Goal: Contribute content: Add original content to the website for others to see

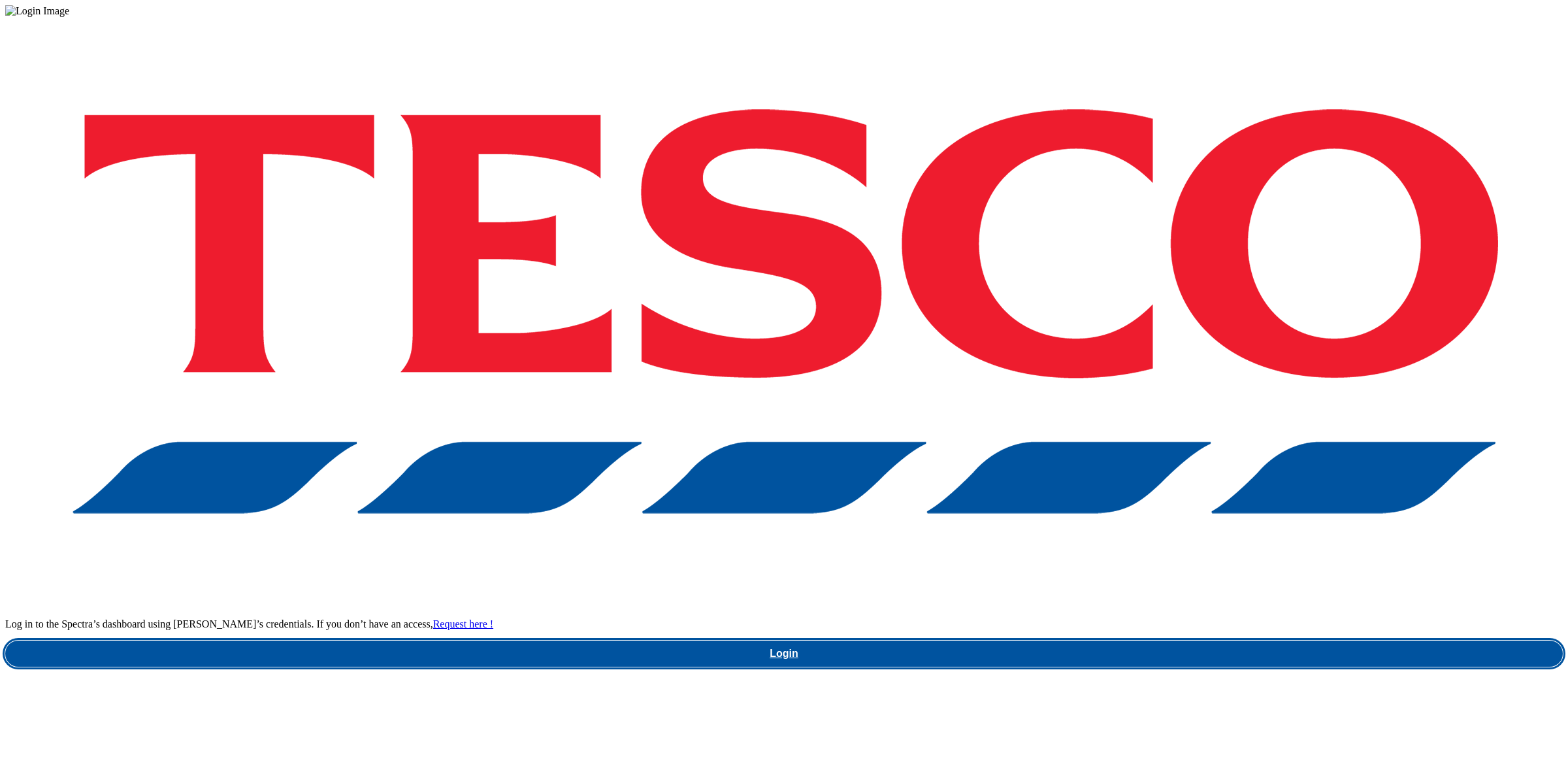
click at [1139, 641] on link "Login" at bounding box center [784, 654] width 1558 height 26
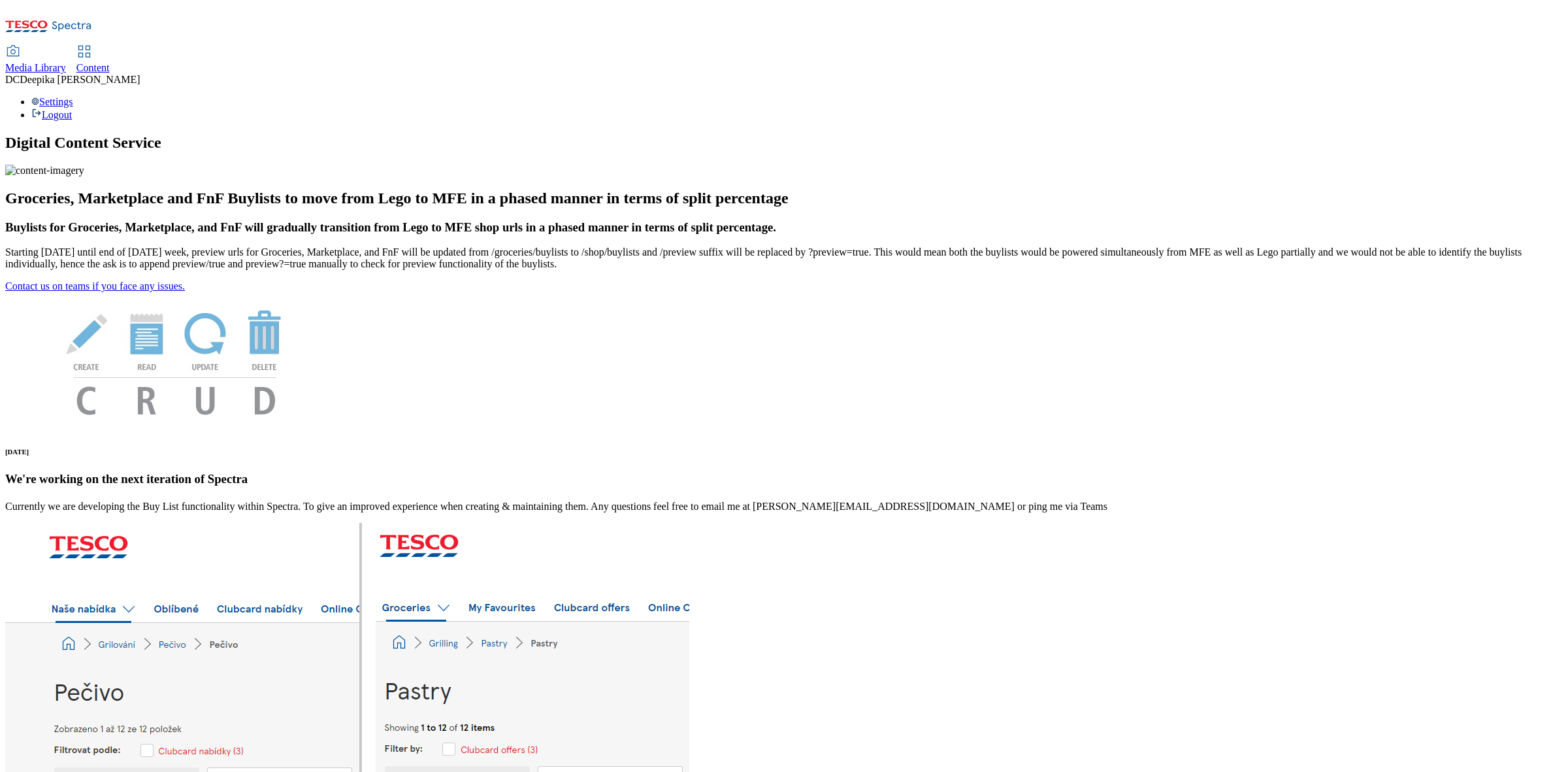
drag, startPoint x: 324, startPoint y: 24, endPoint x: 324, endPoint y: 39, distance: 15.0
click at [110, 62] on span "Content" at bounding box center [93, 67] width 34 height 11
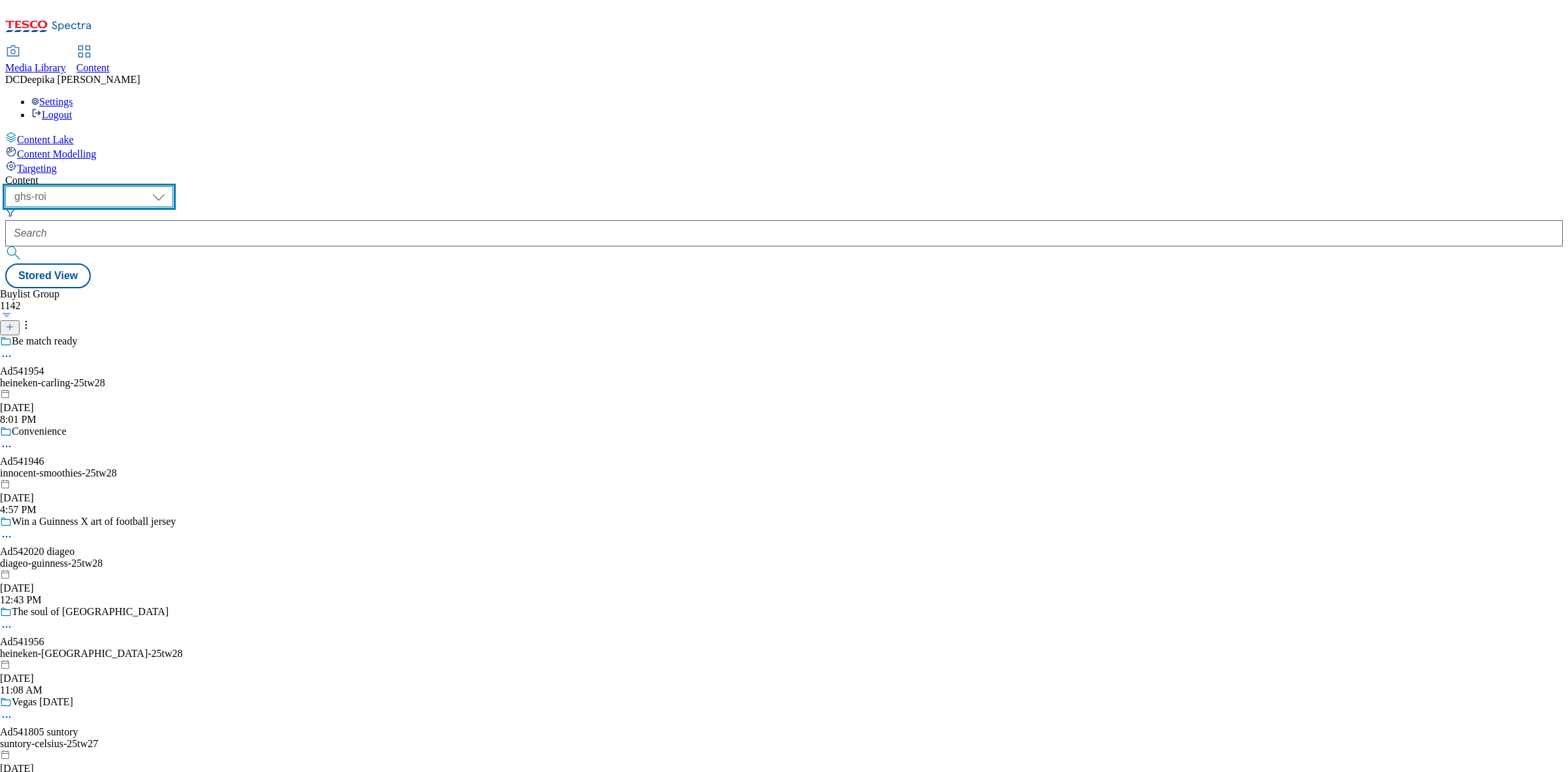
drag, startPoint x: 216, startPoint y: 103, endPoint x: 220, endPoint y: 114, distance: 11.7
click at [173, 187] on select "ghs-roi ghs-[GEOGRAPHIC_DATA]" at bounding box center [89, 196] width 168 height 21
select select "ghs-[GEOGRAPHIC_DATA]"
click at [170, 187] on select "ghs-roi ghs-[GEOGRAPHIC_DATA]" at bounding box center [89, 196] width 168 height 21
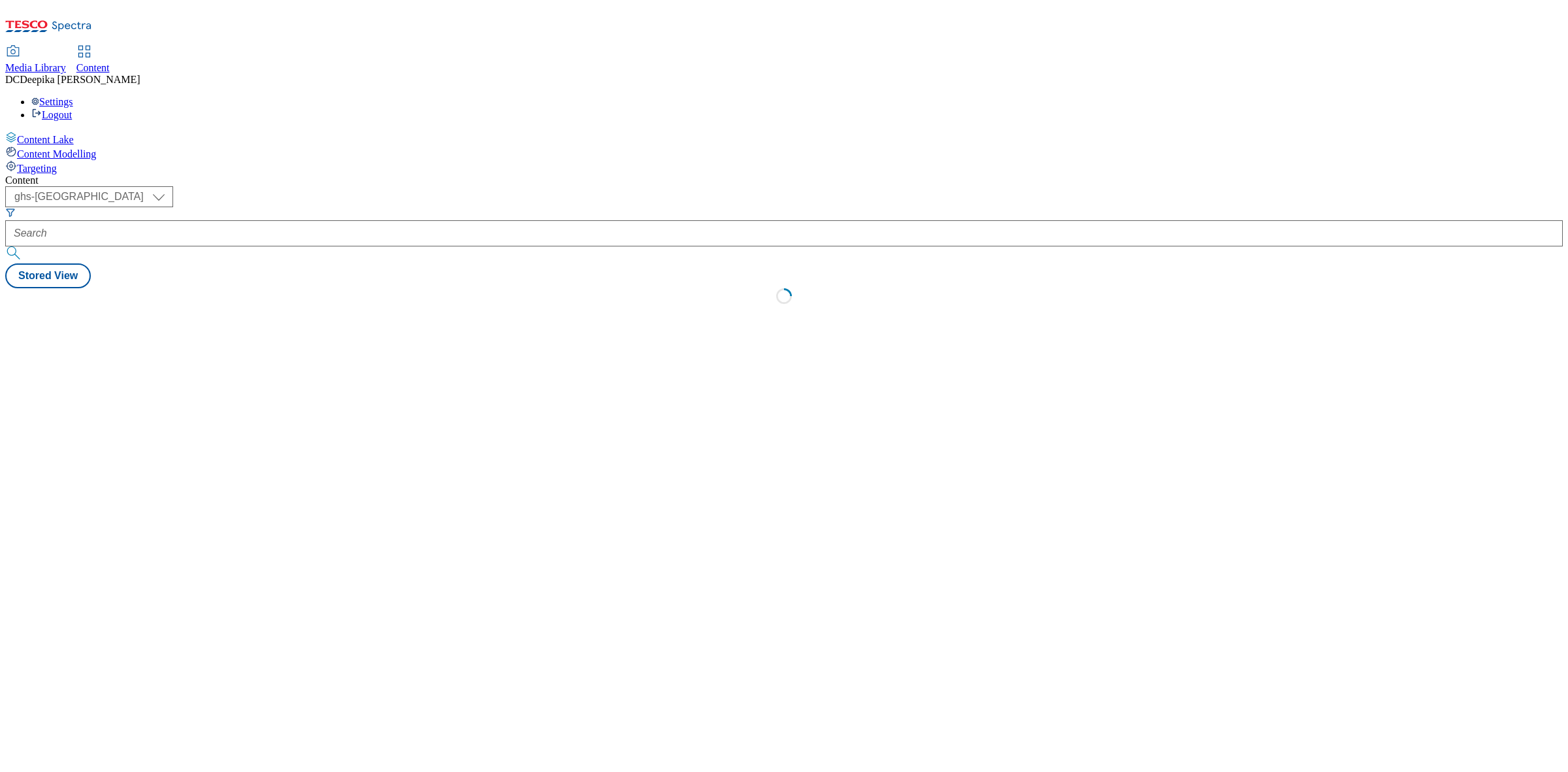
click at [797, 289] on div "Content ( optional ) ghs-roi ghs-[GEOGRAPHIC_DATA] ghs-uk Stored View Loading" at bounding box center [784, 243] width 1558 height 137
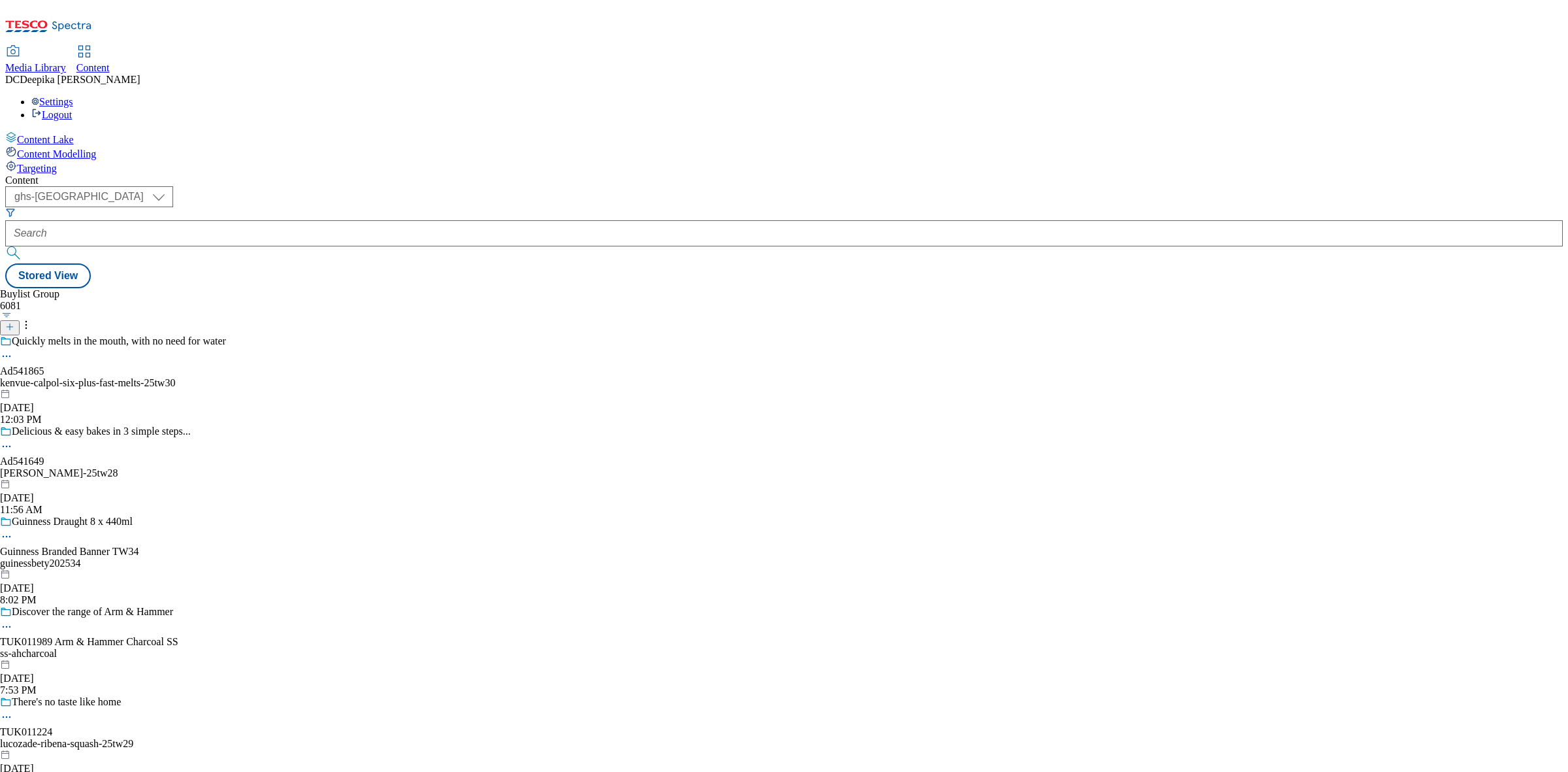
click at [15, 322] on icon at bounding box center [9, 326] width 9 height 9
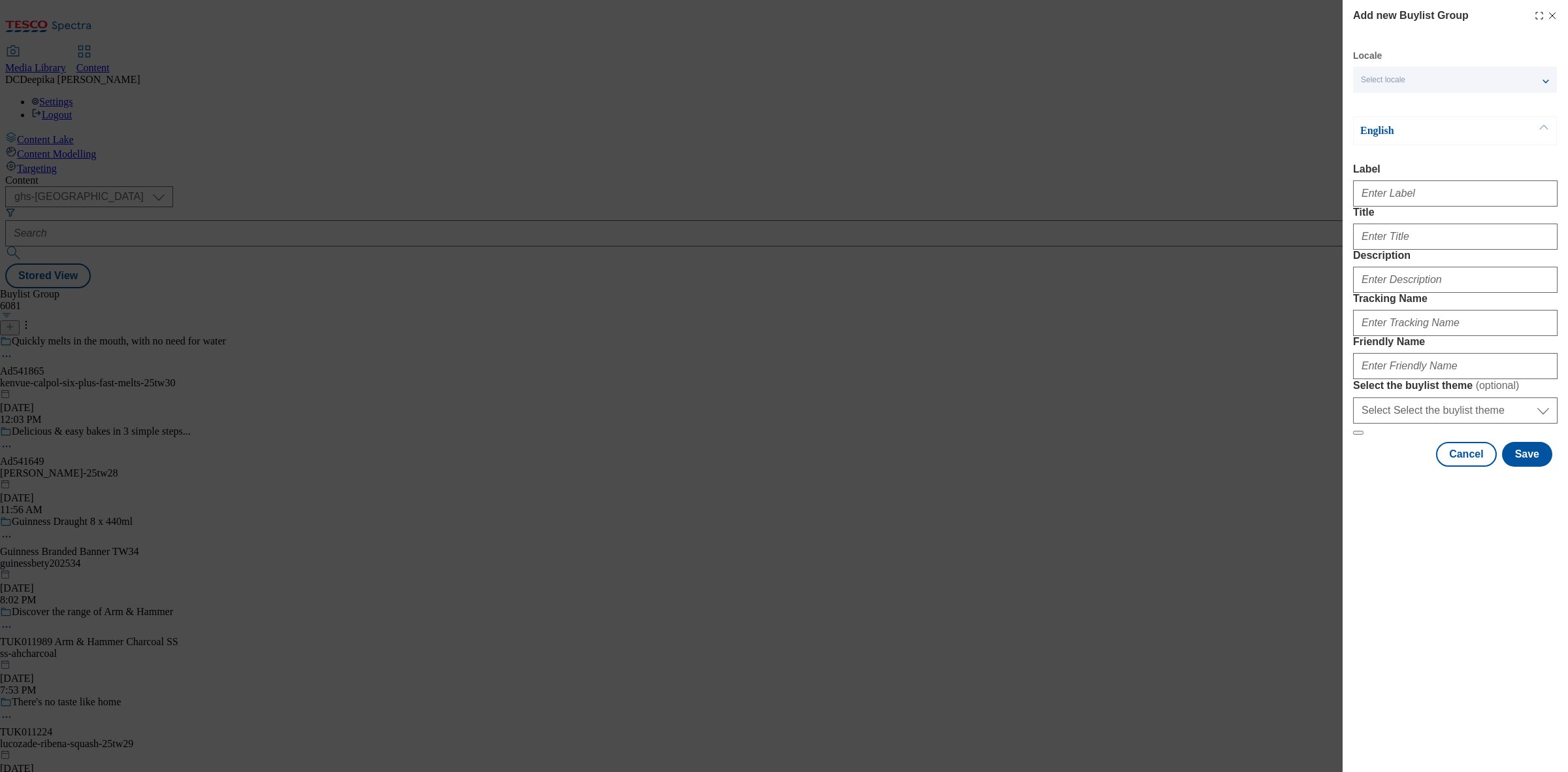
click at [1378, 182] on div "Modal" at bounding box center [1455, 191] width 204 height 32
click at [1380, 193] on input "Label" at bounding box center [1455, 193] width 204 height 26
paste input "Ad541864"
type input "Ad541864"
click at [1393, 250] on input "Title" at bounding box center [1455, 236] width 204 height 26
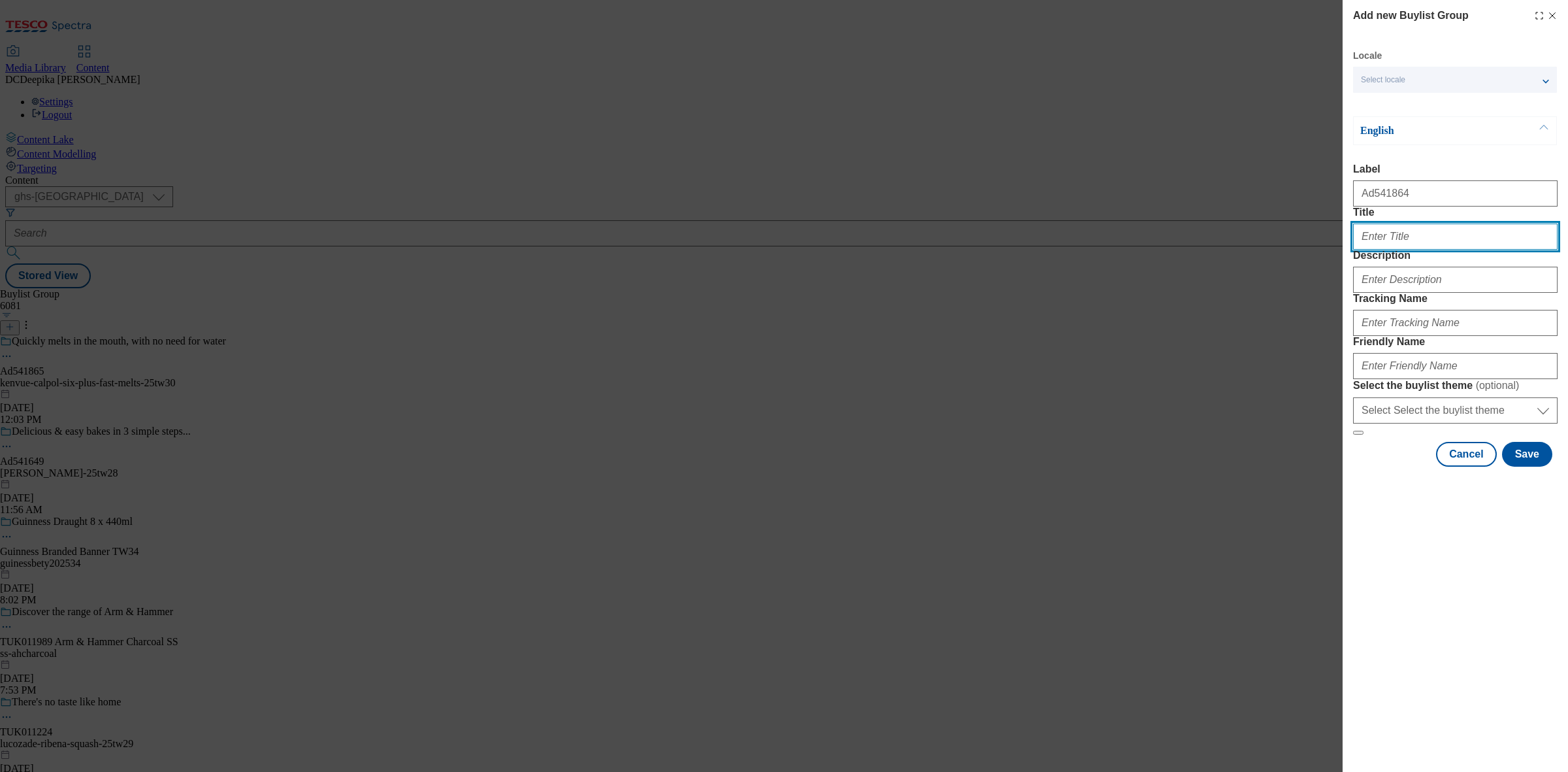
paste input "On the go diarrhoea relief within 1 hour"
type input "On the go diarrhoea relief within 1 hour"
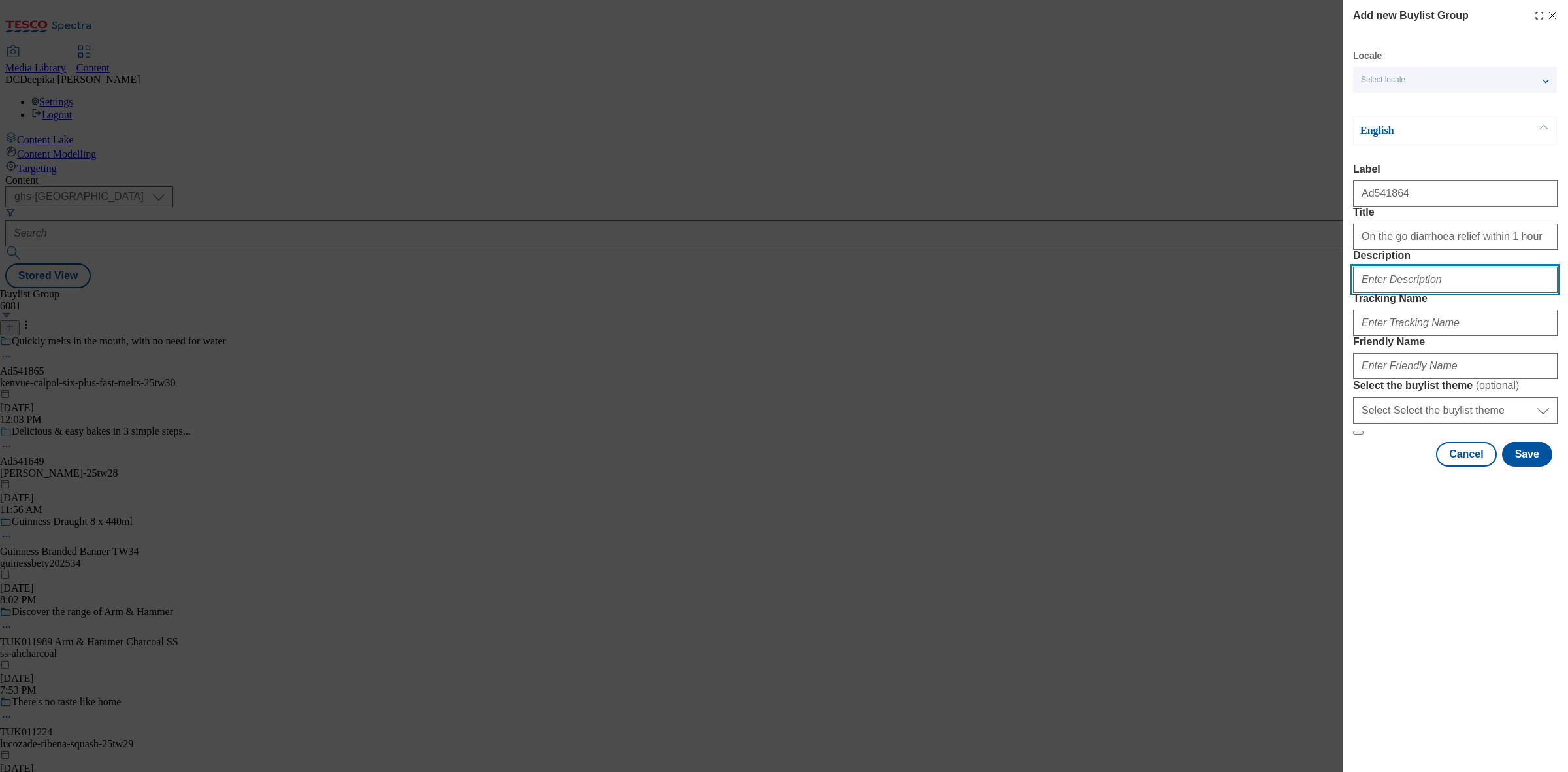
click at [1379, 293] on input "Description" at bounding box center [1455, 279] width 204 height 26
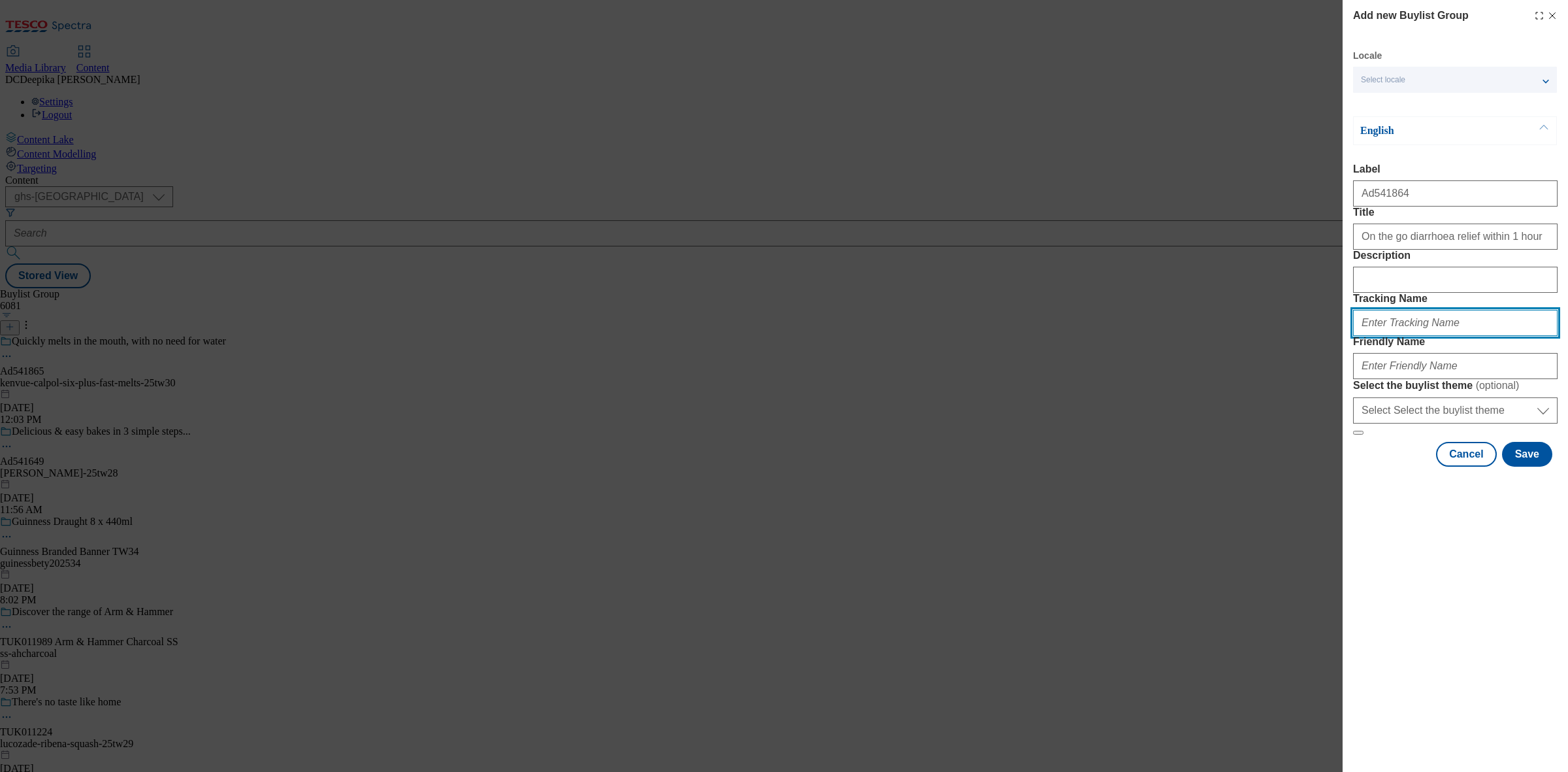
click at [1410, 336] on input "Tracking Name" at bounding box center [1455, 323] width 204 height 26
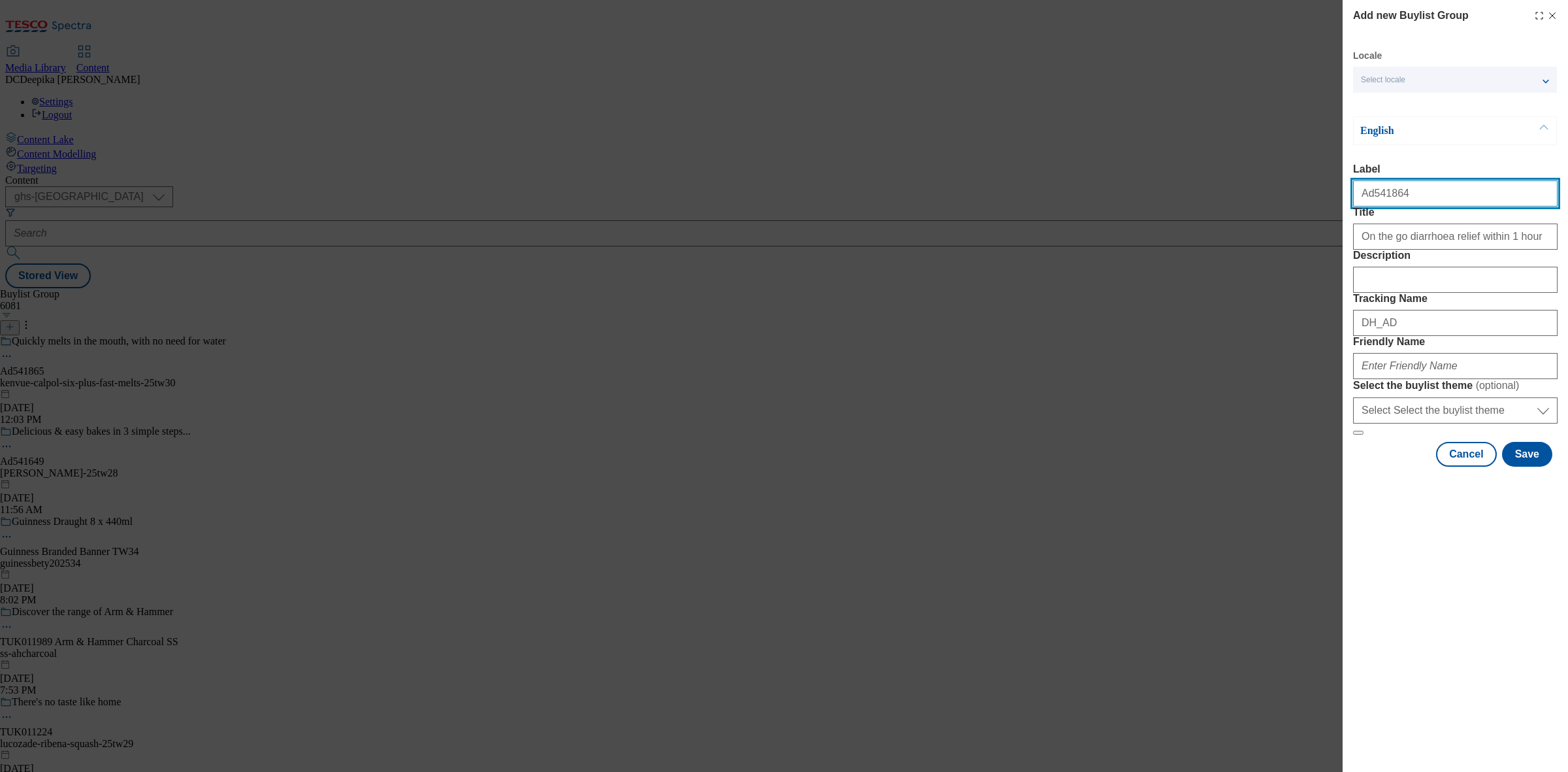
drag, startPoint x: 1405, startPoint y: 206, endPoint x: 1373, endPoint y: 206, distance: 32.0
click at [1373, 206] on input "Ad541864" at bounding box center [1455, 193] width 204 height 26
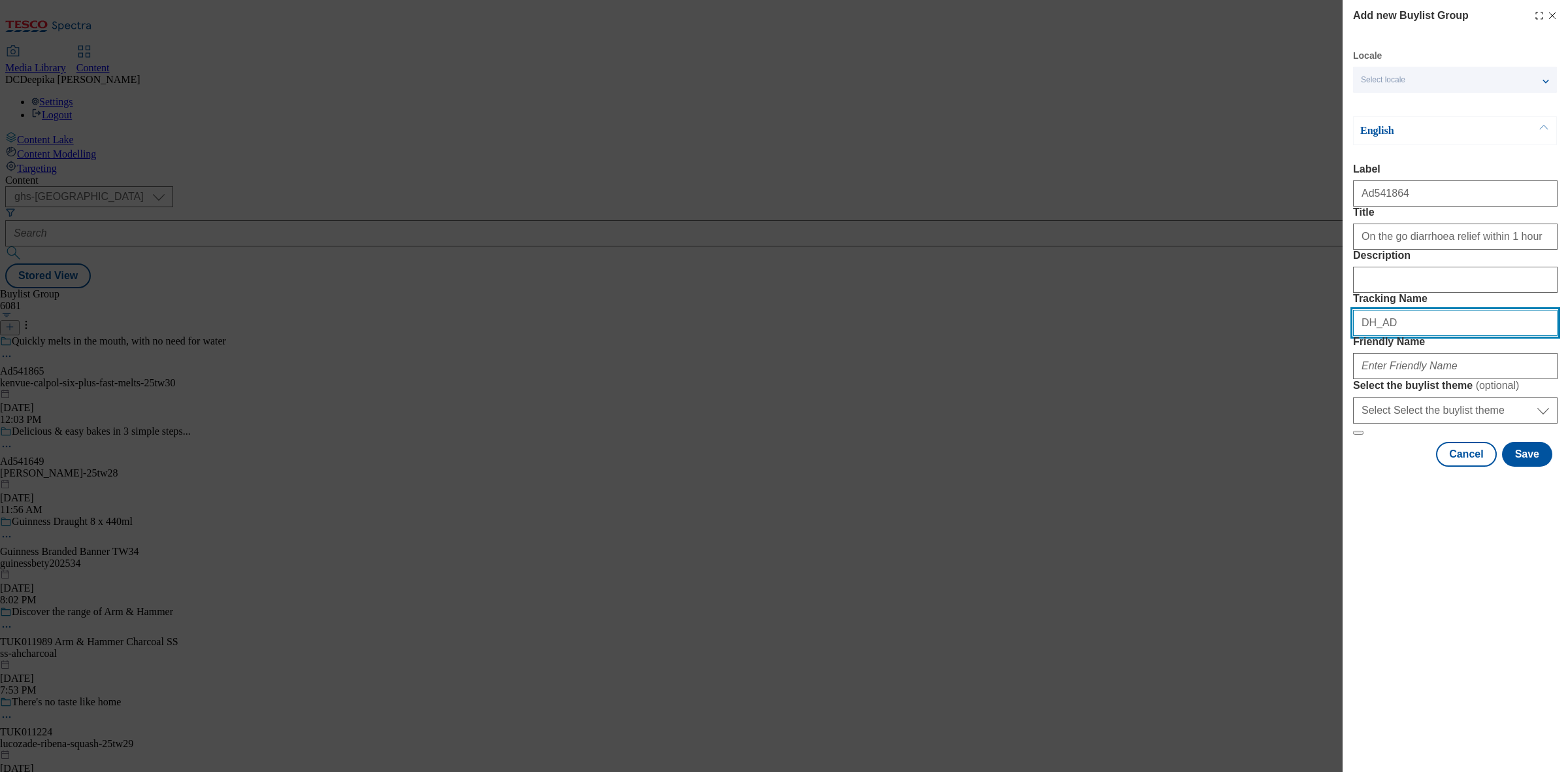
click at [1459, 336] on input "DH_AD" at bounding box center [1455, 323] width 204 height 26
paste input "541864"
type input "DH_AD541864"
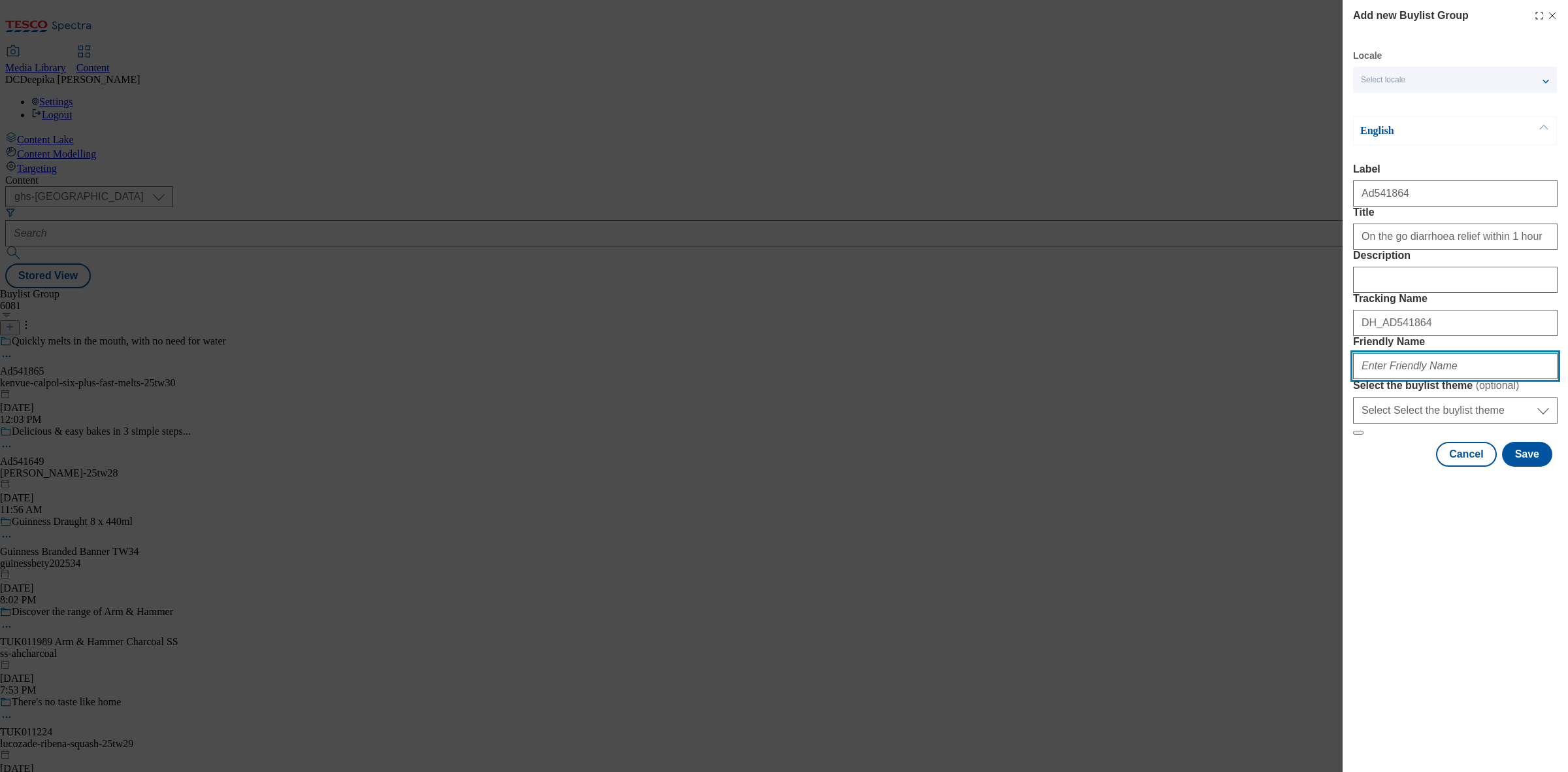
click at [1448, 379] on input "Friendly Name" at bounding box center [1455, 366] width 204 height 26
paste input "kenvue-[MEDICAL_DATA]-25tw30"
type input "kenvue-[MEDICAL_DATA]-25tw30"
click at [1524, 467] on button "Save" at bounding box center [1527, 454] width 50 height 25
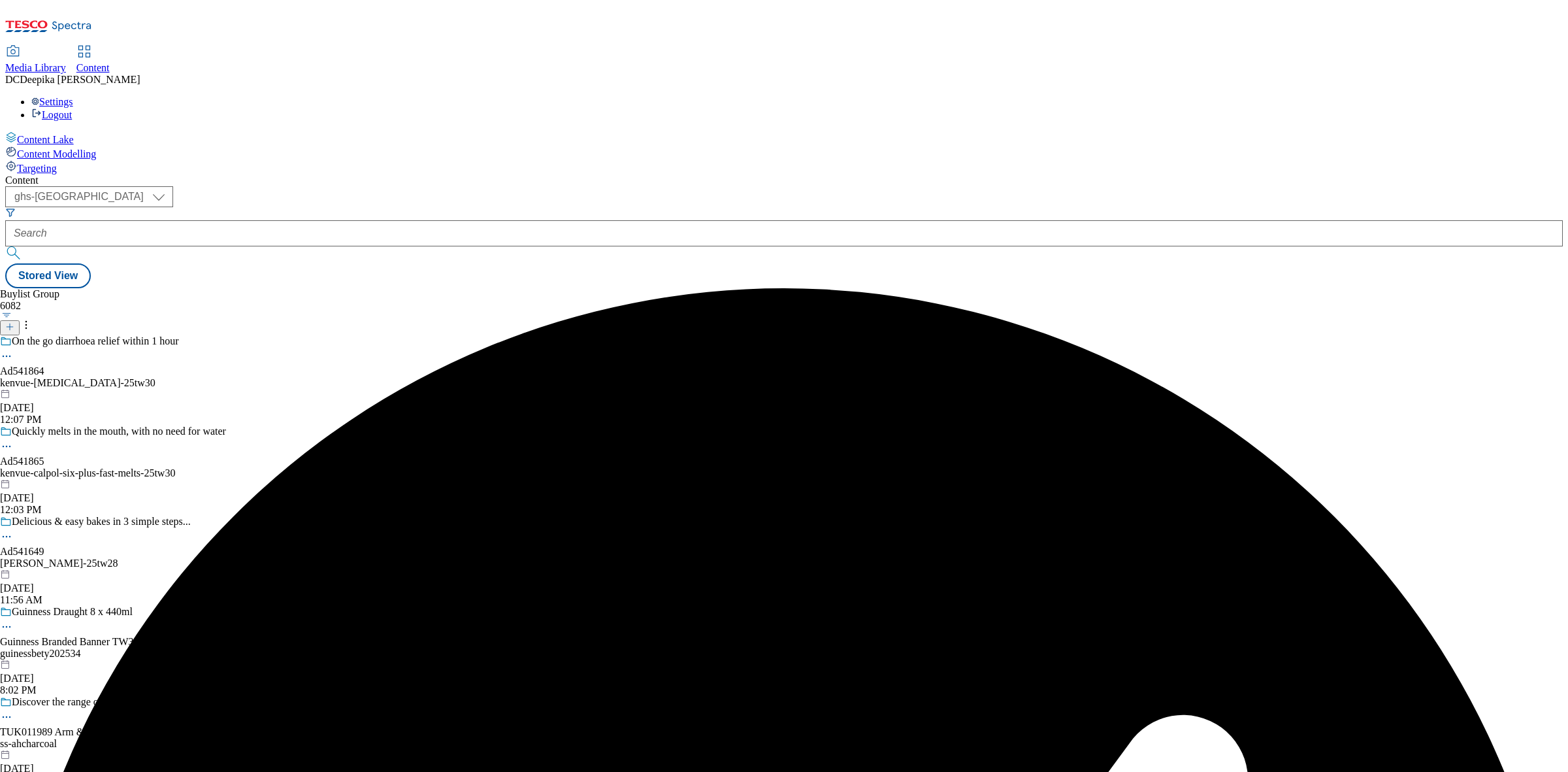
click at [226, 336] on div "On the go diarrhoea relief within 1 hour Ad541864 kenvue-[MEDICAL_DATA]-25tw30 …" at bounding box center [112, 380] width 226 height 90
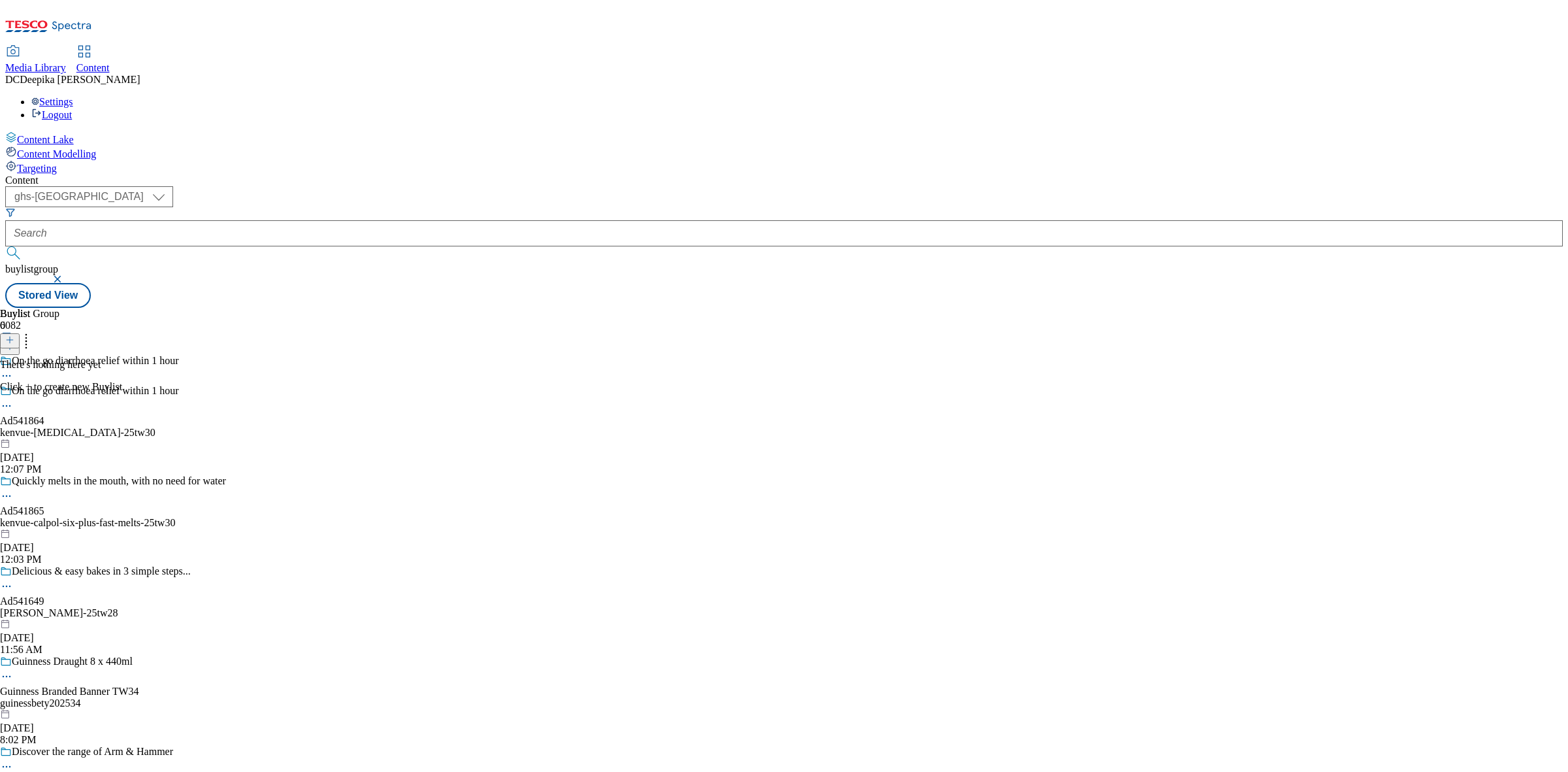
click at [15, 336] on icon at bounding box center [9, 340] width 9 height 9
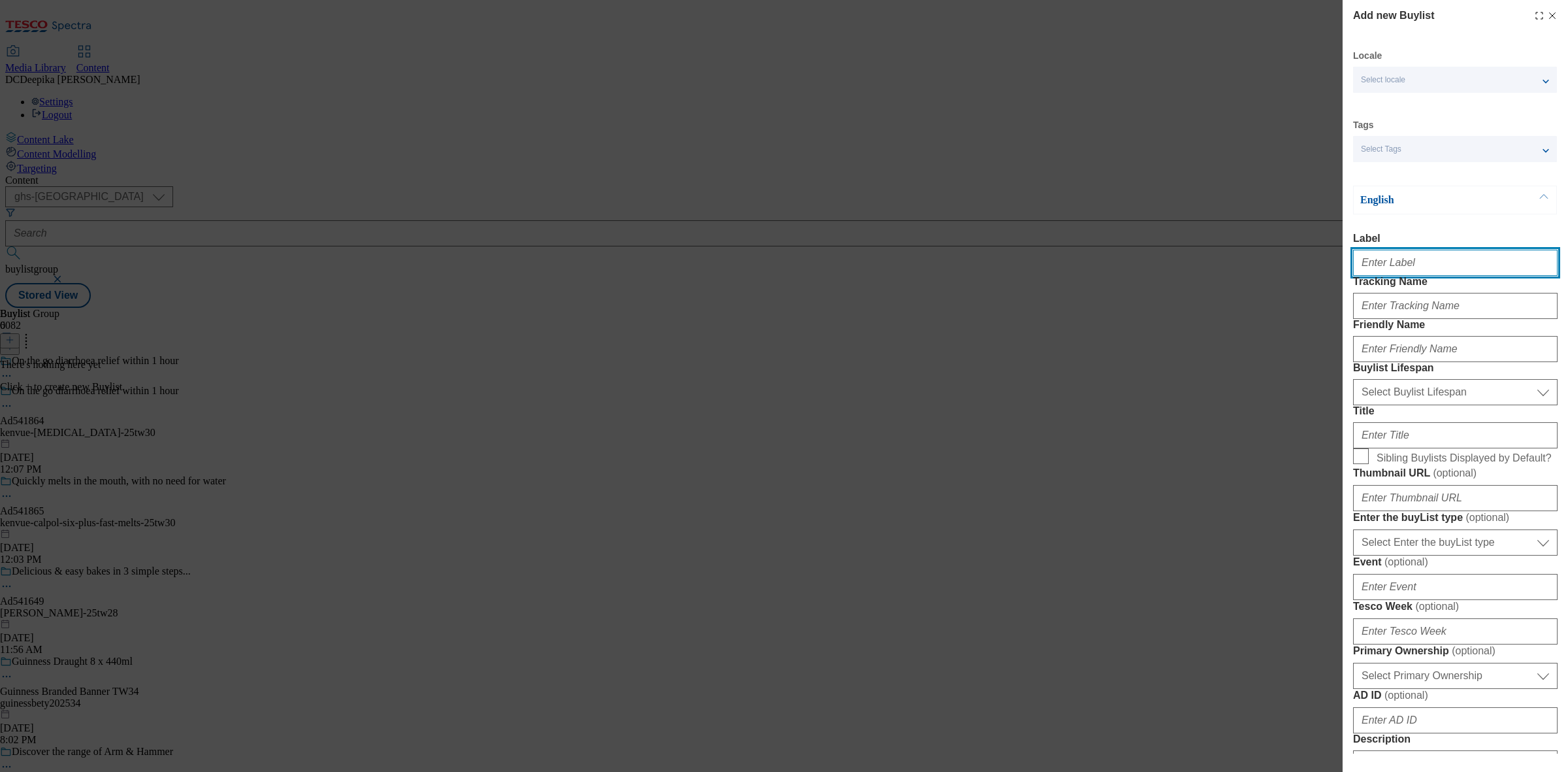
click at [1421, 268] on input "Label" at bounding box center [1455, 263] width 204 height 26
paste input "Ad541864"
type input "Ad541864"
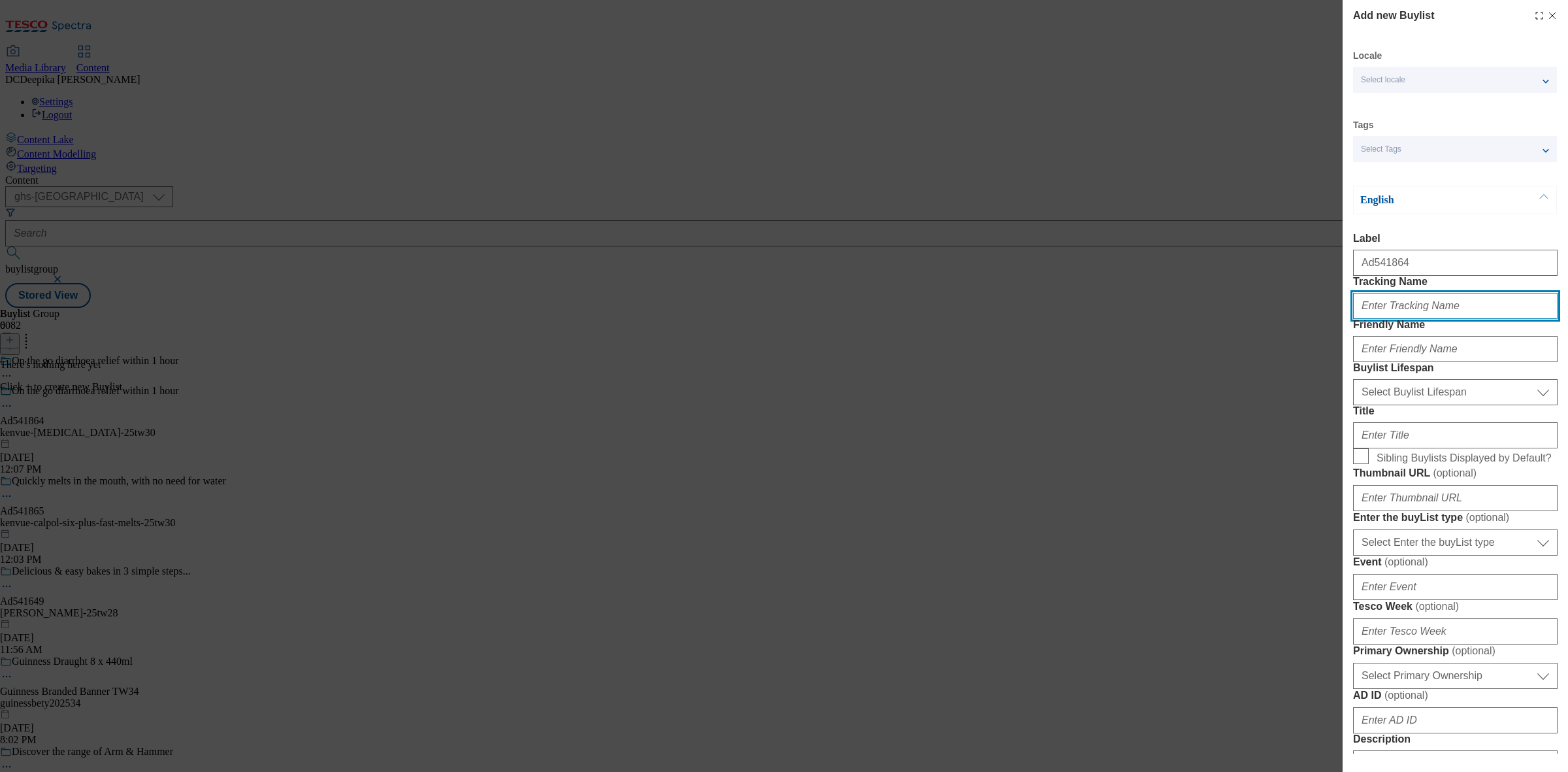
click at [1403, 319] on input "Tracking Name" at bounding box center [1455, 306] width 204 height 26
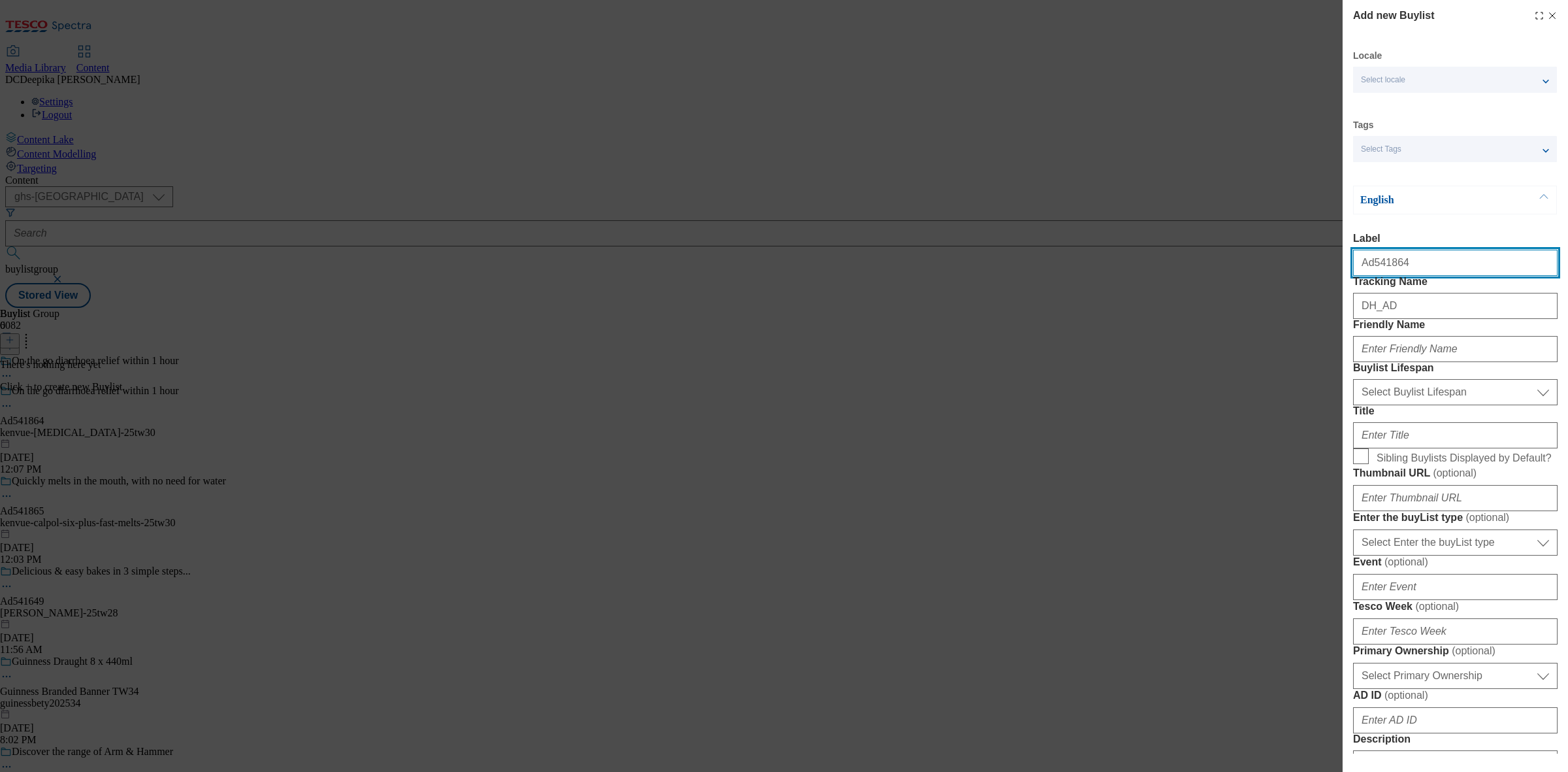
drag, startPoint x: 1389, startPoint y: 267, endPoint x: 1371, endPoint y: 279, distance: 21.6
click at [1371, 275] on input "Ad541864" at bounding box center [1455, 263] width 204 height 26
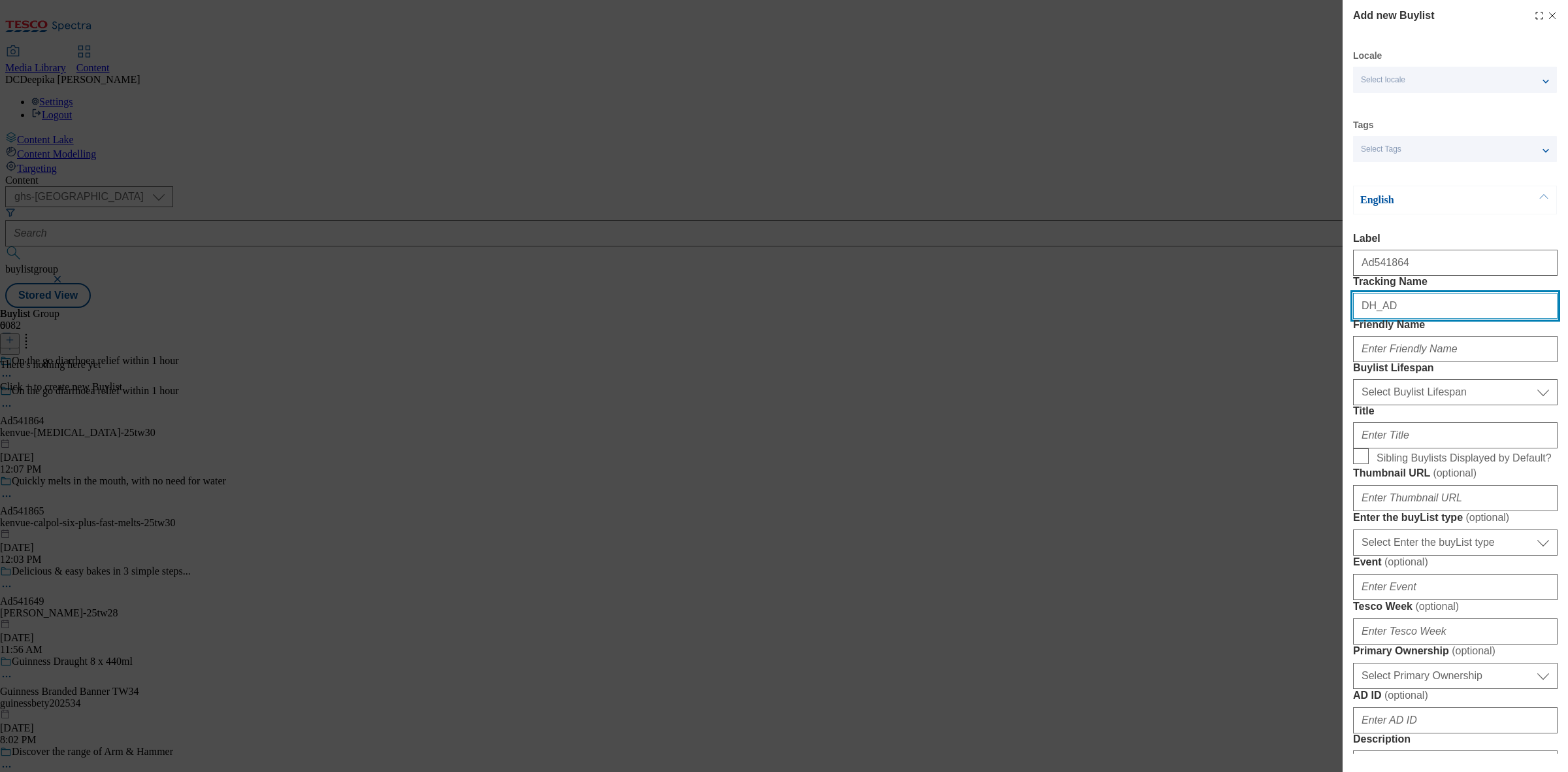
click at [1433, 319] on input "DH_AD" at bounding box center [1455, 306] width 204 height 26
paste input "541864"
type input "DH_AD541864"
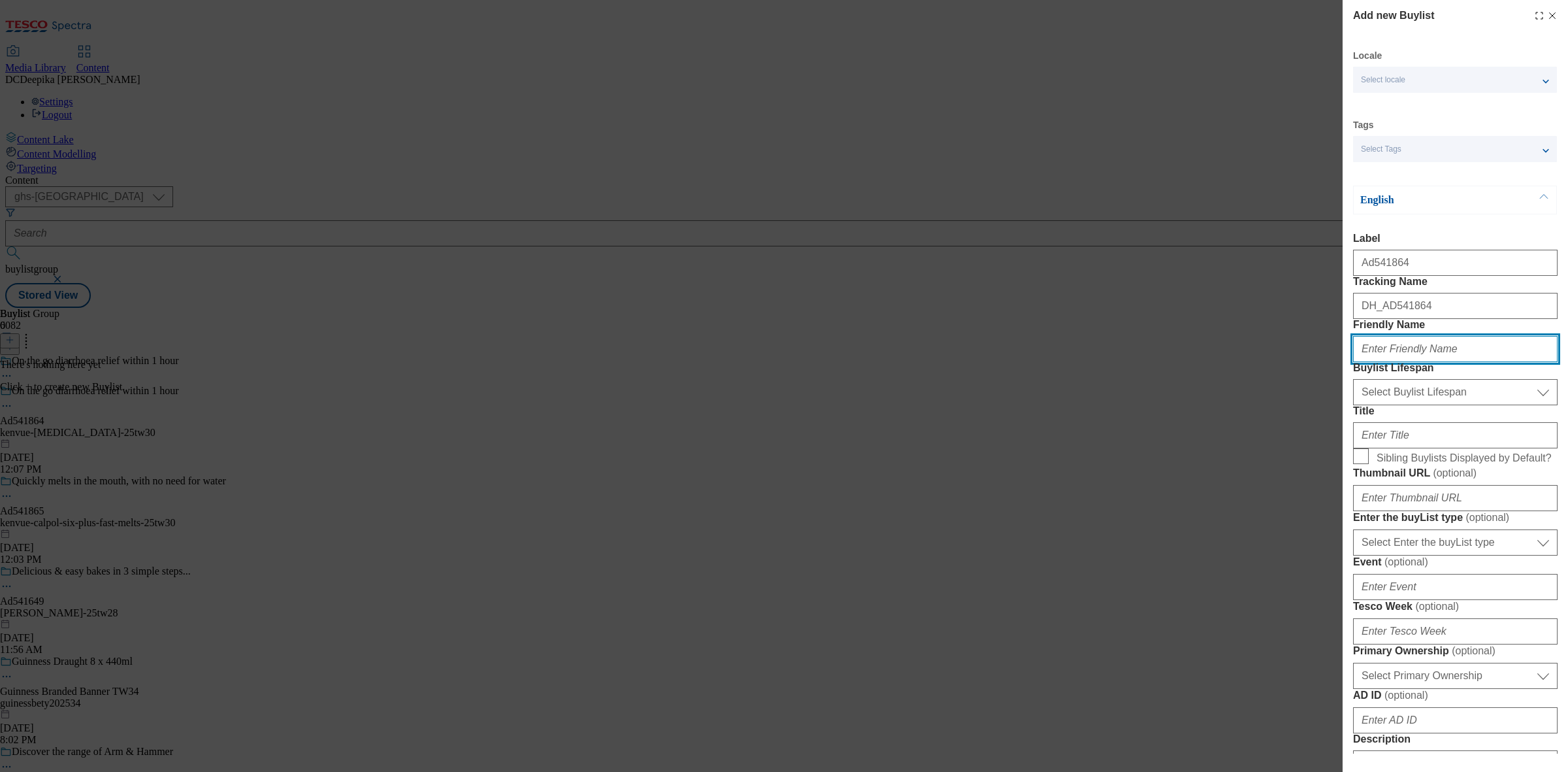
click at [1425, 362] on input "Friendly Name" at bounding box center [1455, 348] width 204 height 26
click at [1445, 362] on input "Friendly Name" at bounding box center [1455, 348] width 204 height 26
paste input "kenvue"
type input "kenvue"
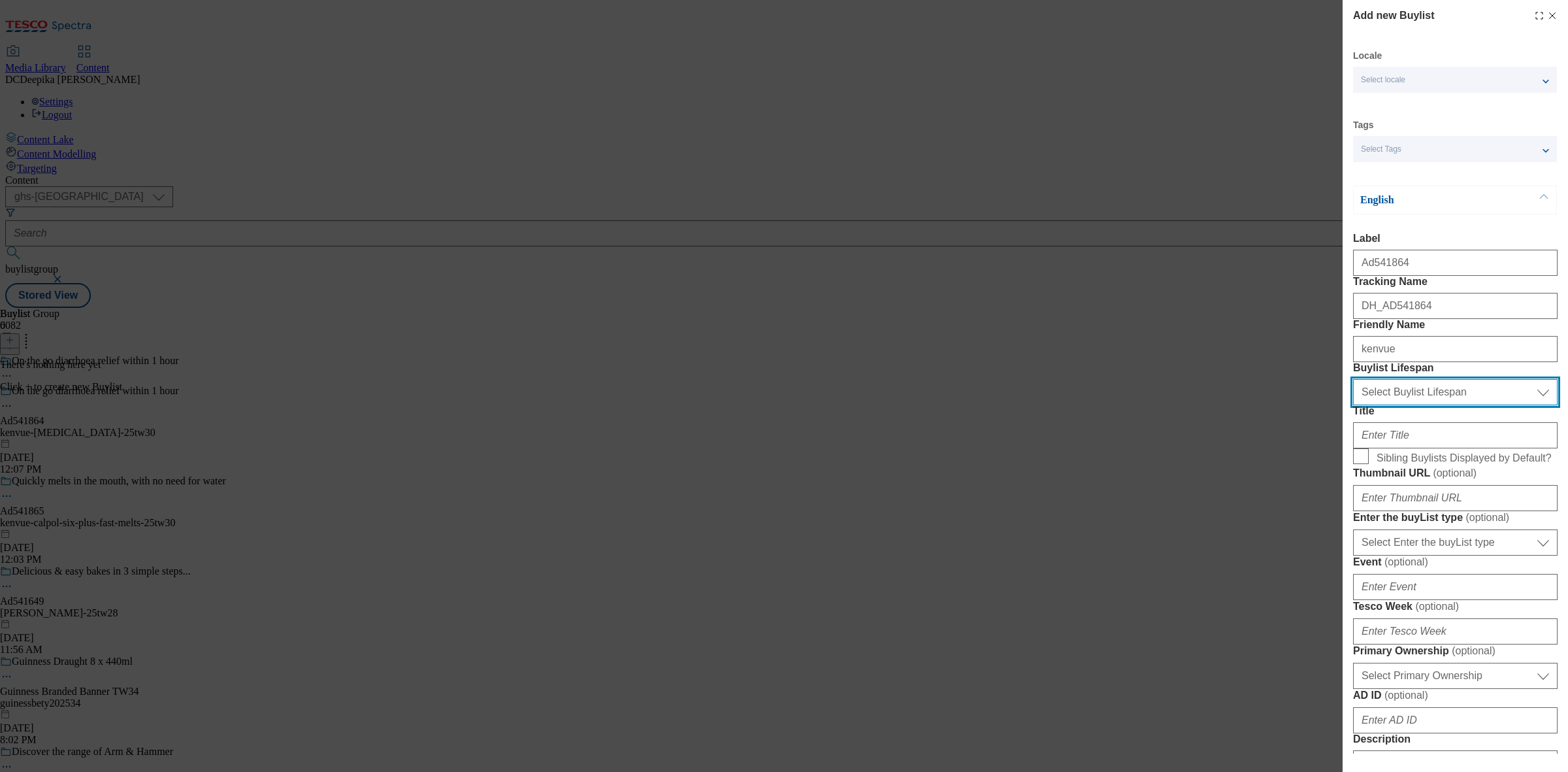
click at [1409, 406] on select "Select Buylist Lifespan evergreen seasonal tactical" at bounding box center [1455, 392] width 204 height 26
select select "tactical"
click at [1353, 406] on select "Select Buylist Lifespan evergreen seasonal tactical" at bounding box center [1455, 392] width 204 height 26
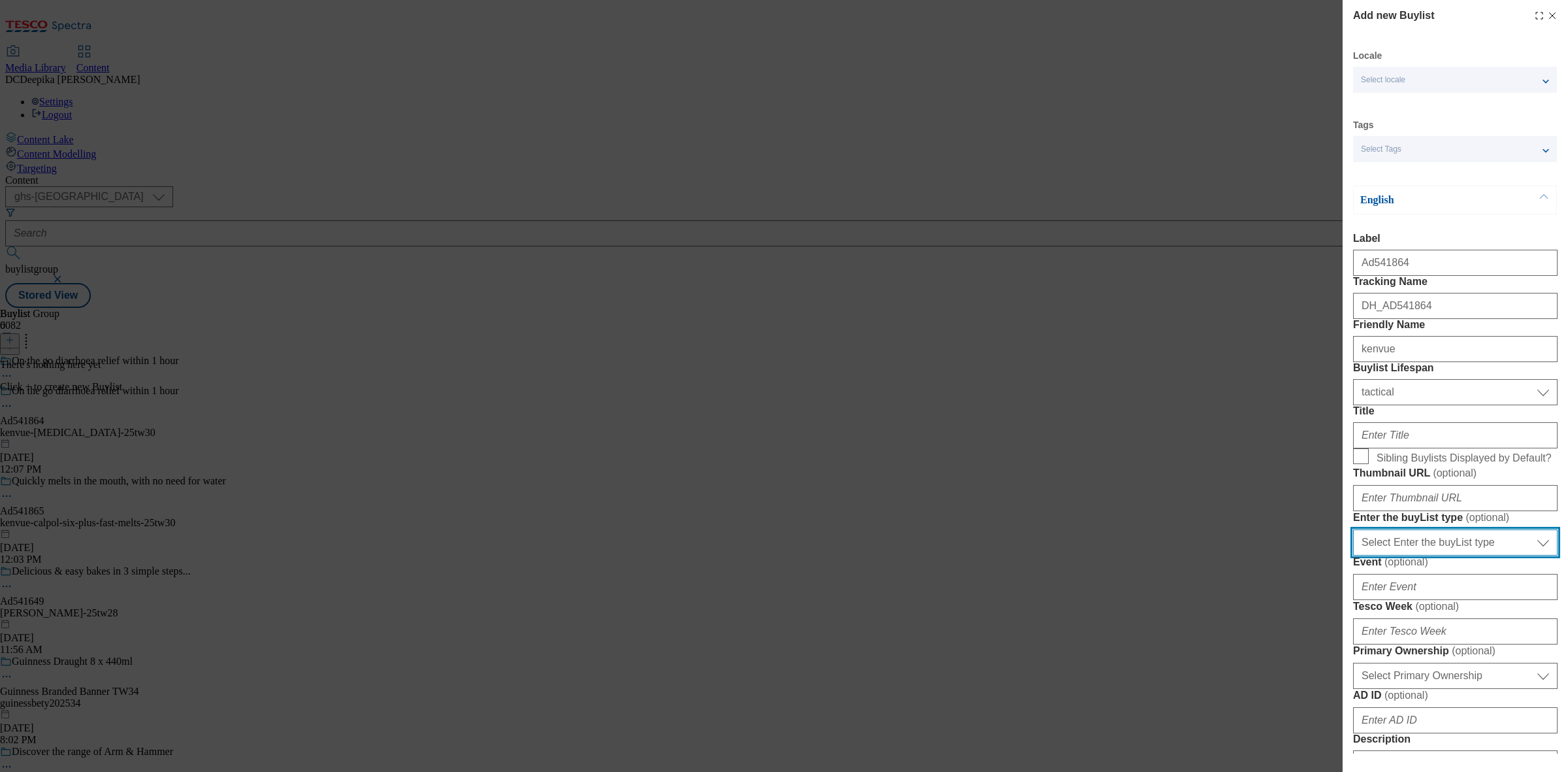
click at [1456, 556] on select "Select Enter the buyList type event supplier funded long term >4 weeks supplier…" at bounding box center [1455, 542] width 204 height 26
select select "supplier funded short term 1-3 weeks"
click at [1353, 556] on select "Select Enter the buyList type event supplier funded long term >4 weeks supplier…" at bounding box center [1455, 542] width 204 height 26
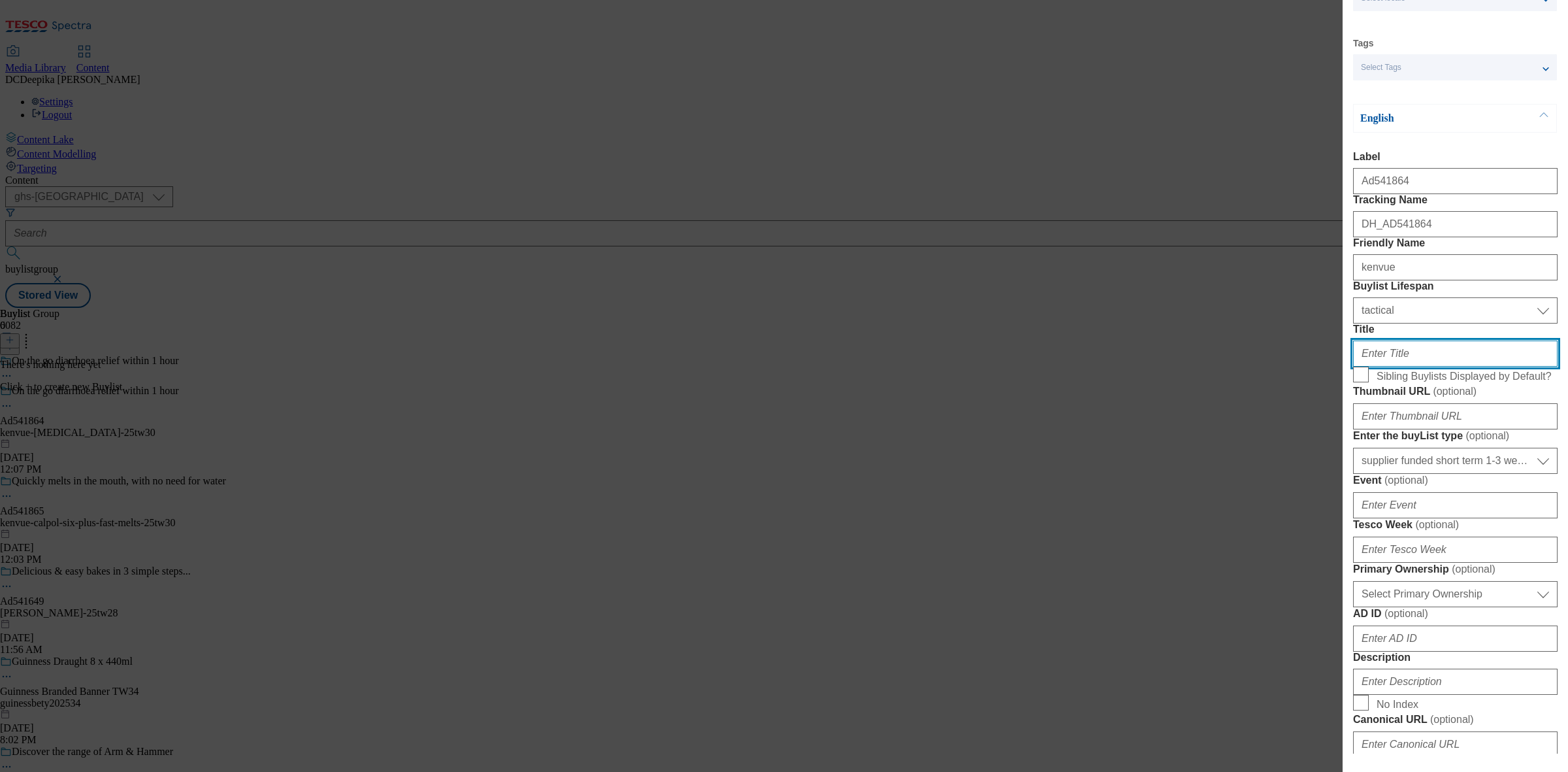
click at [1402, 366] on input "Title" at bounding box center [1455, 353] width 204 height 26
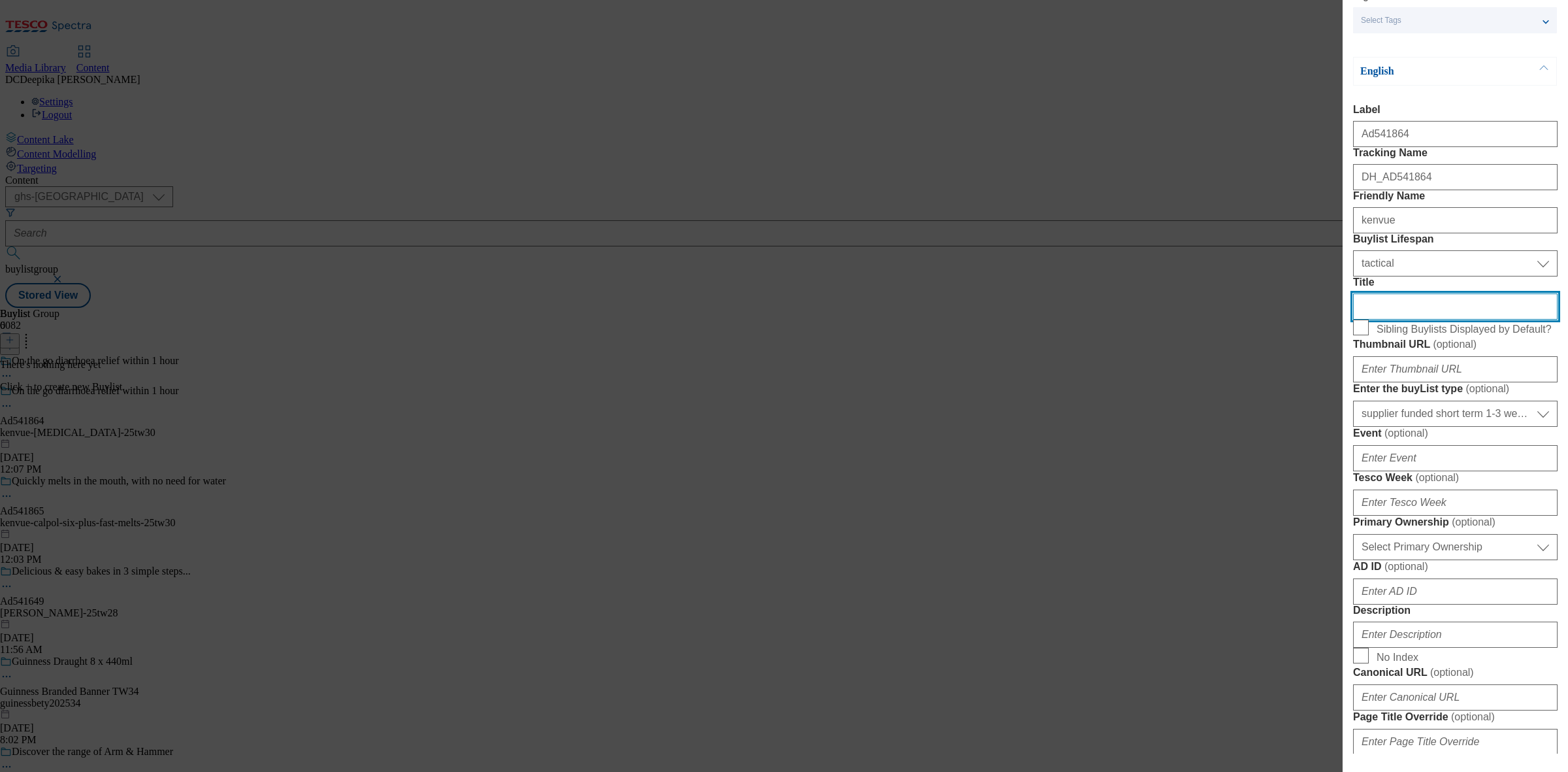
scroll to position [245, 0]
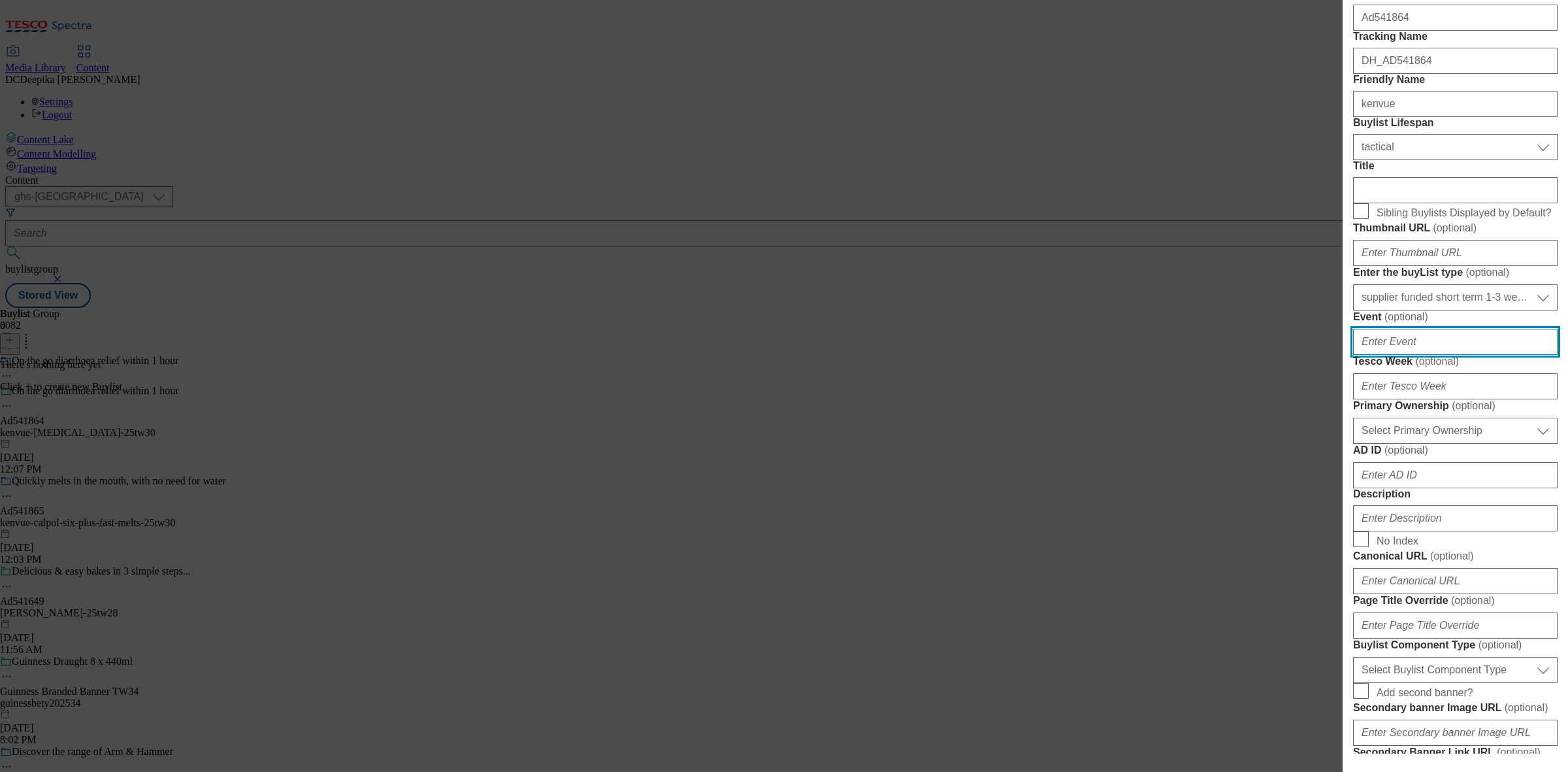
click at [1425, 355] on input "Event ( optional )" at bounding box center [1455, 342] width 204 height 26
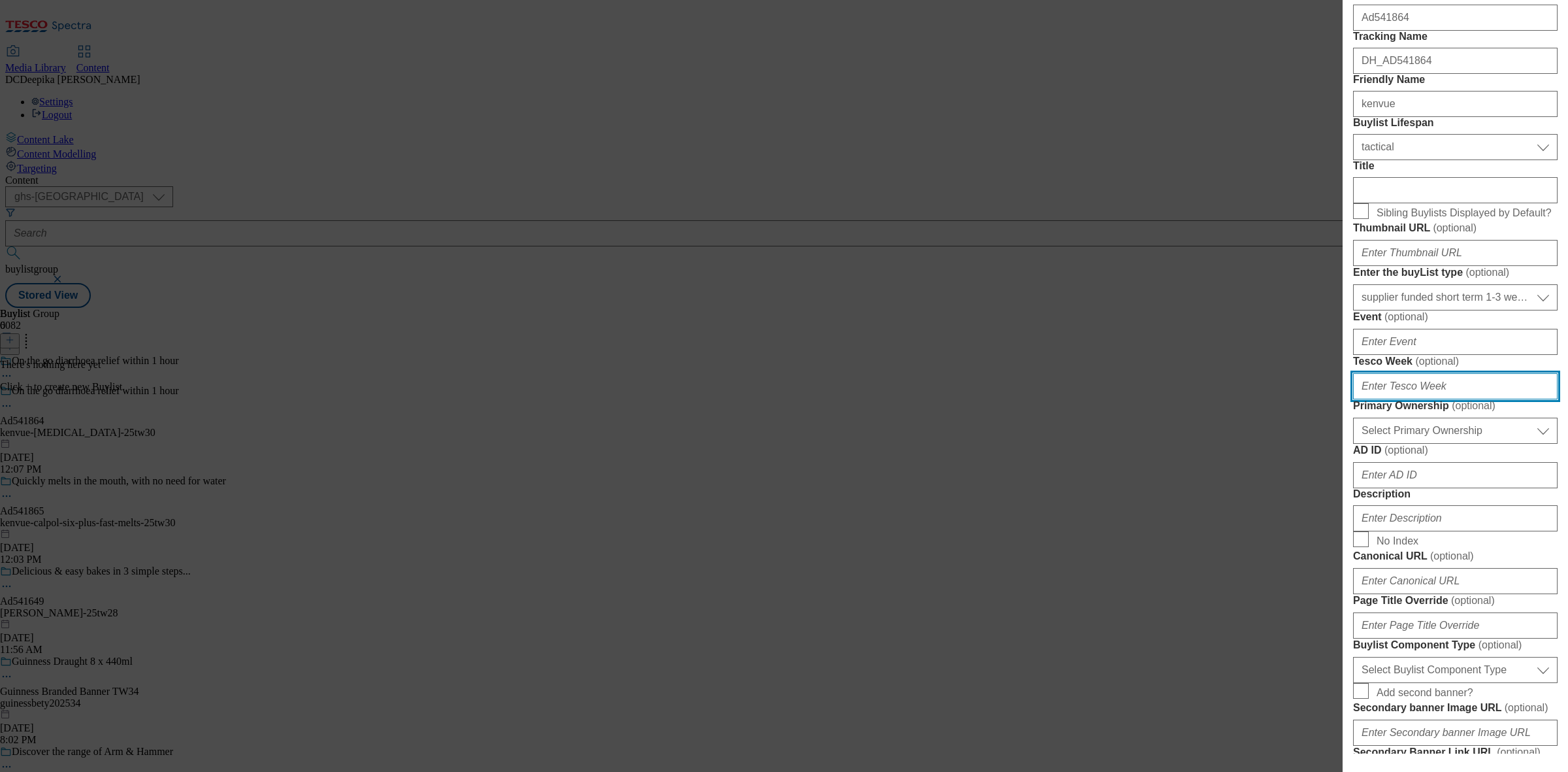
click at [1446, 400] on input "Tesco Week ( optional )" at bounding box center [1455, 386] width 204 height 26
type input "30"
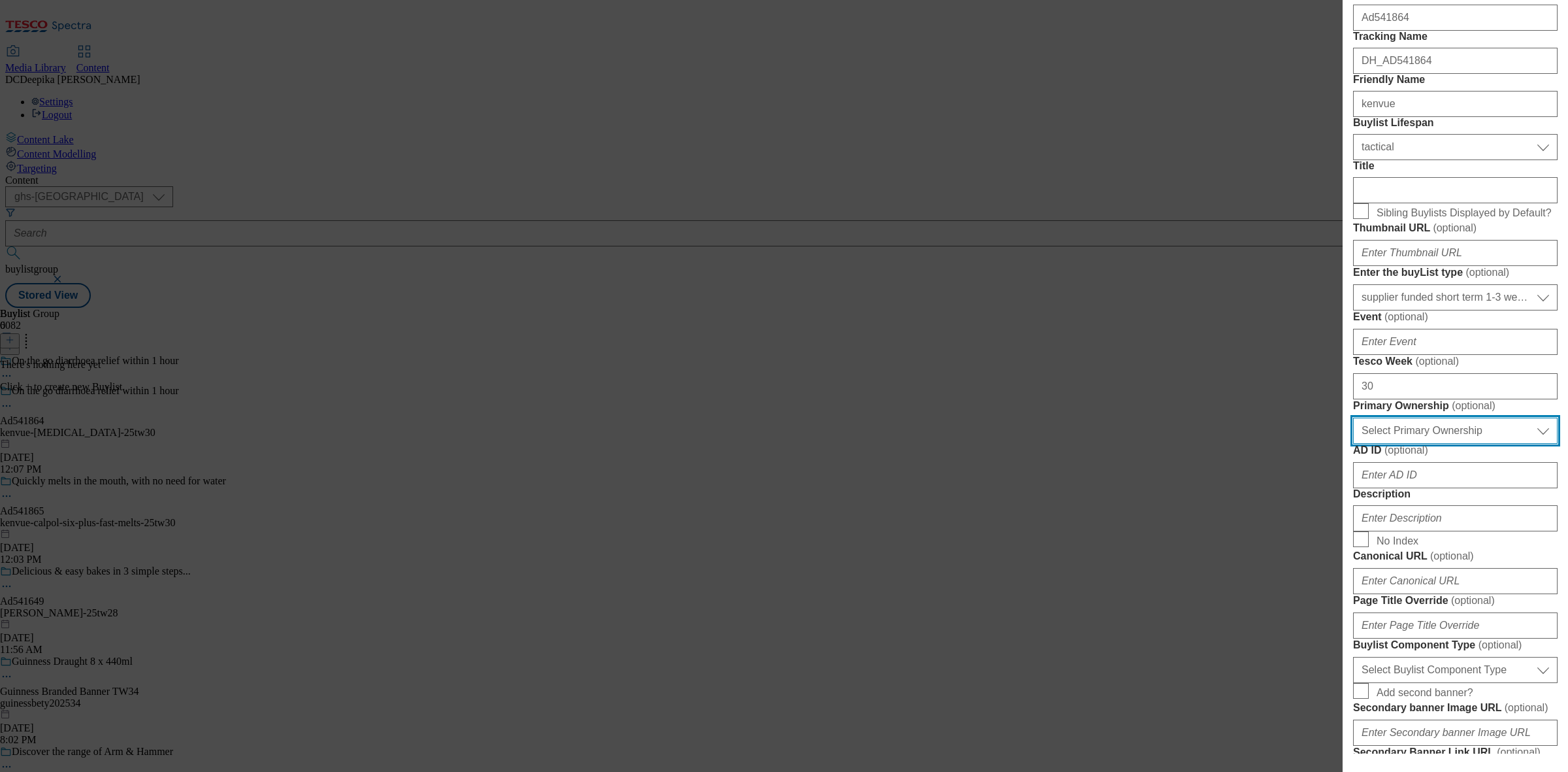
click at [1389, 444] on select "Select Primary Ownership [PERSON_NAME]" at bounding box center [1455, 430] width 204 height 26
select select "dunnhumby"
click at [1353, 444] on select "Select Primary Ownership [PERSON_NAME]" at bounding box center [1455, 430] width 204 height 26
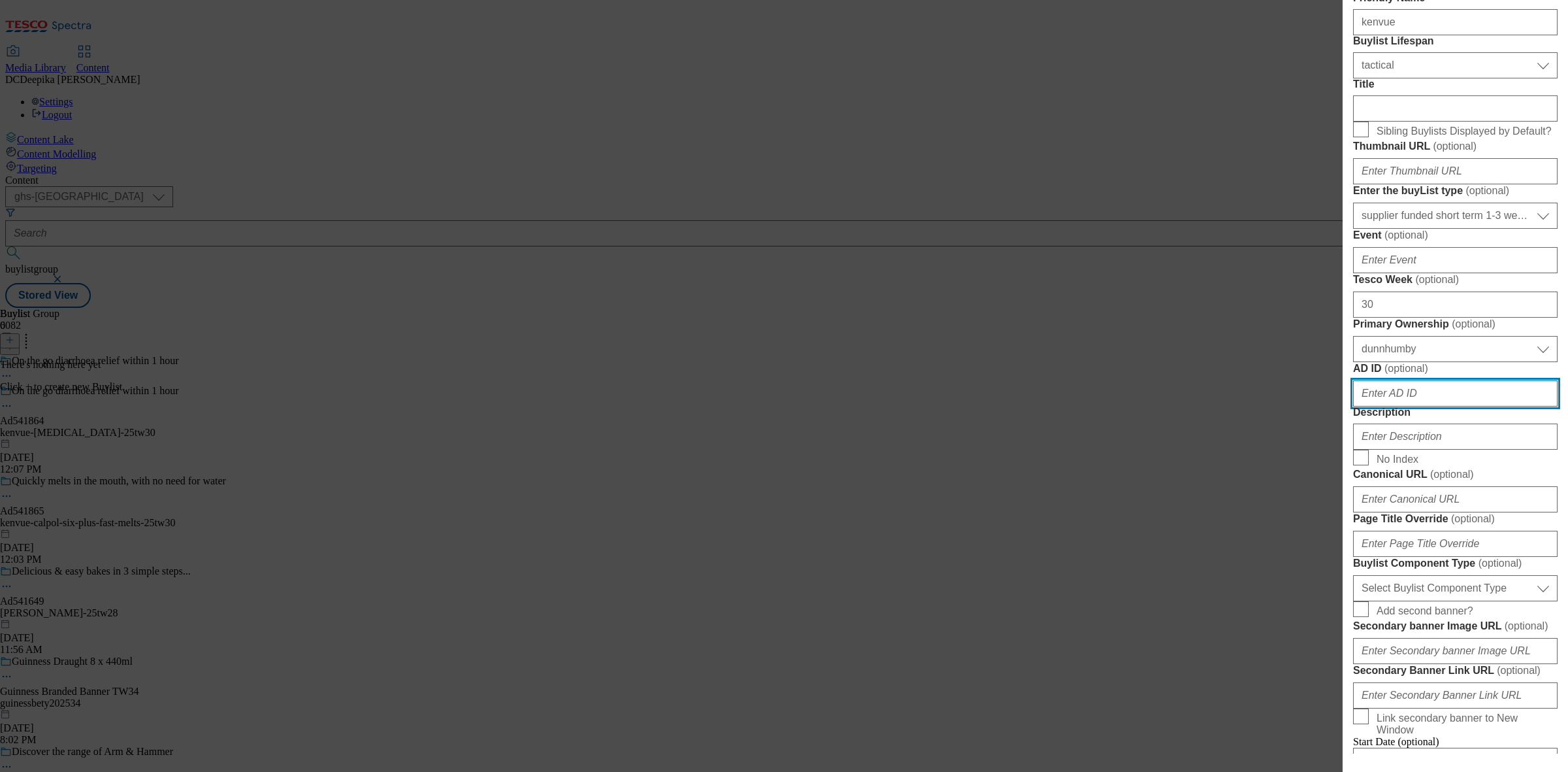
click at [1390, 407] on input "AD ID ( optional )" at bounding box center [1455, 393] width 204 height 26
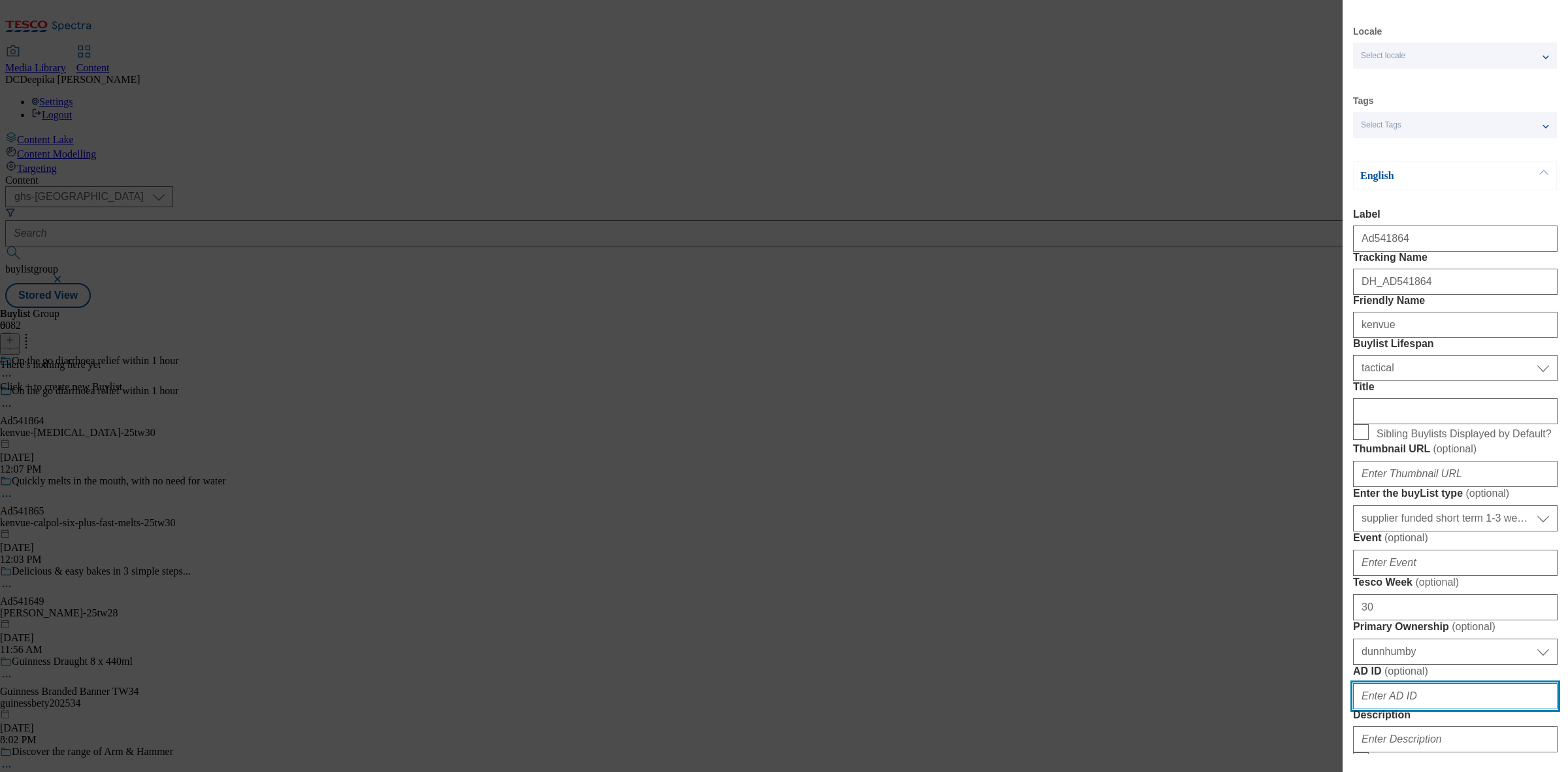
scroll to position [0, 0]
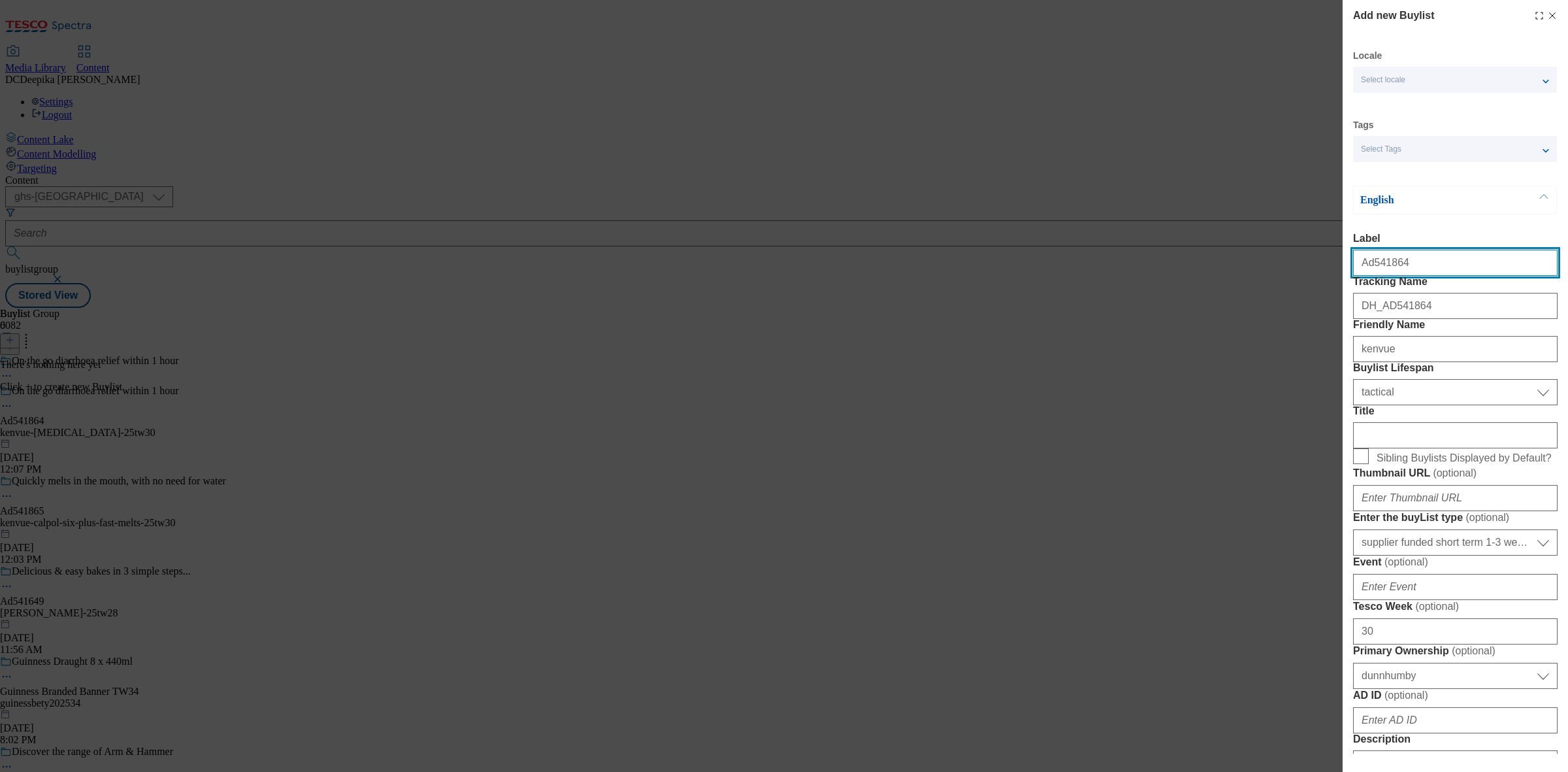
drag, startPoint x: 1395, startPoint y: 264, endPoint x: 1371, endPoint y: 279, distance: 28.3
click at [1371, 275] on input "Ad541864" at bounding box center [1455, 263] width 204 height 26
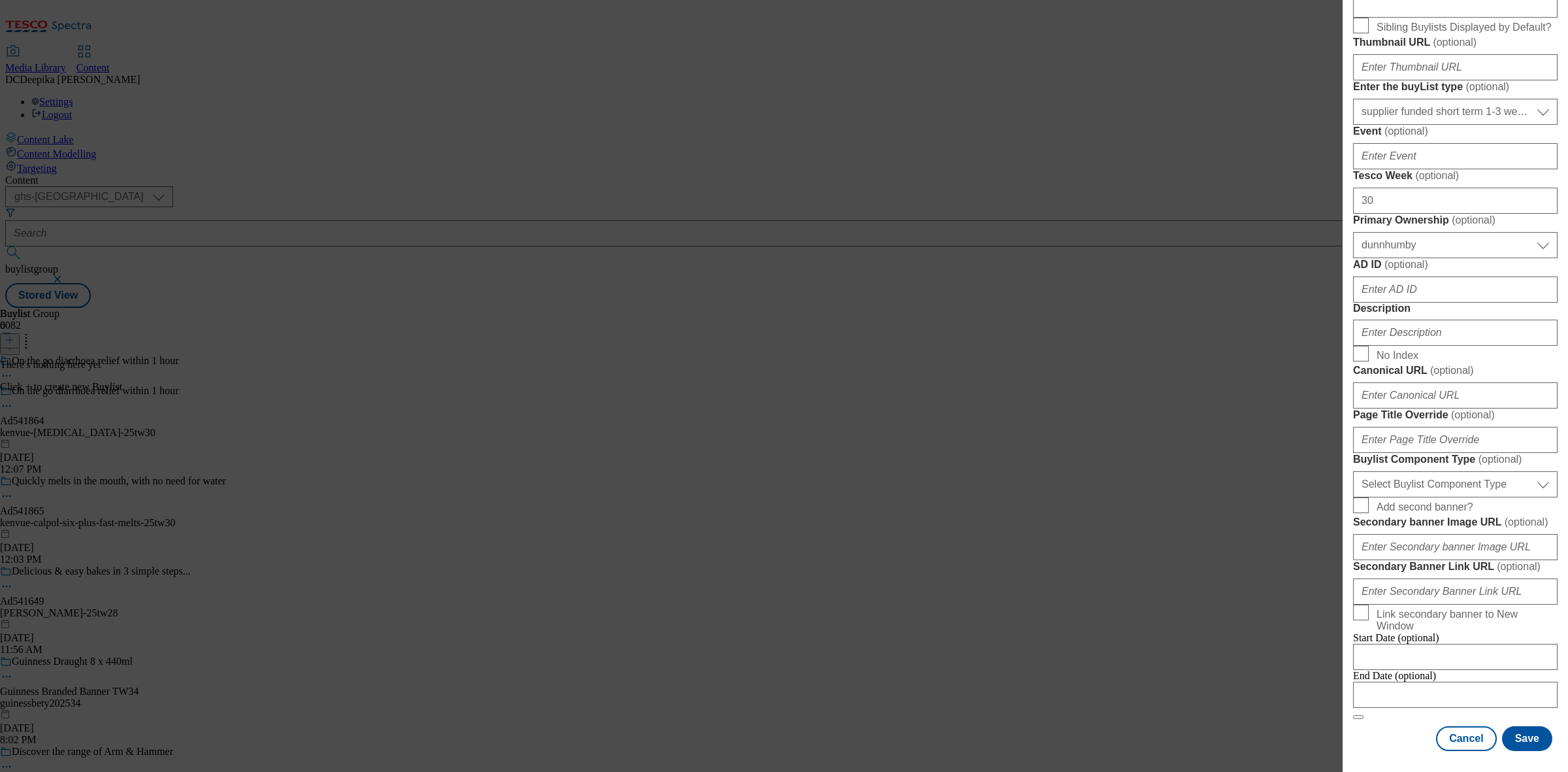
scroll to position [572, 0]
click at [1427, 303] on input "AD ID ( optional )" at bounding box center [1455, 289] width 204 height 26
paste input "541864"
type input "541864"
click at [1418, 346] on input "Description" at bounding box center [1455, 333] width 204 height 26
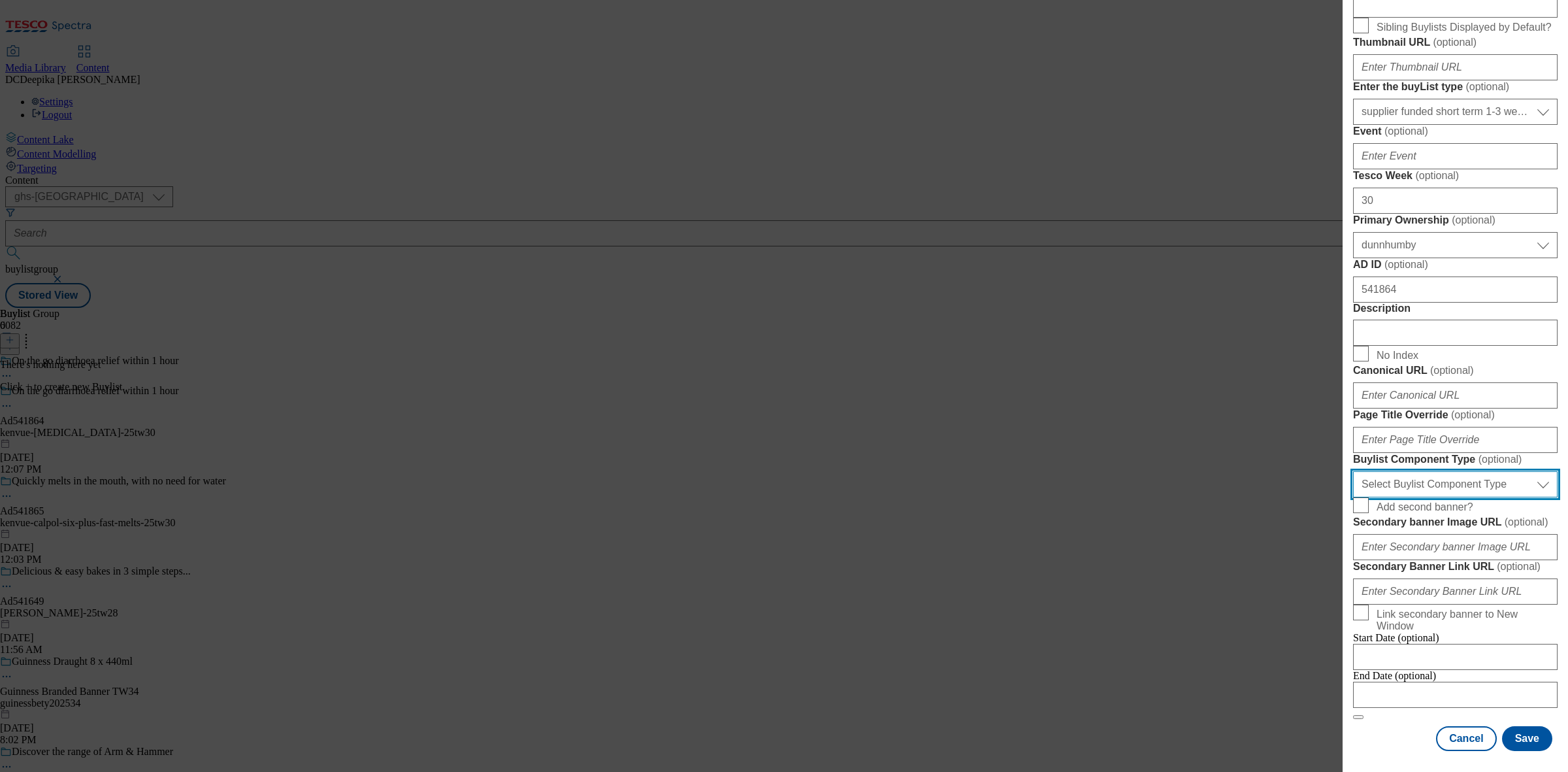
click at [1501, 498] on select "Select Buylist Component Type Banner Competition Header Meal" at bounding box center [1455, 484] width 204 height 26
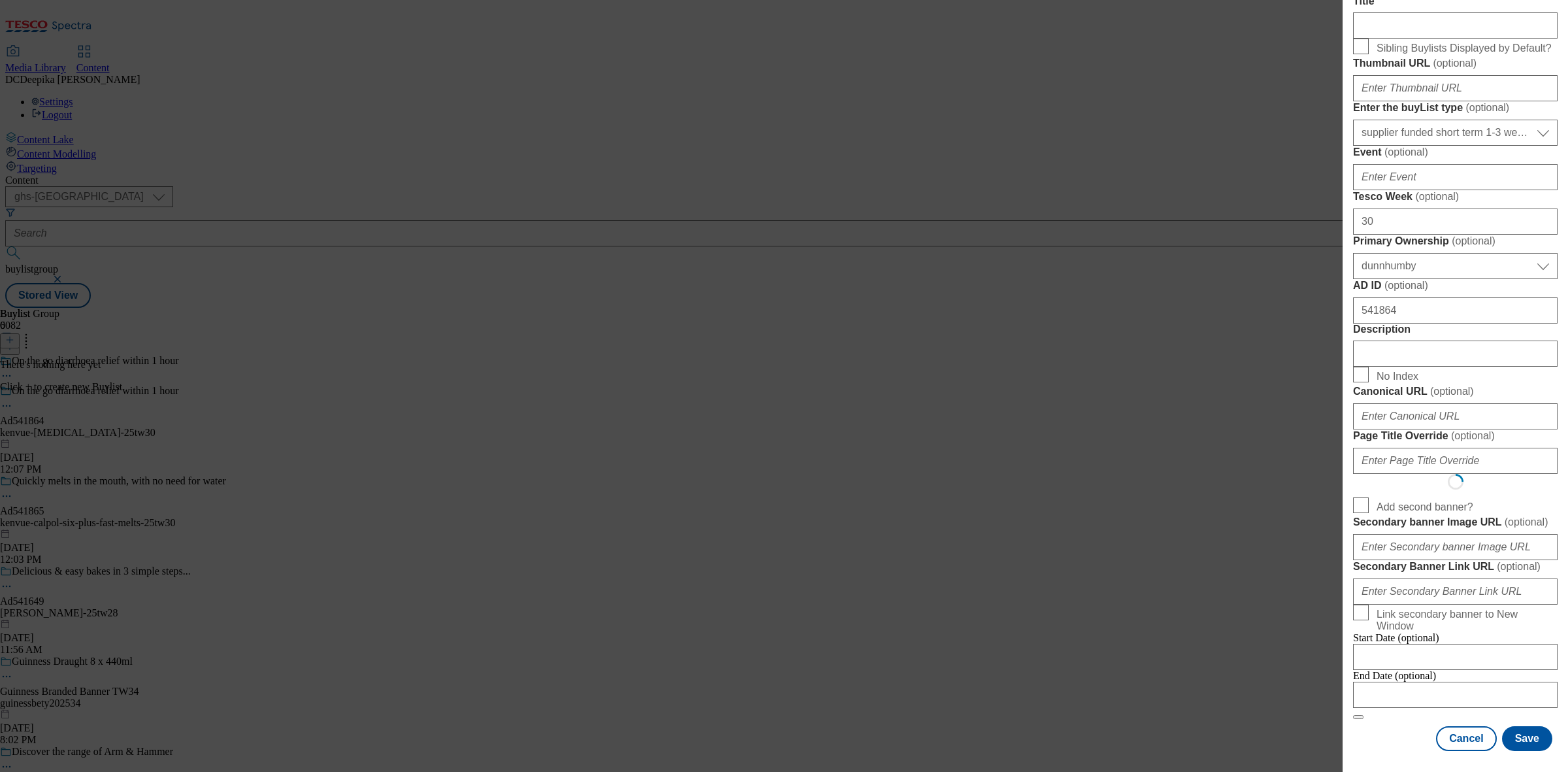
scroll to position [0, 0]
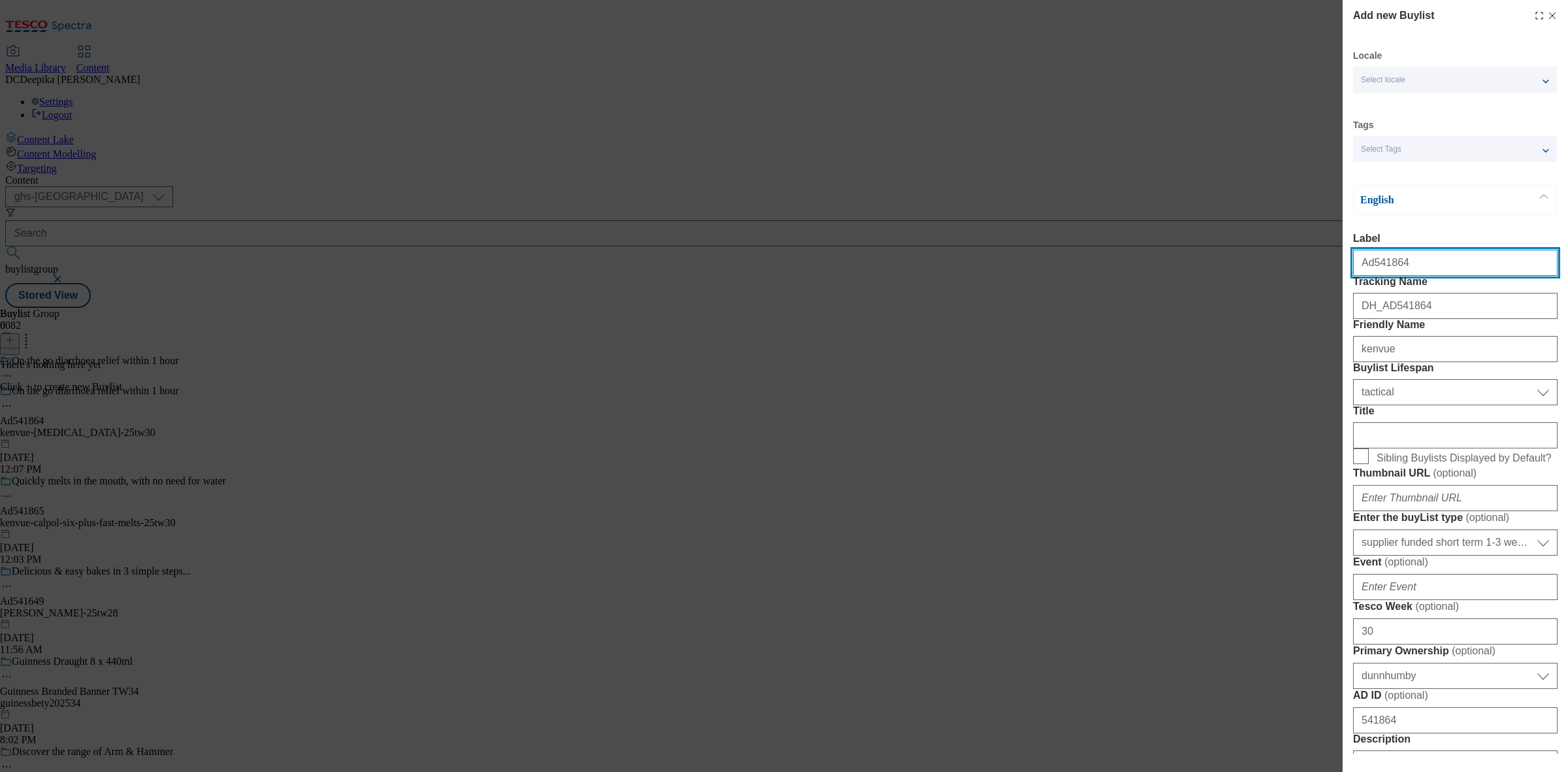
select select "Banner"
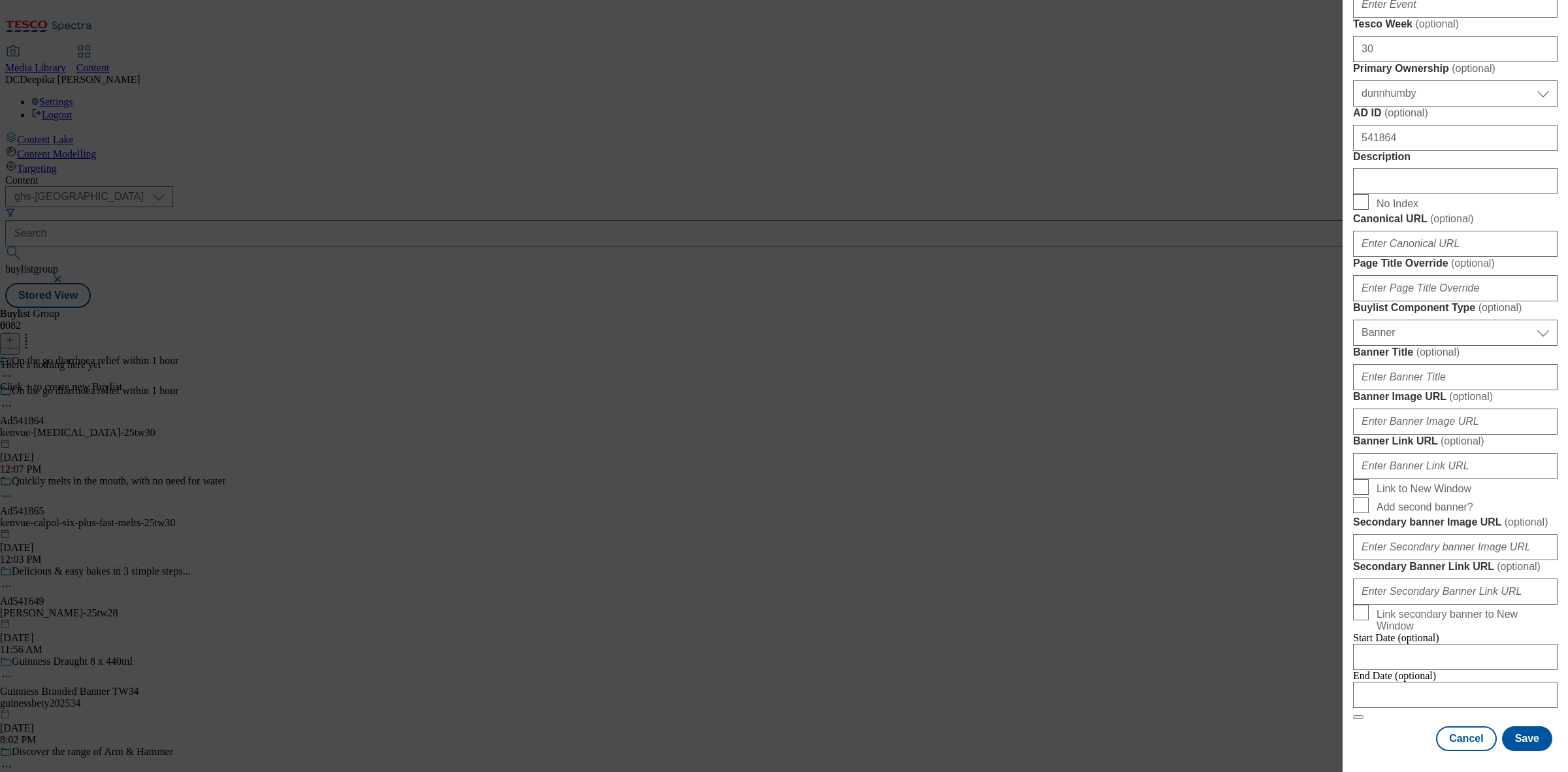
scroll to position [1152, 0]
click at [1426, 683] on input "Modal" at bounding box center [1455, 695] width 204 height 26
select select "2025"
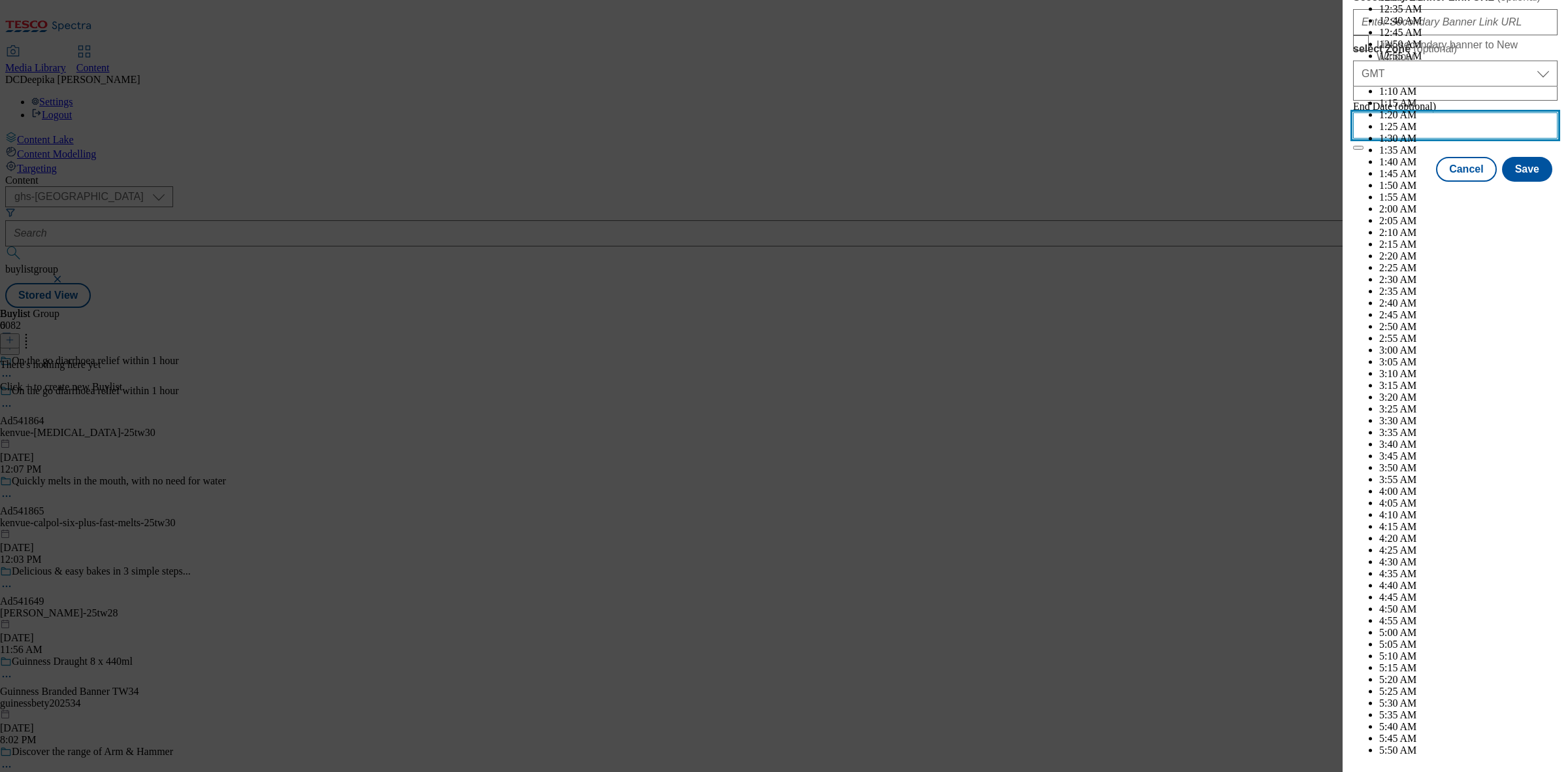
scroll to position [3518, 0]
select select "December"
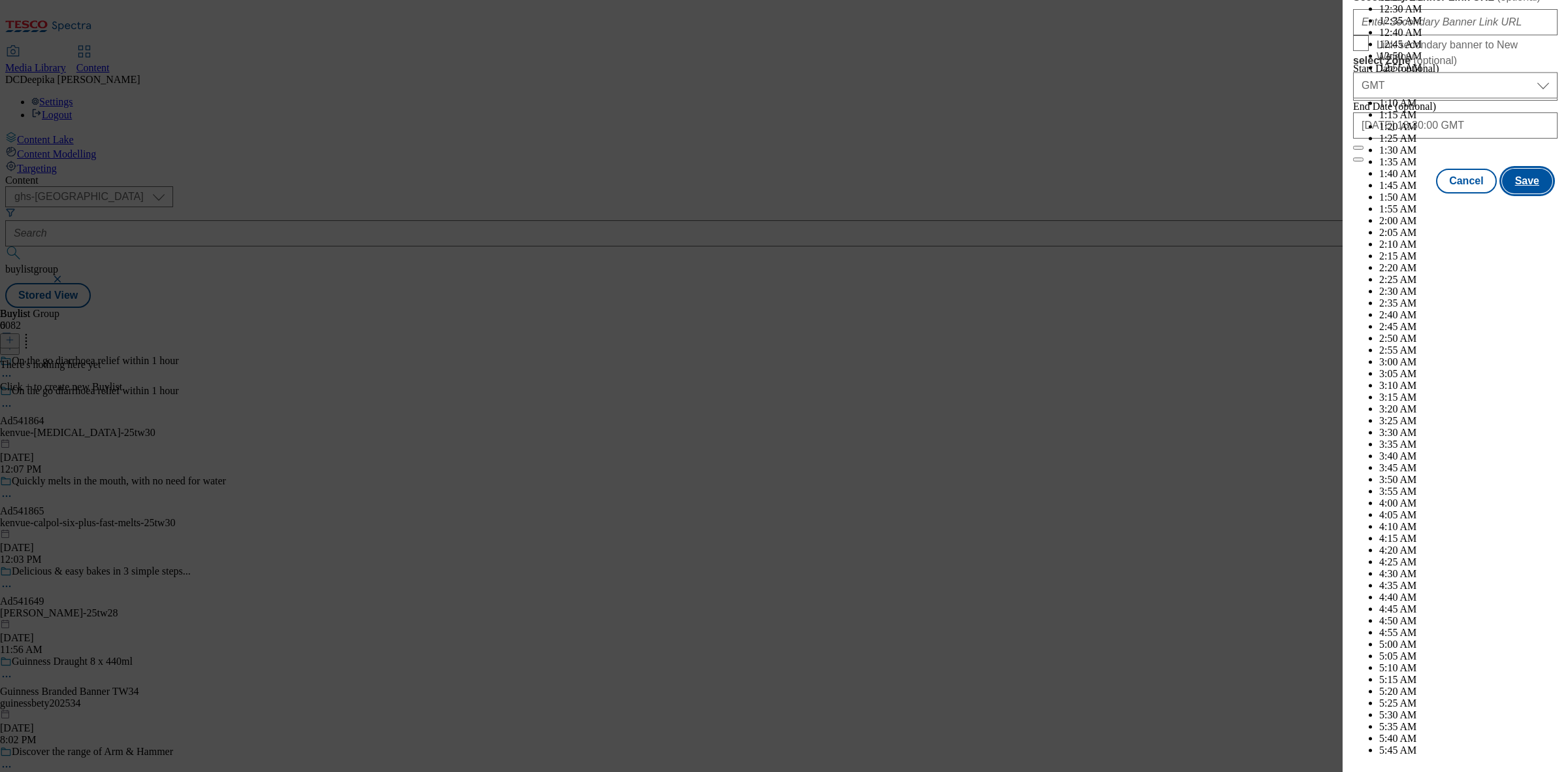
click at [1510, 193] on button "Save" at bounding box center [1527, 181] width 50 height 25
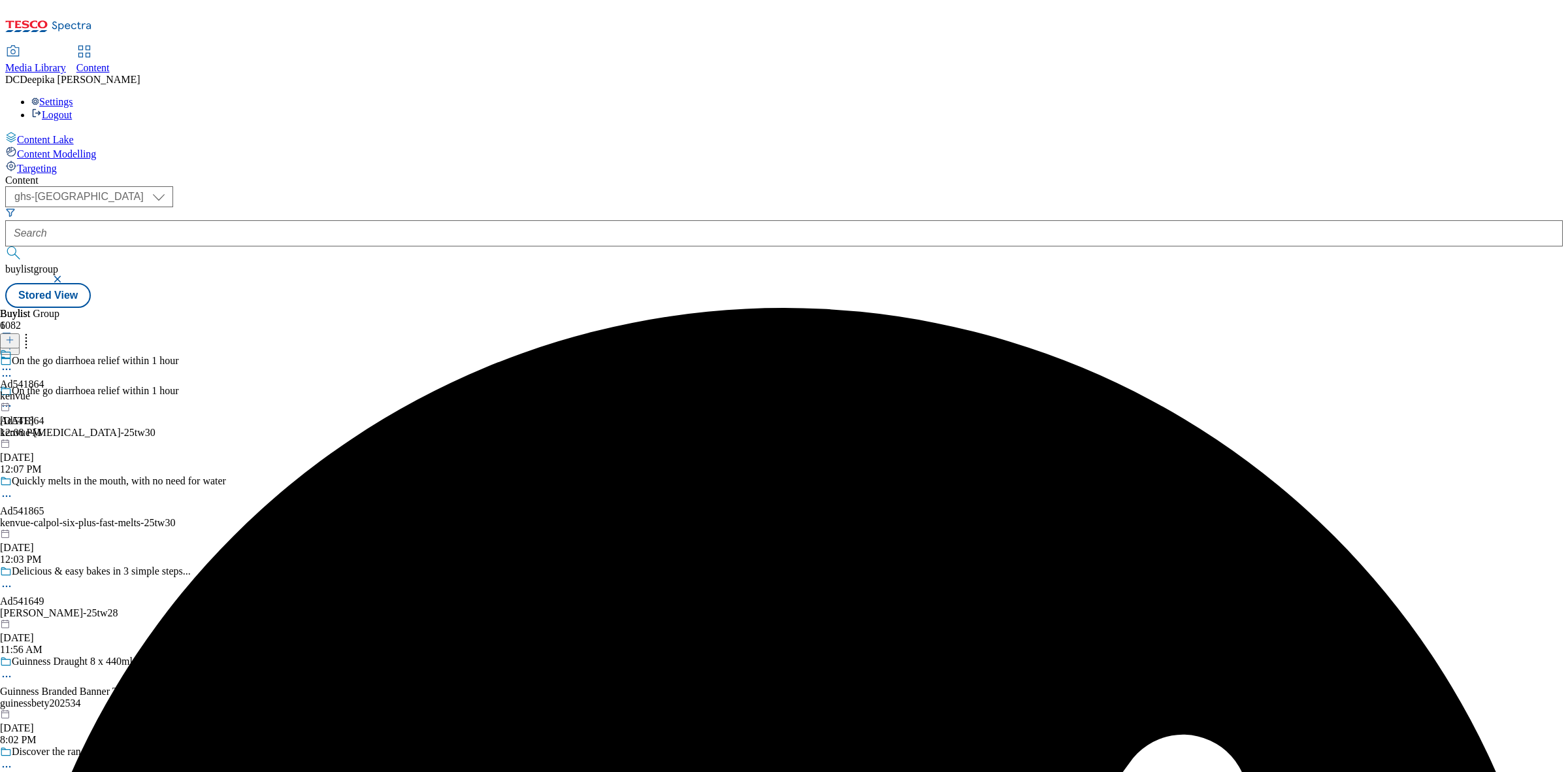
click at [44, 348] on div "Ad541864 kenvue [DATE] 12:08 PM" at bounding box center [22, 393] width 44 height 90
click at [15, 336] on icon at bounding box center [9, 340] width 9 height 9
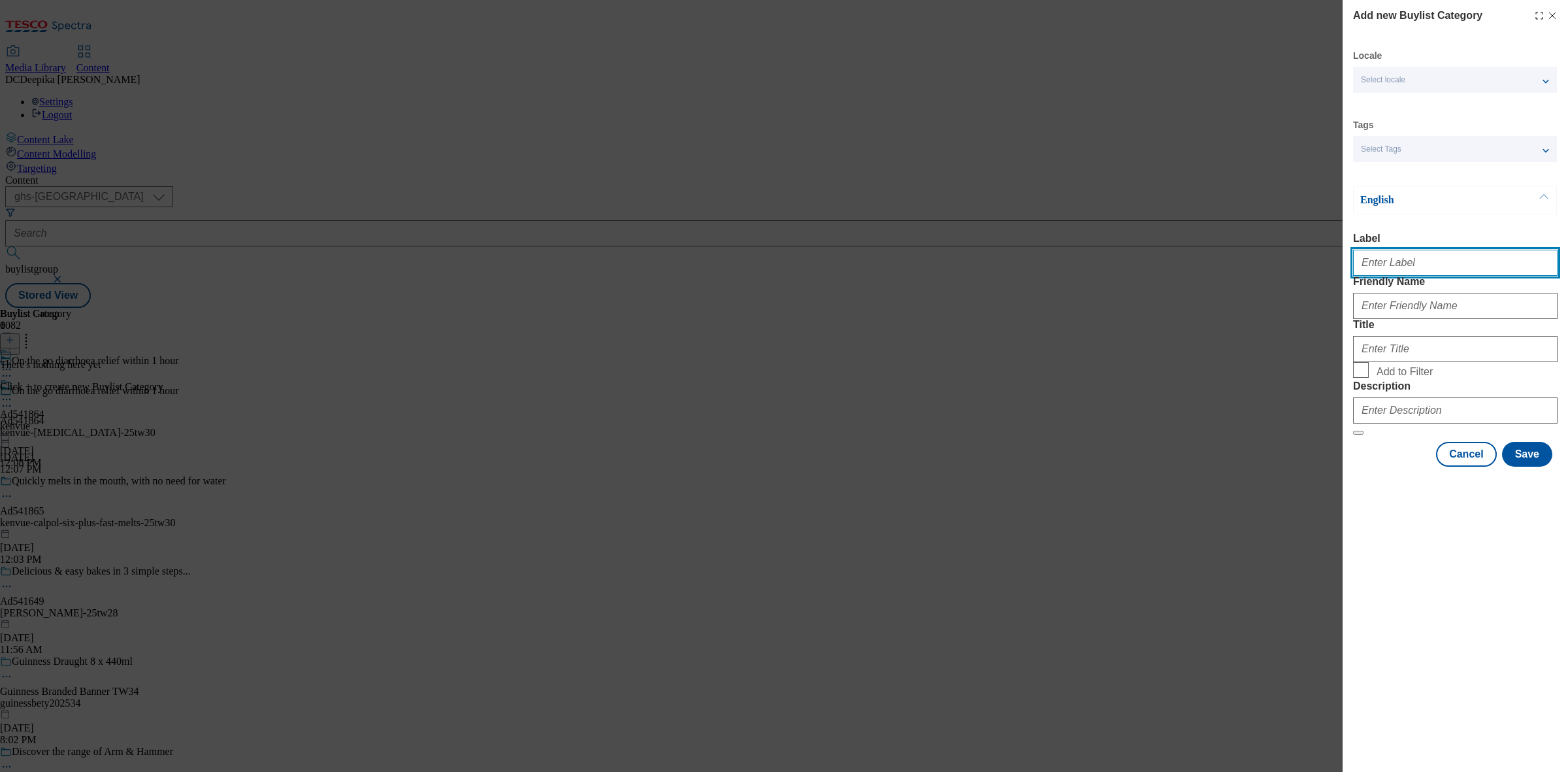
click at [1398, 271] on input "Label" at bounding box center [1455, 263] width 204 height 26
paste input "Ad541864"
type input "Ad541864"
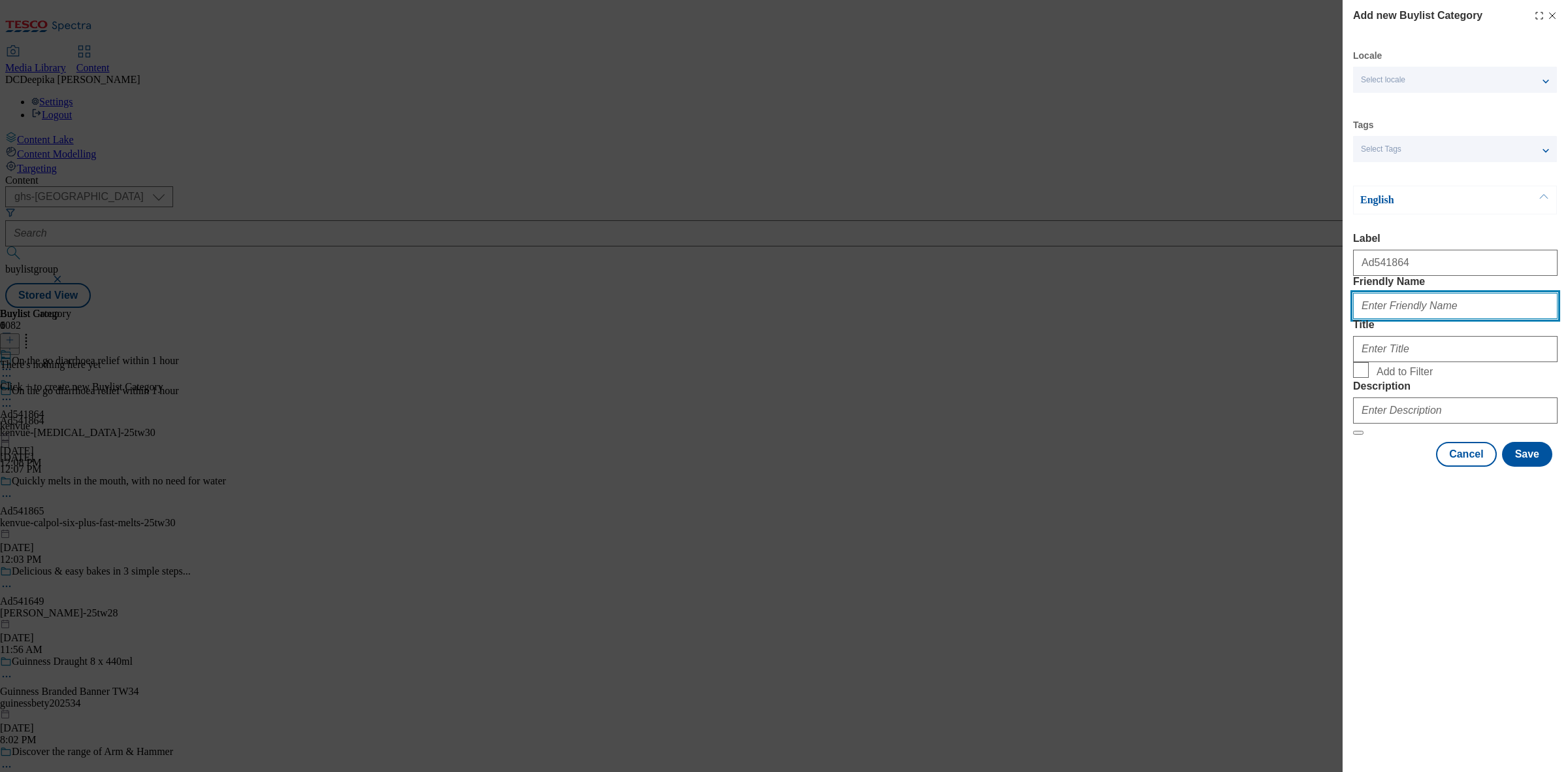
click at [1399, 319] on input "Friendly Name" at bounding box center [1455, 306] width 204 height 26
paste input "kenvue-[MEDICAL_DATA]"
type input "kenvue-[MEDICAL_DATA]"
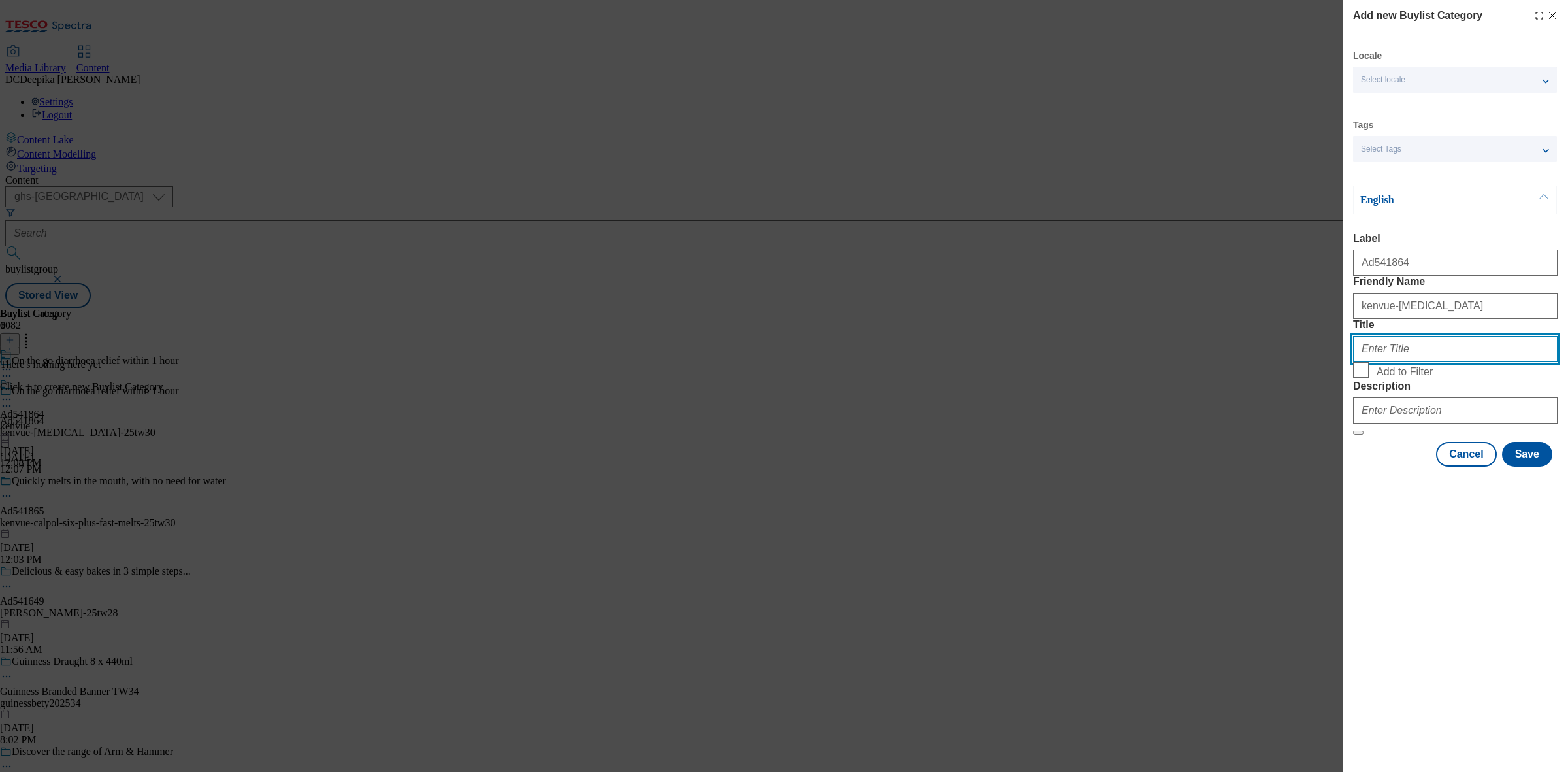
click at [1400, 362] on input "Title" at bounding box center [1455, 348] width 204 height 26
paste input "[GEOGRAPHIC_DATA]"
type input "[GEOGRAPHIC_DATA]"
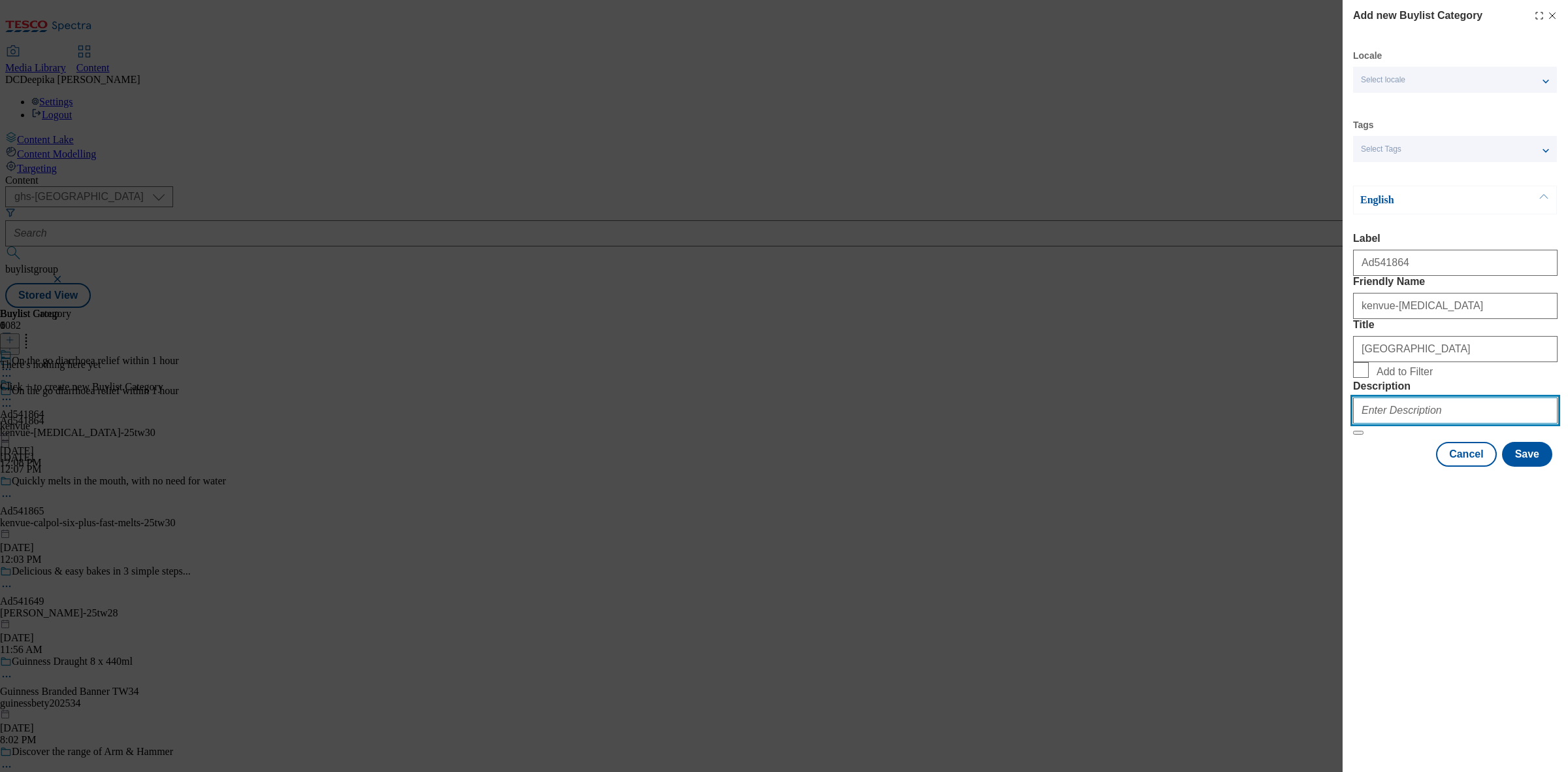
click at [1425, 424] on input "Description" at bounding box center [1455, 411] width 204 height 26
click at [1517, 467] on button "Save" at bounding box center [1527, 454] width 50 height 25
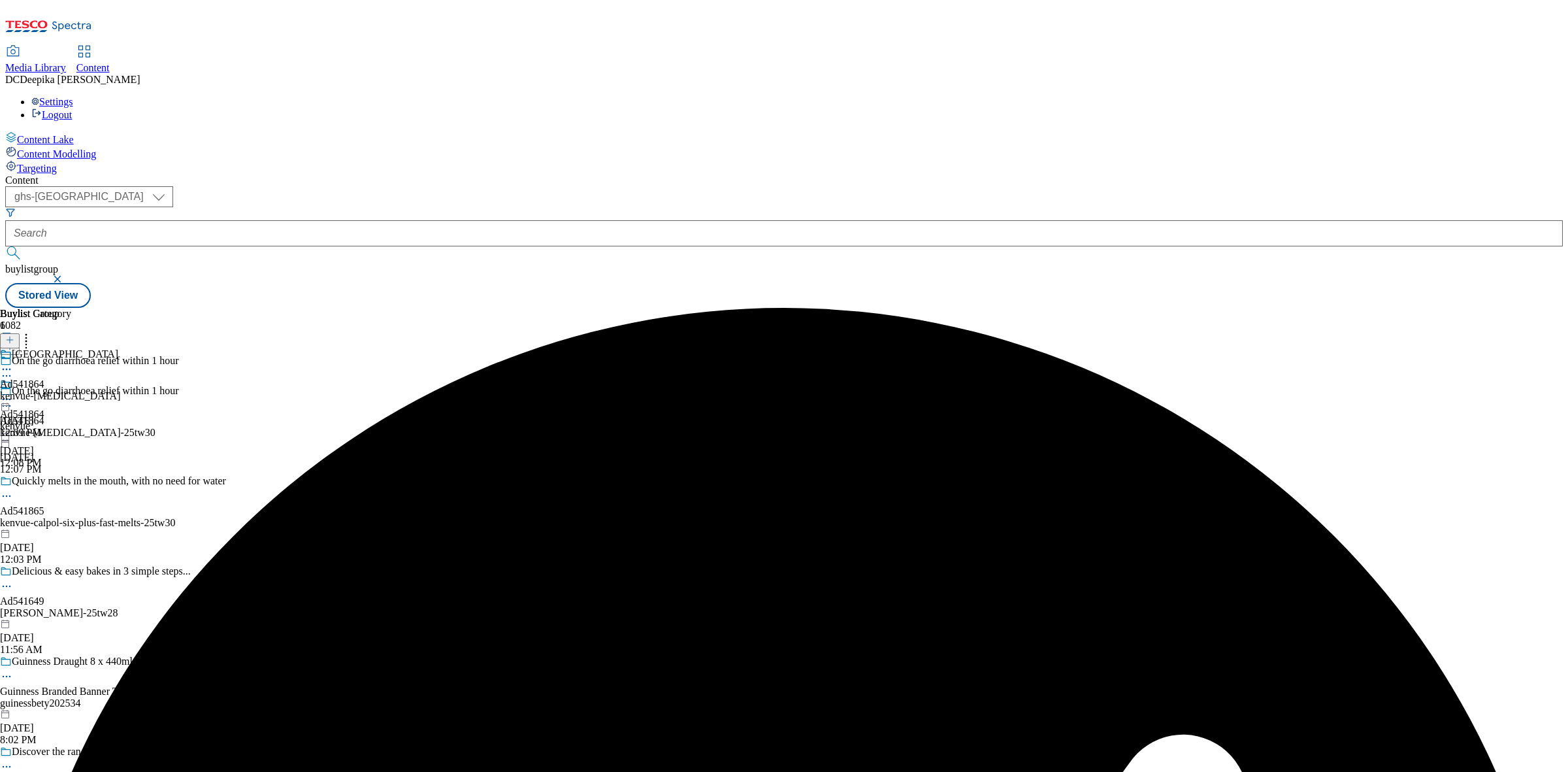
click at [120, 390] on div "kenvue-[MEDICAL_DATA]" at bounding box center [60, 396] width 120 height 12
click at [15, 336] on icon at bounding box center [9, 340] width 9 height 9
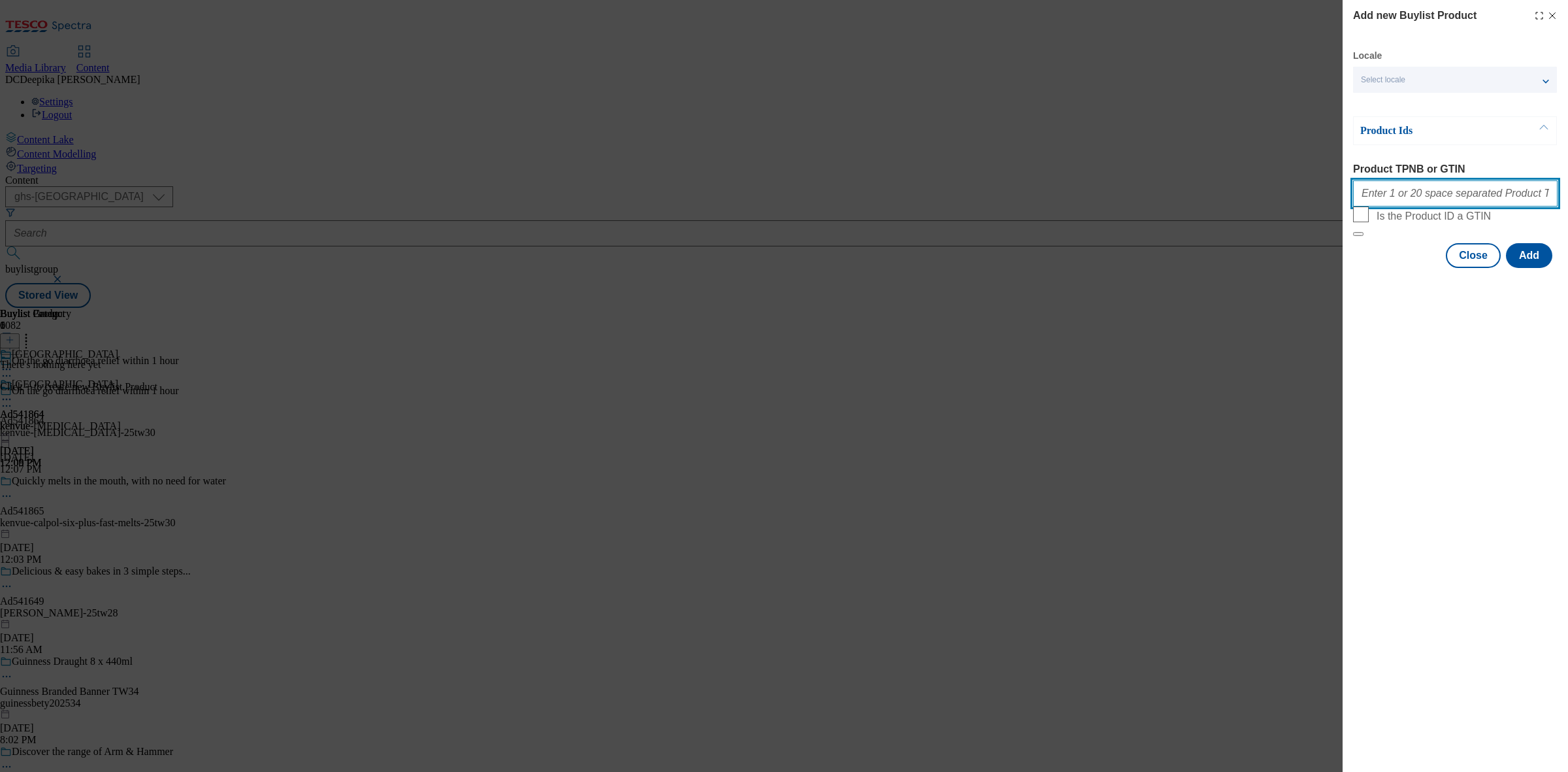
click at [1426, 200] on input "Product TPNB or GTIN" at bounding box center [1455, 193] width 204 height 26
paste input "56577429 56577429 54446260, 56577429 56577429 54446260, 56577429 56577429 54446…"
type input "56577429 56577429 54446260, 56577429 56577429 54446260, 56577429 56577429 54446…"
click at [1532, 268] on button "Add" at bounding box center [1529, 255] width 46 height 25
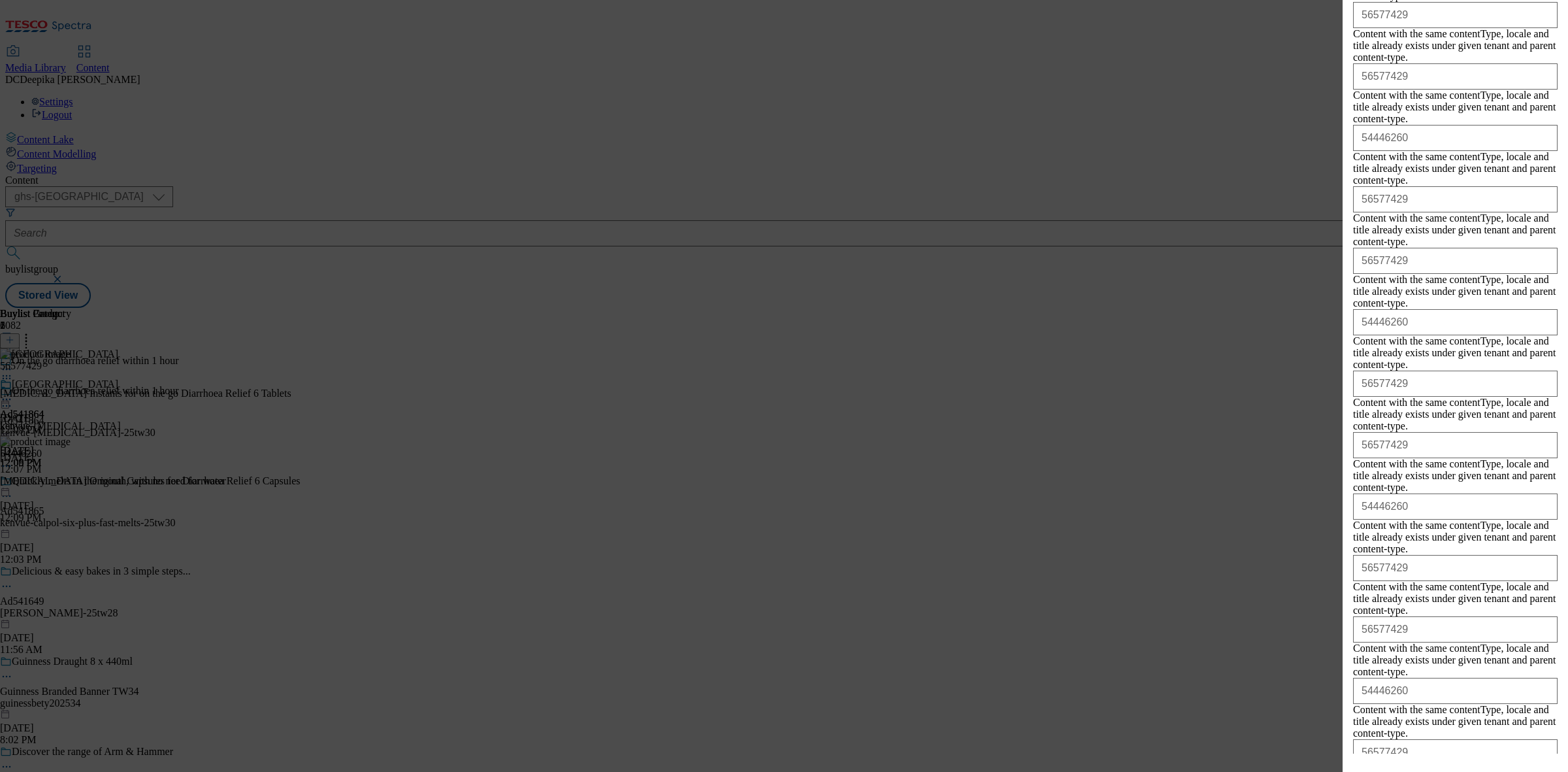
scroll to position [7460, 0]
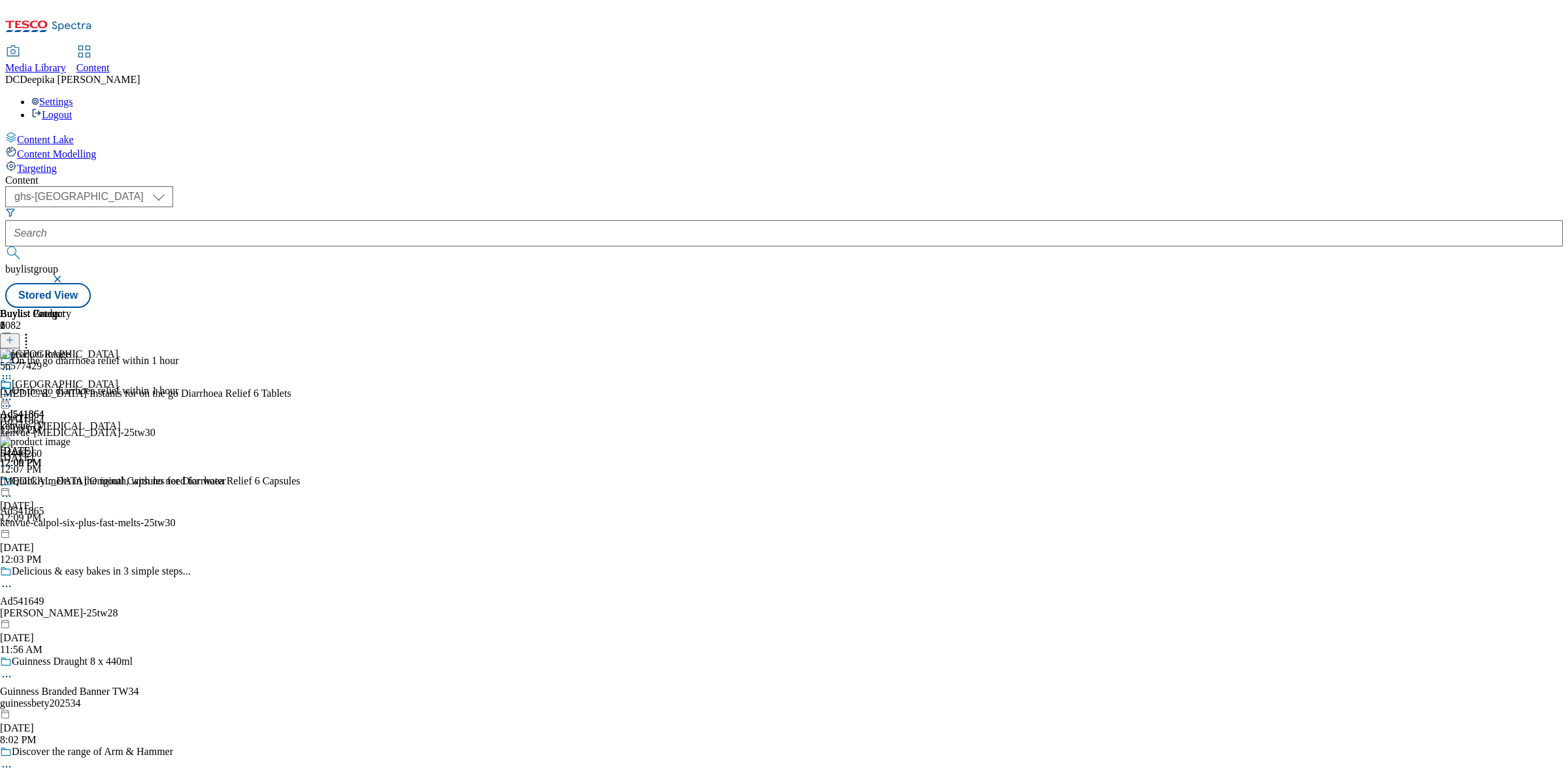
scroll to position [0, 0]
click at [120, 378] on div "Kenvue Ad541864 kenvue-[MEDICAL_DATA] [DATE] 12:09 PM" at bounding box center [60, 423] width 120 height 90
click at [13, 393] on icon at bounding box center [6, 399] width 13 height 13
click at [76, 479] on button "Preview" at bounding box center [50, 486] width 50 height 15
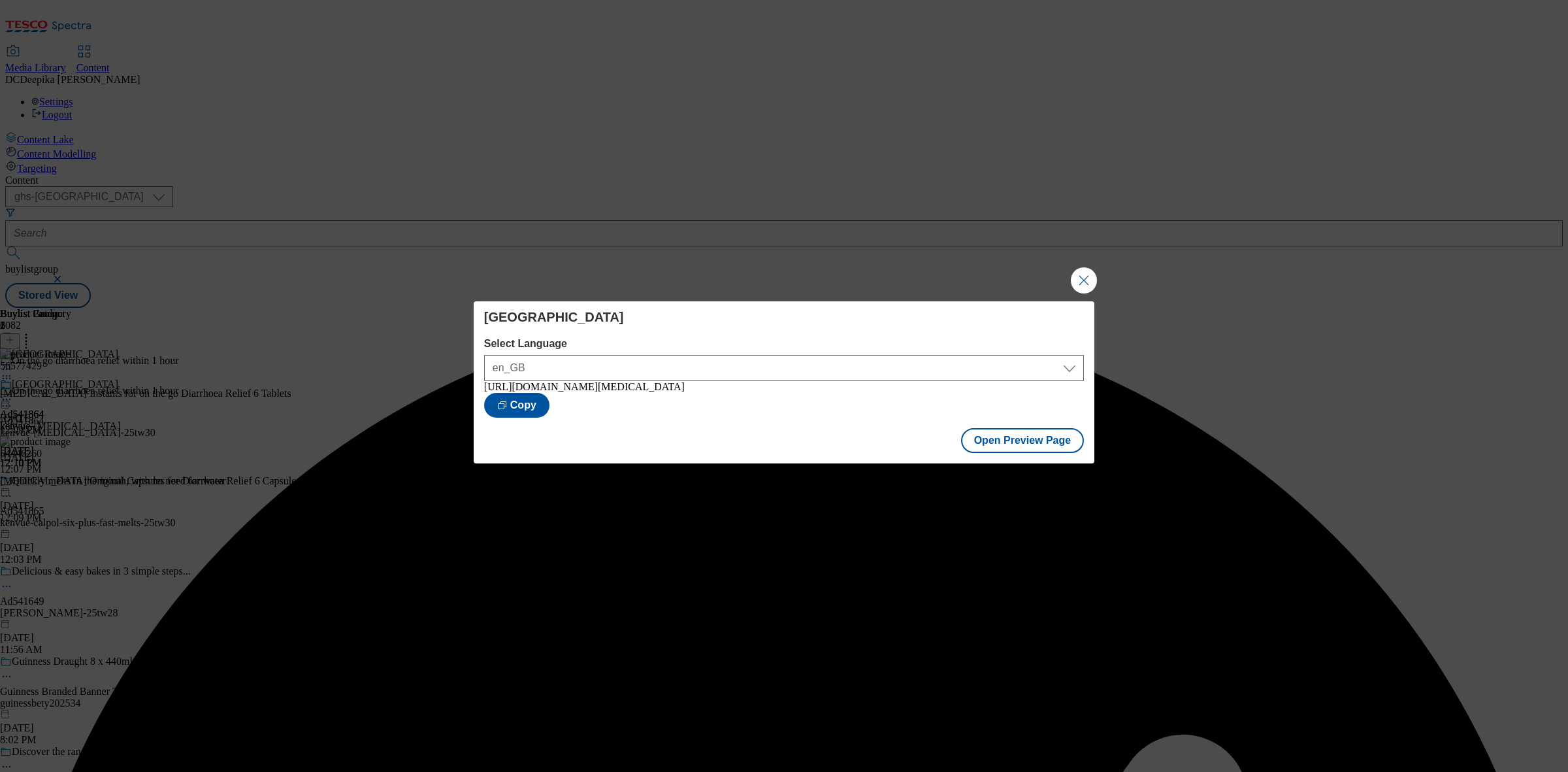
click at [1053, 460] on div "Open Preview Page" at bounding box center [784, 442] width 621 height 43
click at [1049, 449] on button "Open Preview Page" at bounding box center [1022, 440] width 123 height 25
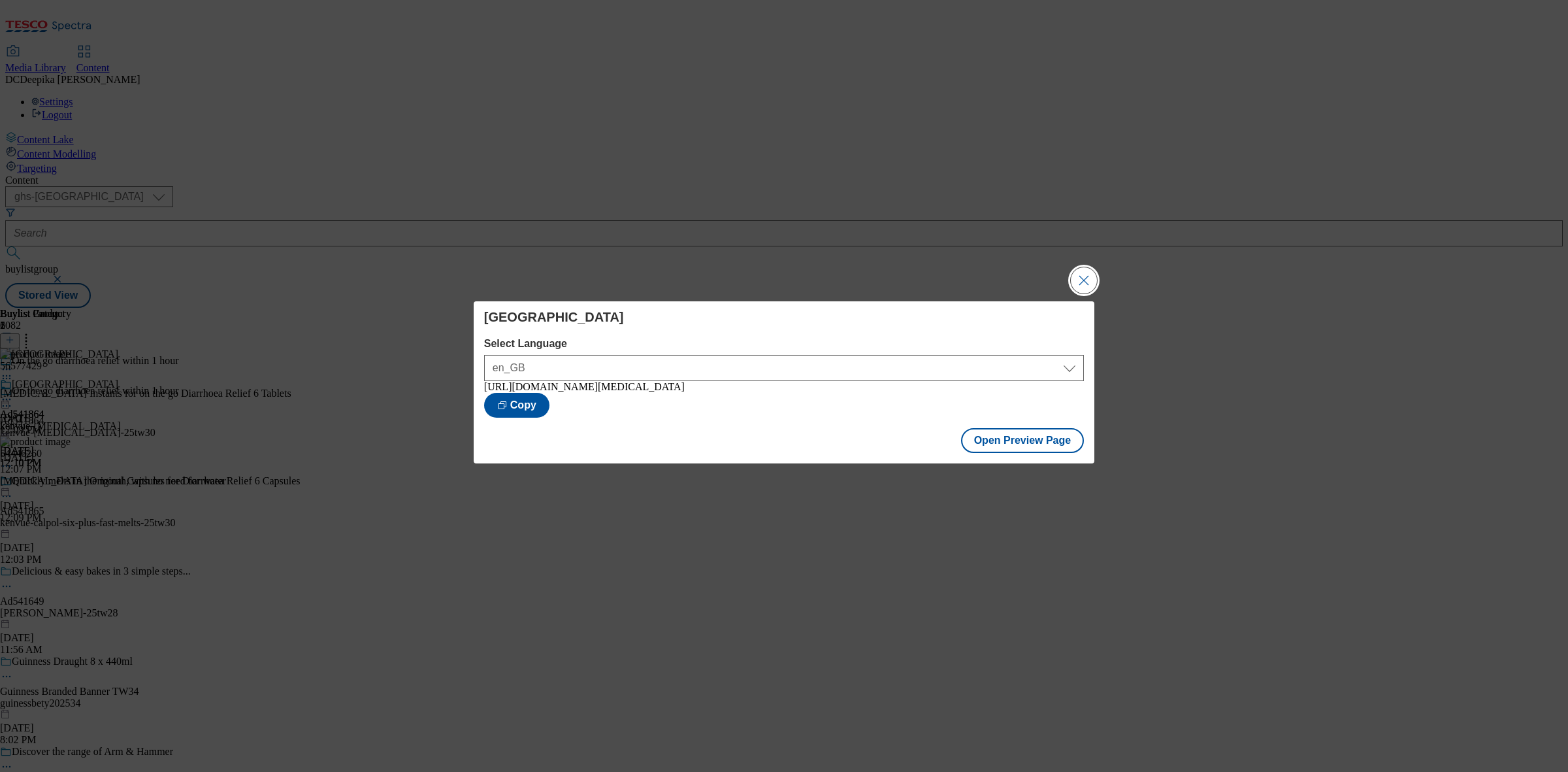
click at [1085, 274] on button "Close Modal" at bounding box center [1083, 280] width 26 height 26
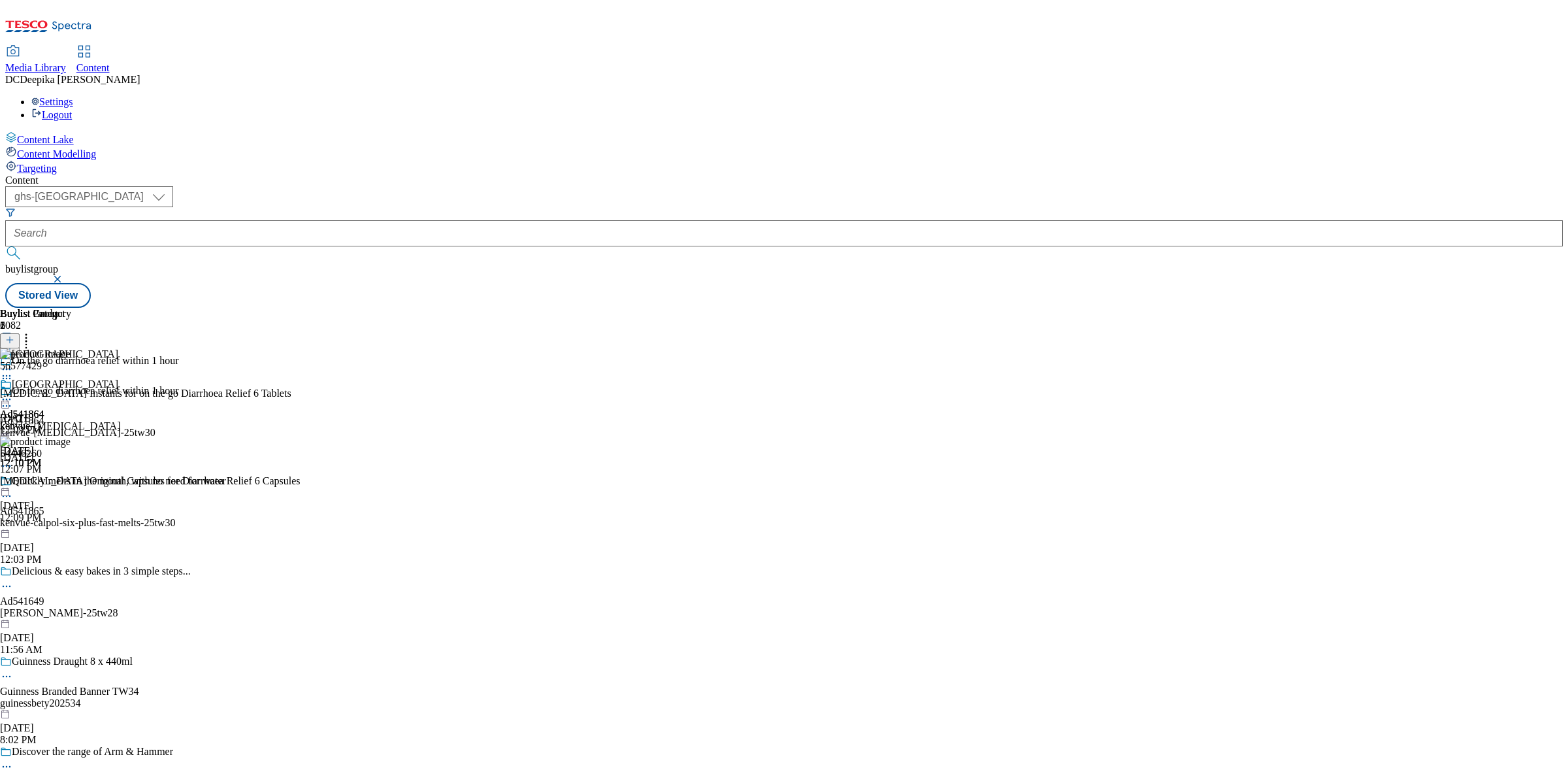
click at [13, 400] on icon at bounding box center [6, 406] width 13 height 13
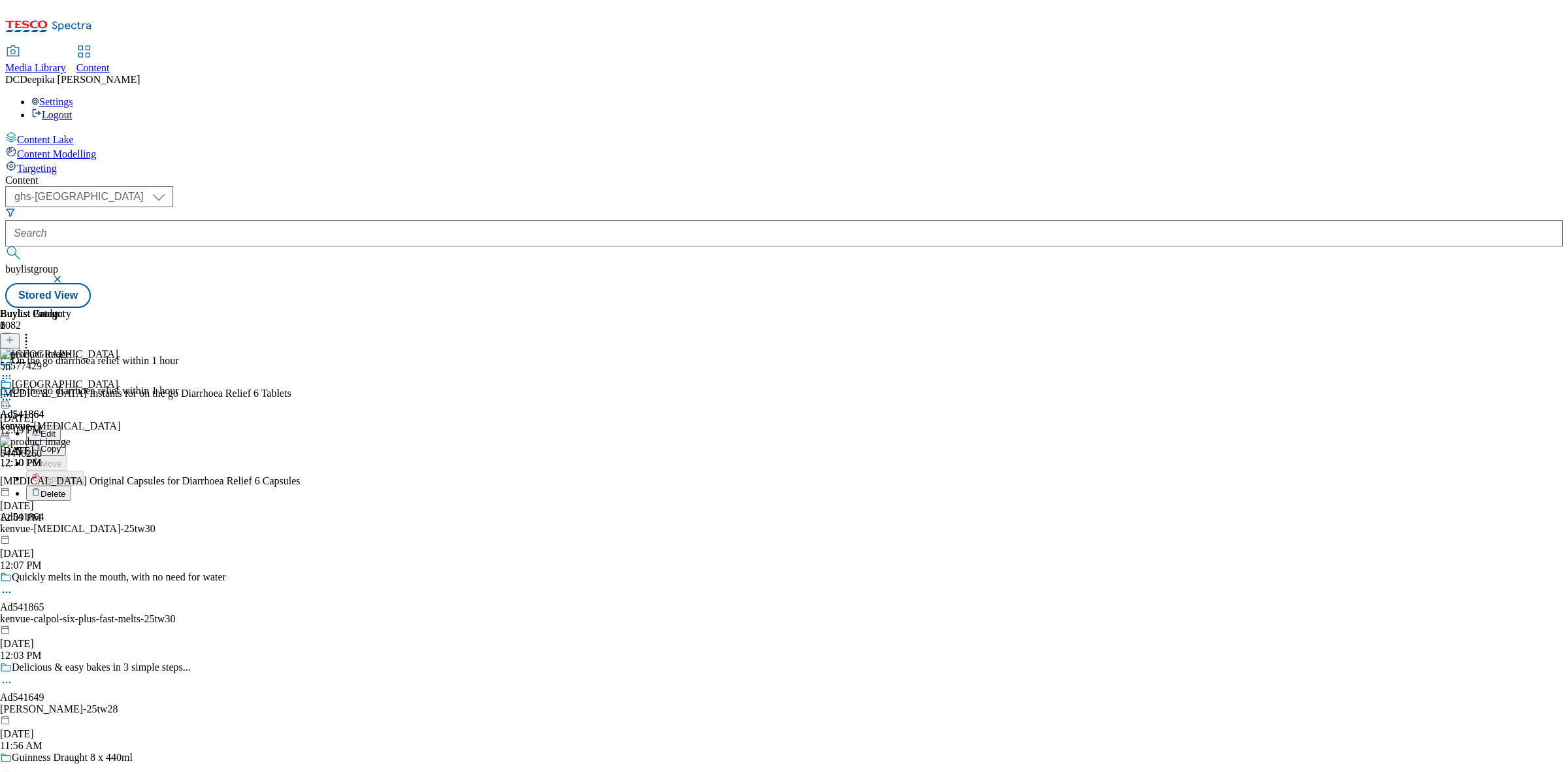
click at [61, 425] on button "Edit" at bounding box center [42, 432] width 35 height 15
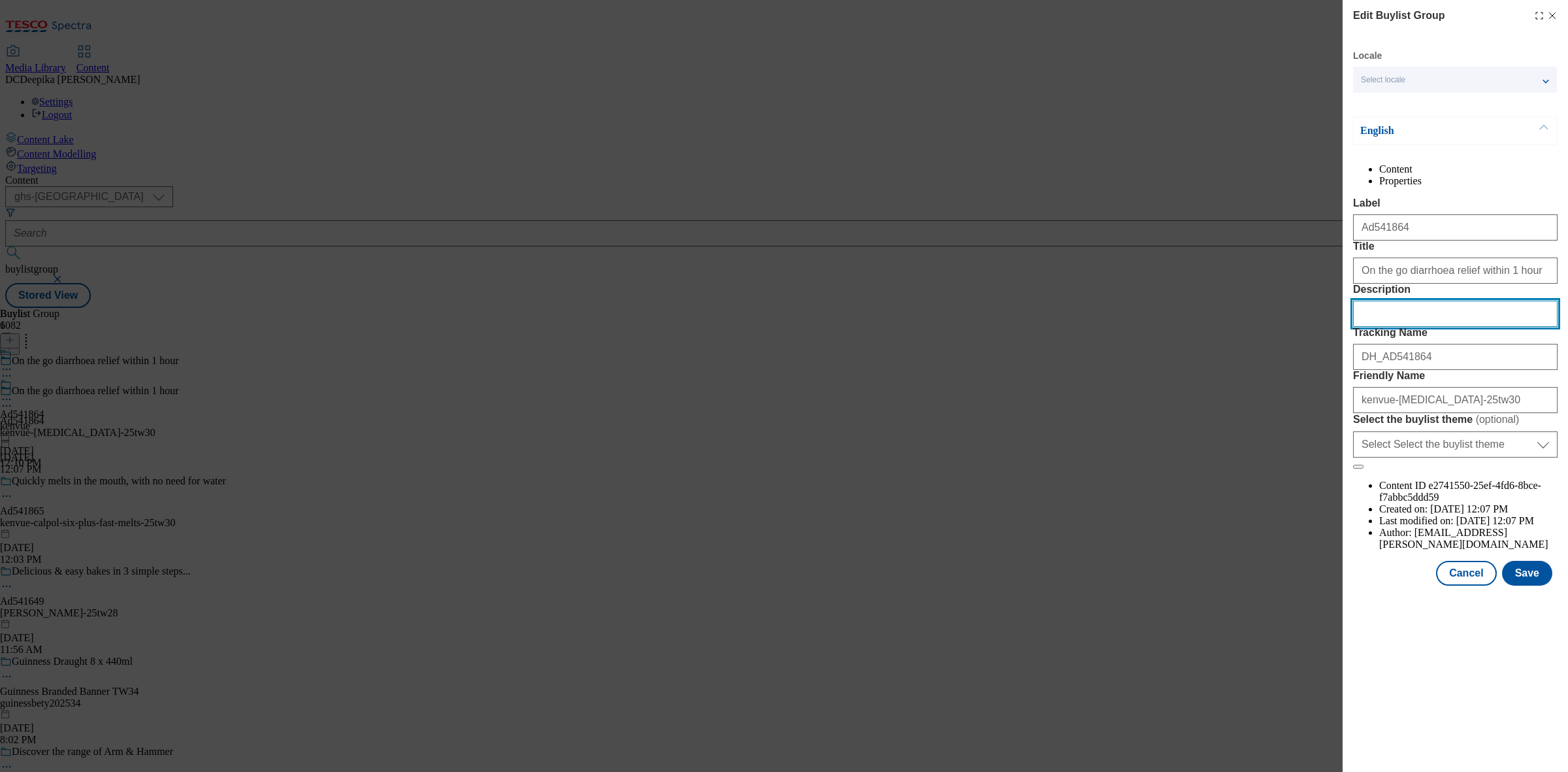
click at [1398, 327] on input "Description" at bounding box center [1455, 314] width 204 height 26
paste input "[MEDICAL_DATA] Instants Diarrhoea Relief Tablets - On-the-go 6s"
type input "[MEDICAL_DATA] Instants Diarrhoea Relief Tablets - On-the-go 6s"
click at [1533, 585] on button "Save" at bounding box center [1527, 573] width 50 height 25
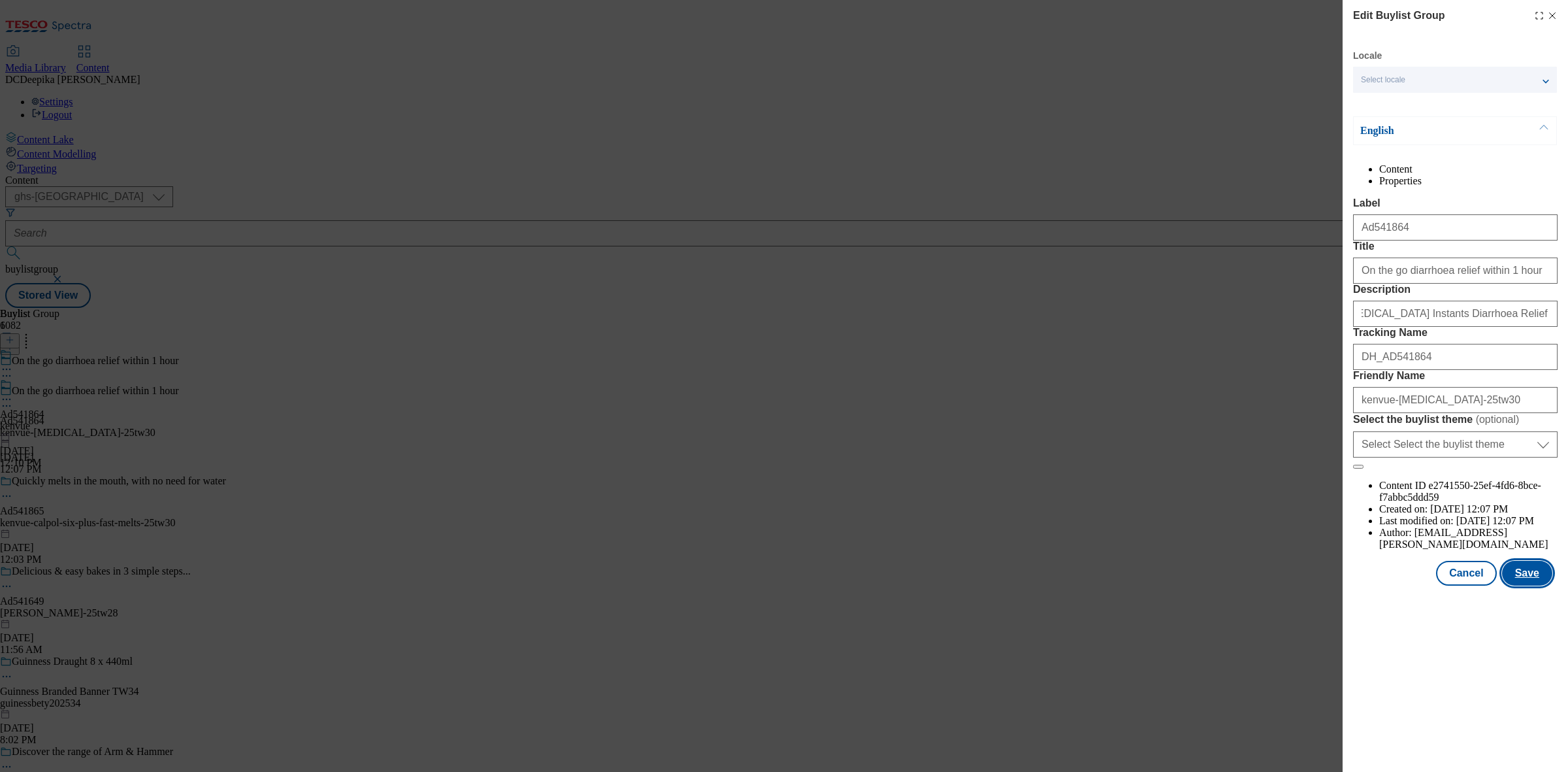
scroll to position [0, 0]
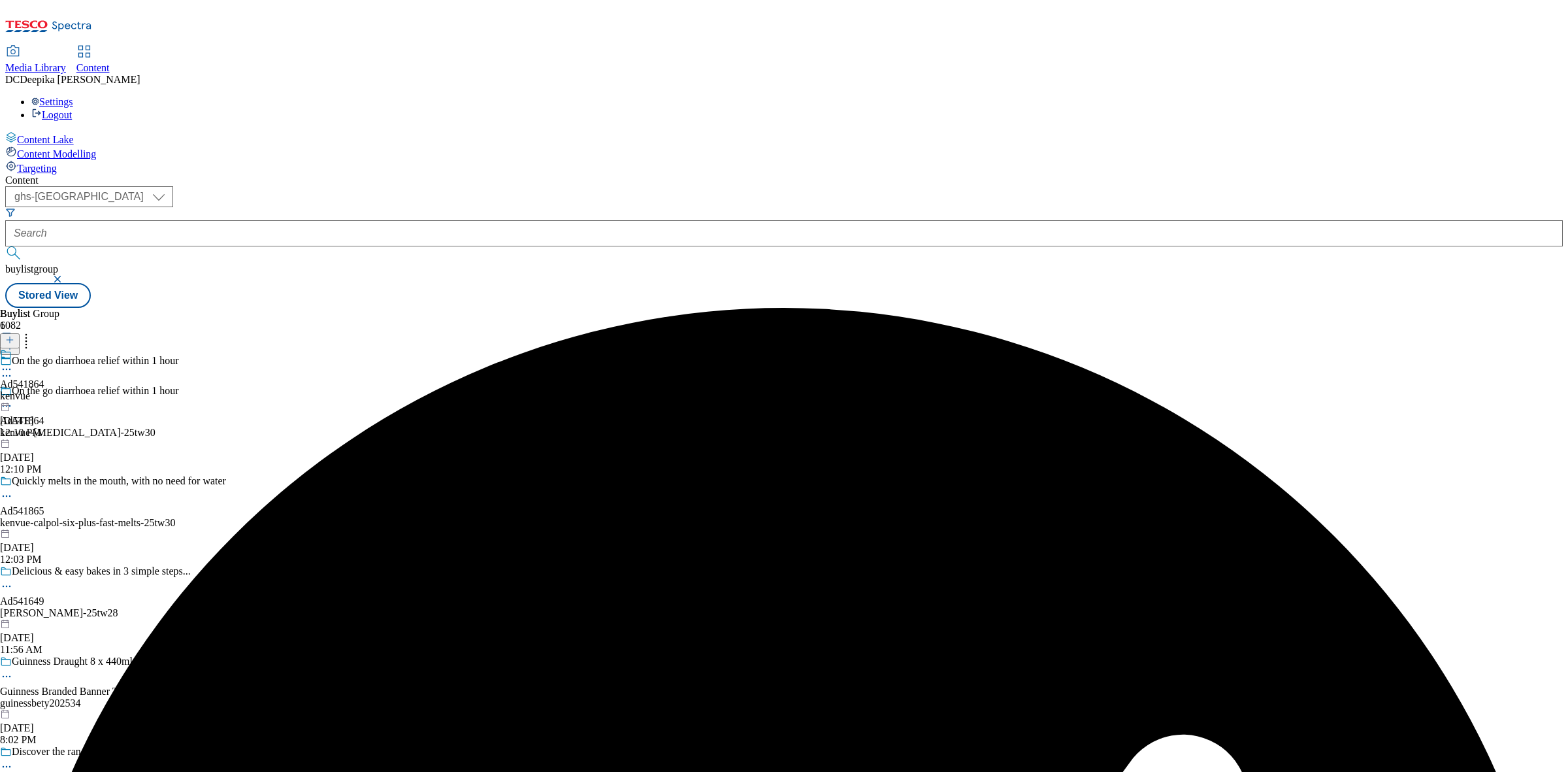
click at [13, 363] on icon at bounding box center [6, 369] width 13 height 13
click at [61, 389] on button "Edit" at bounding box center [42, 396] width 35 height 15
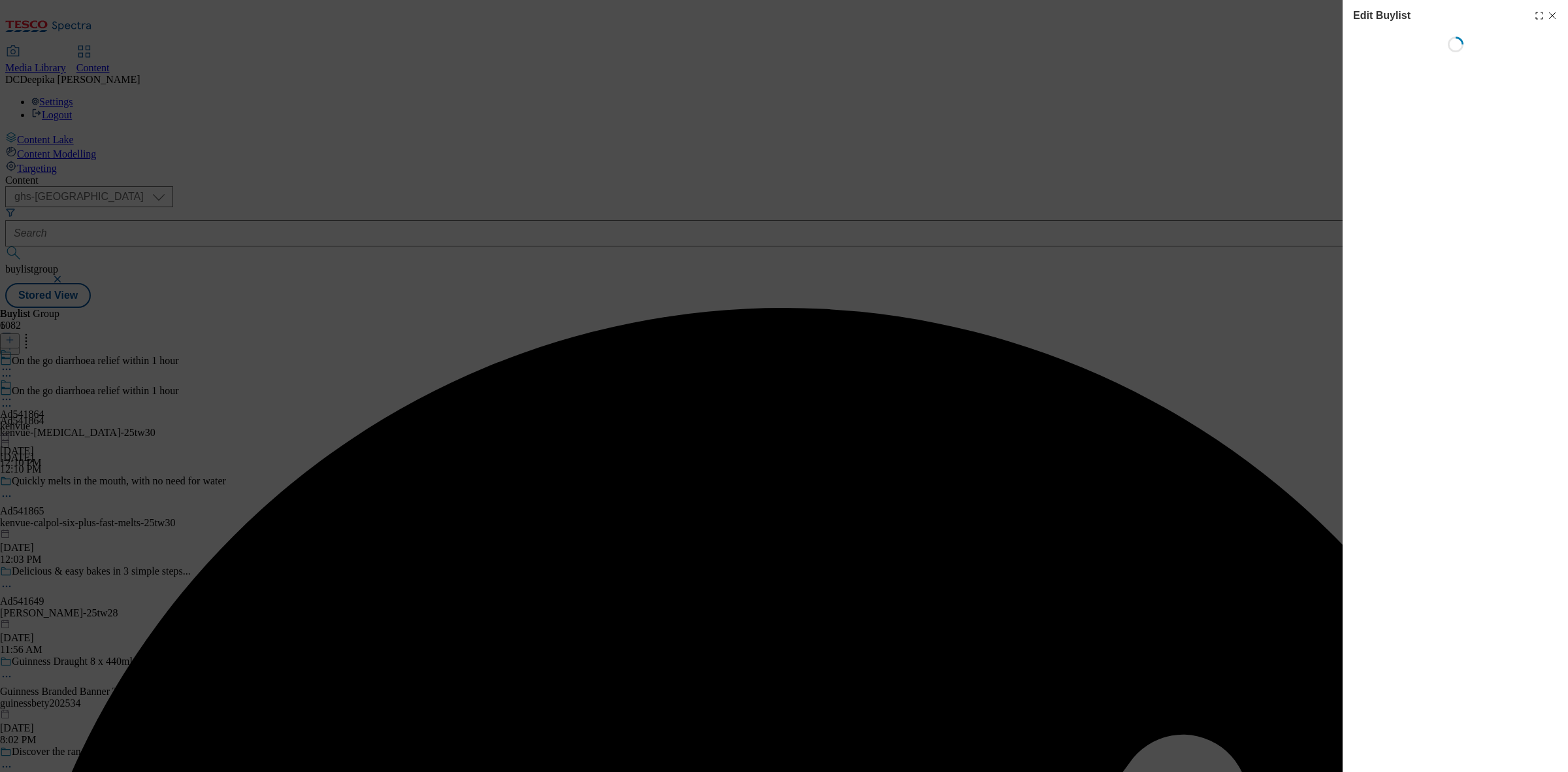
select select "tactical"
select select "supplier funded short term 1-3 weeks"
select select "dunnhumby"
select select "Banner"
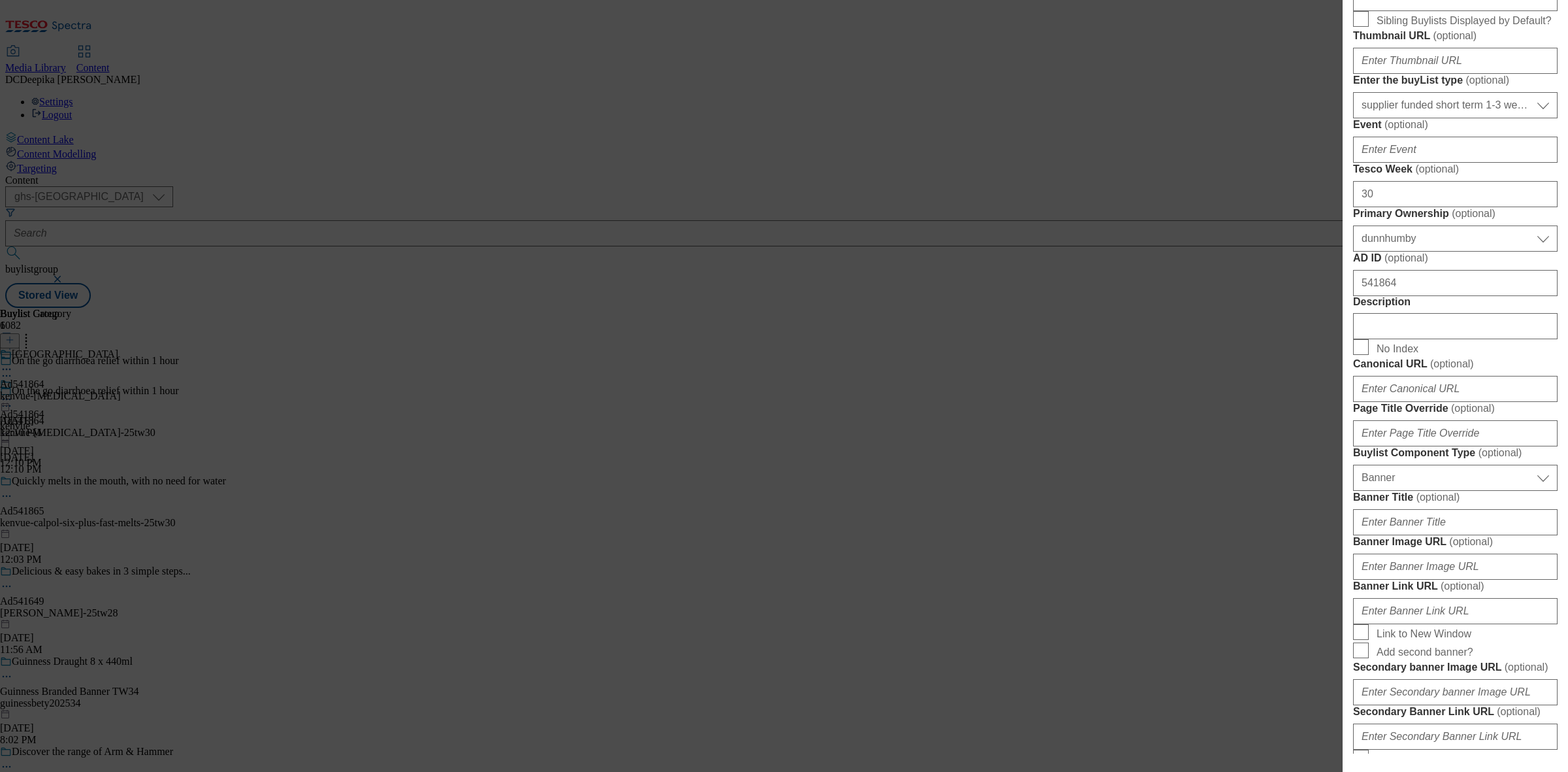
scroll to position [491, 0]
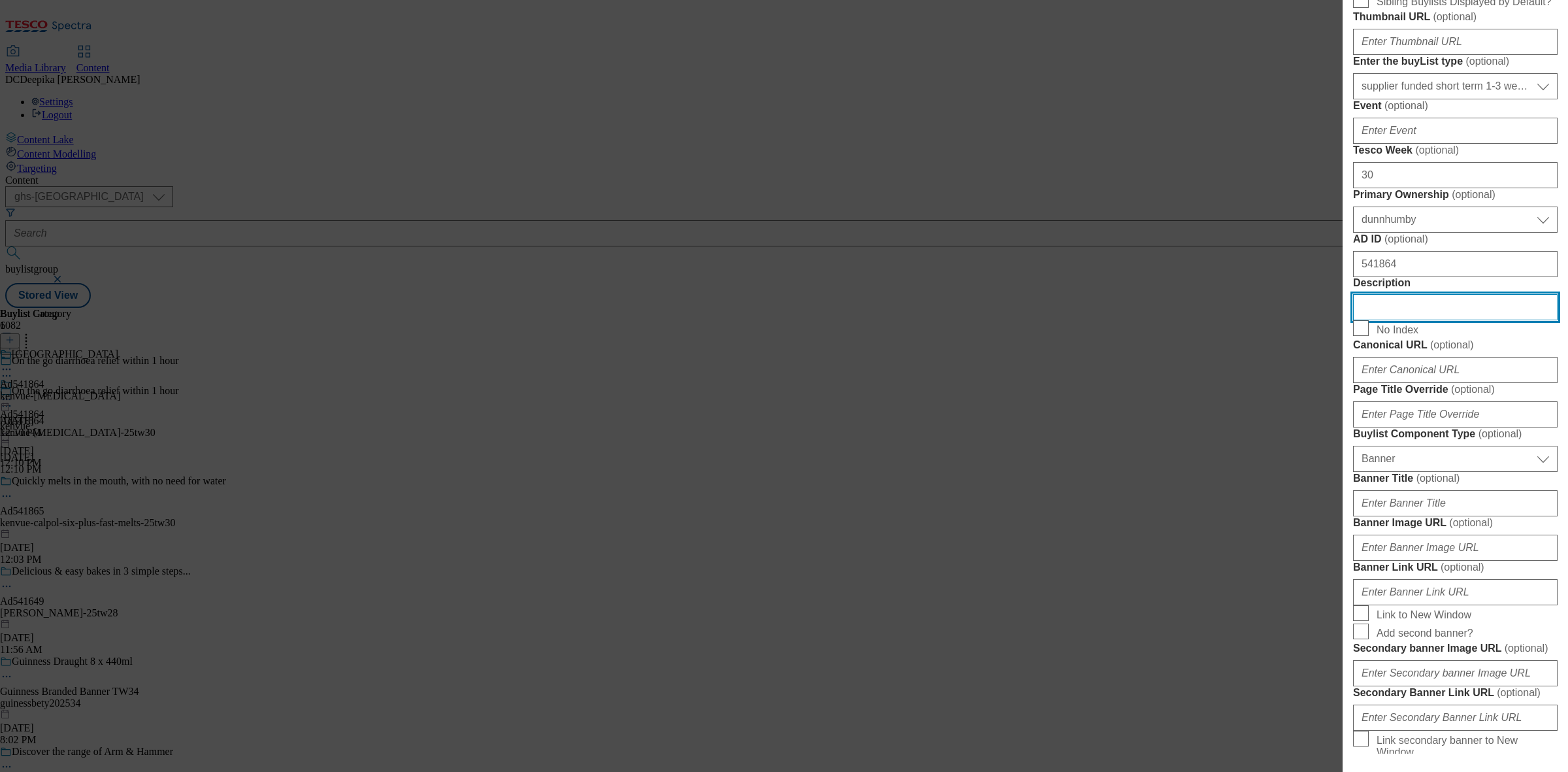
click at [1396, 320] on input "Description" at bounding box center [1455, 307] width 204 height 26
paste input "[MEDICAL_DATA] Instants Diarrhoea Relief Tablets - On-the-go 6s"
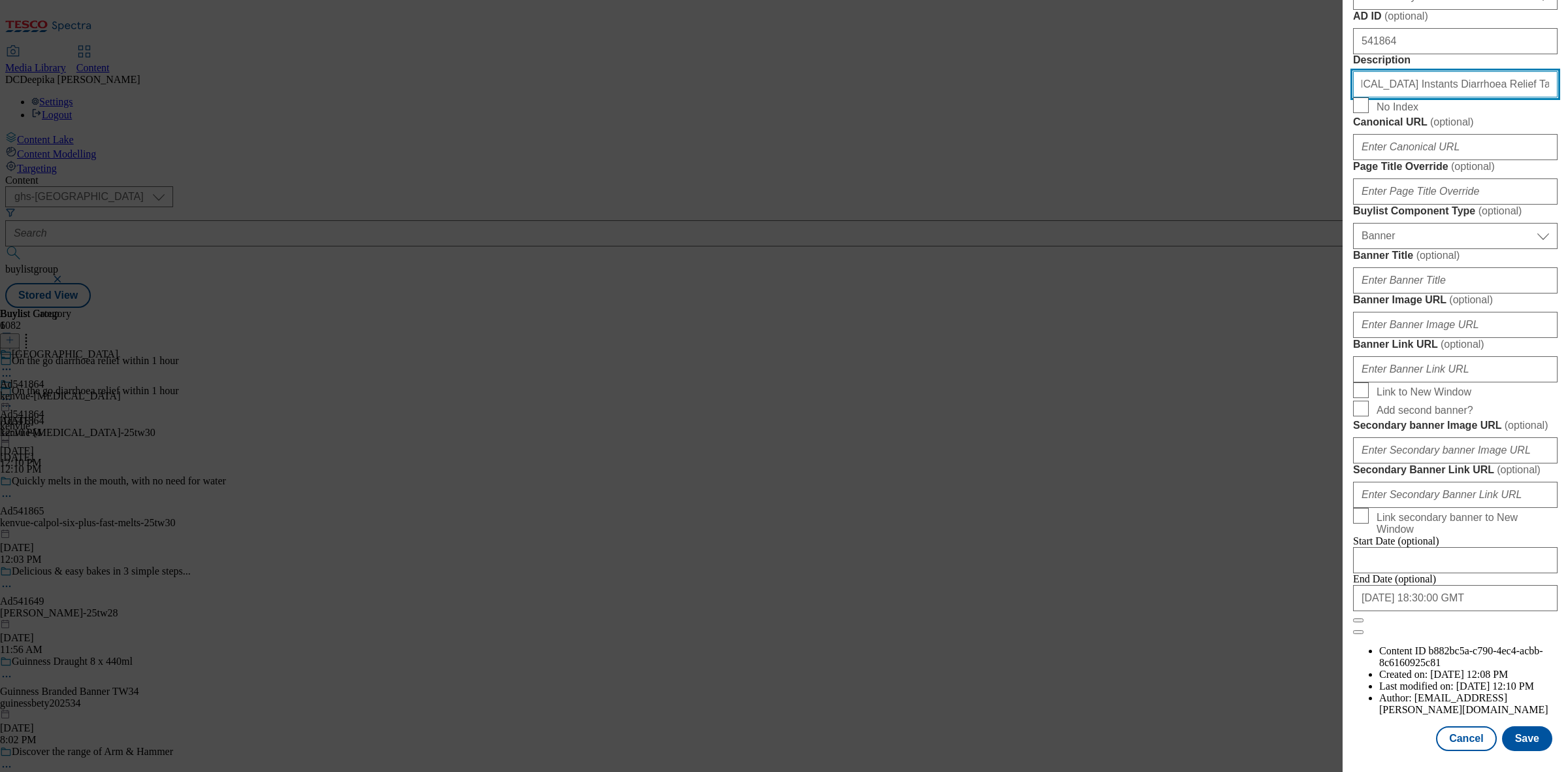
scroll to position [1210, 0]
type input "[MEDICAL_DATA] Instants Diarrhoea Relief Tablets - On-the-go 6s"
click at [1516, 727] on button "Save" at bounding box center [1527, 738] width 50 height 25
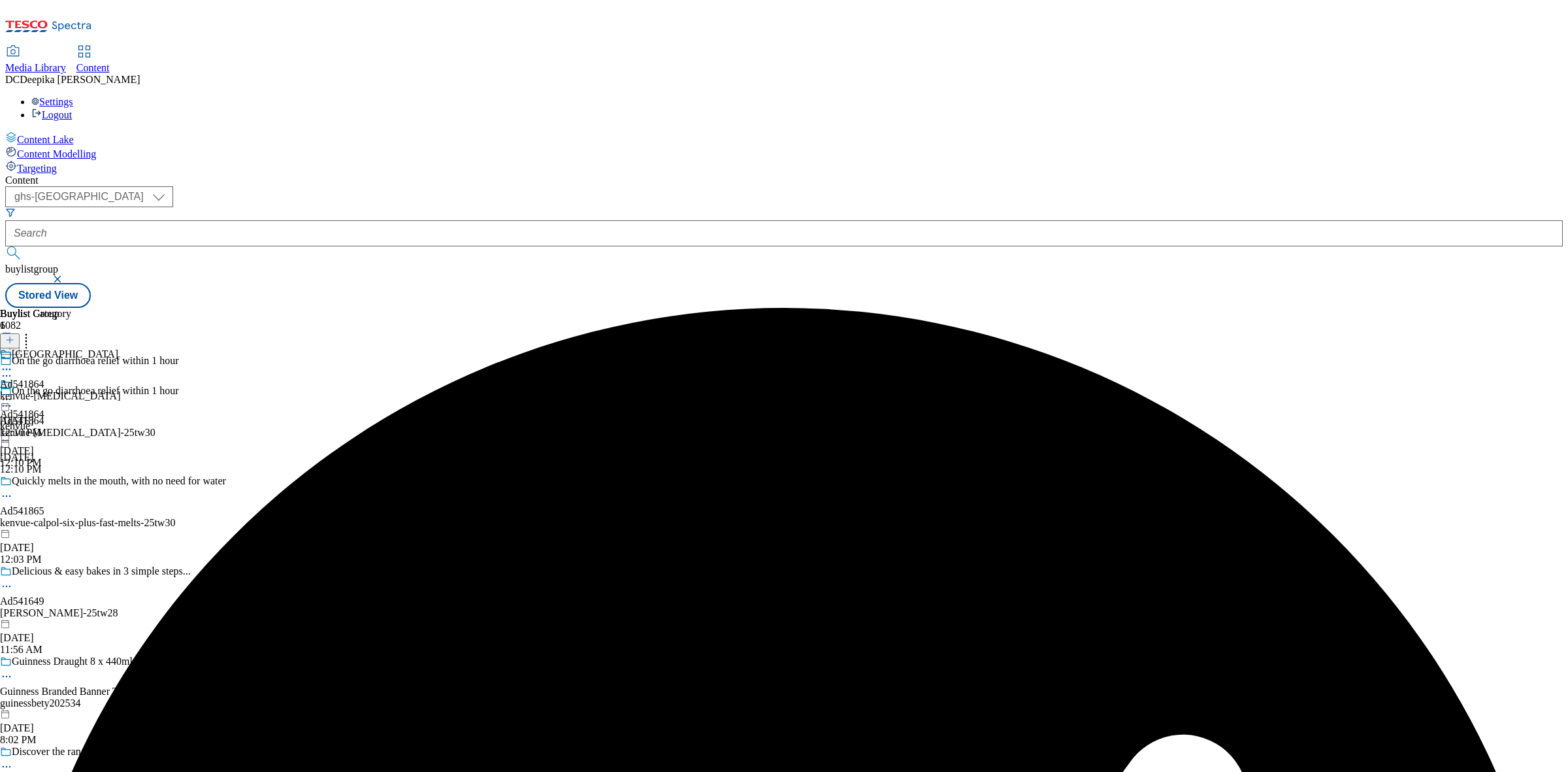
click at [13, 363] on icon at bounding box center [6, 369] width 13 height 13
click at [61, 389] on button "Edit" at bounding box center [42, 396] width 35 height 15
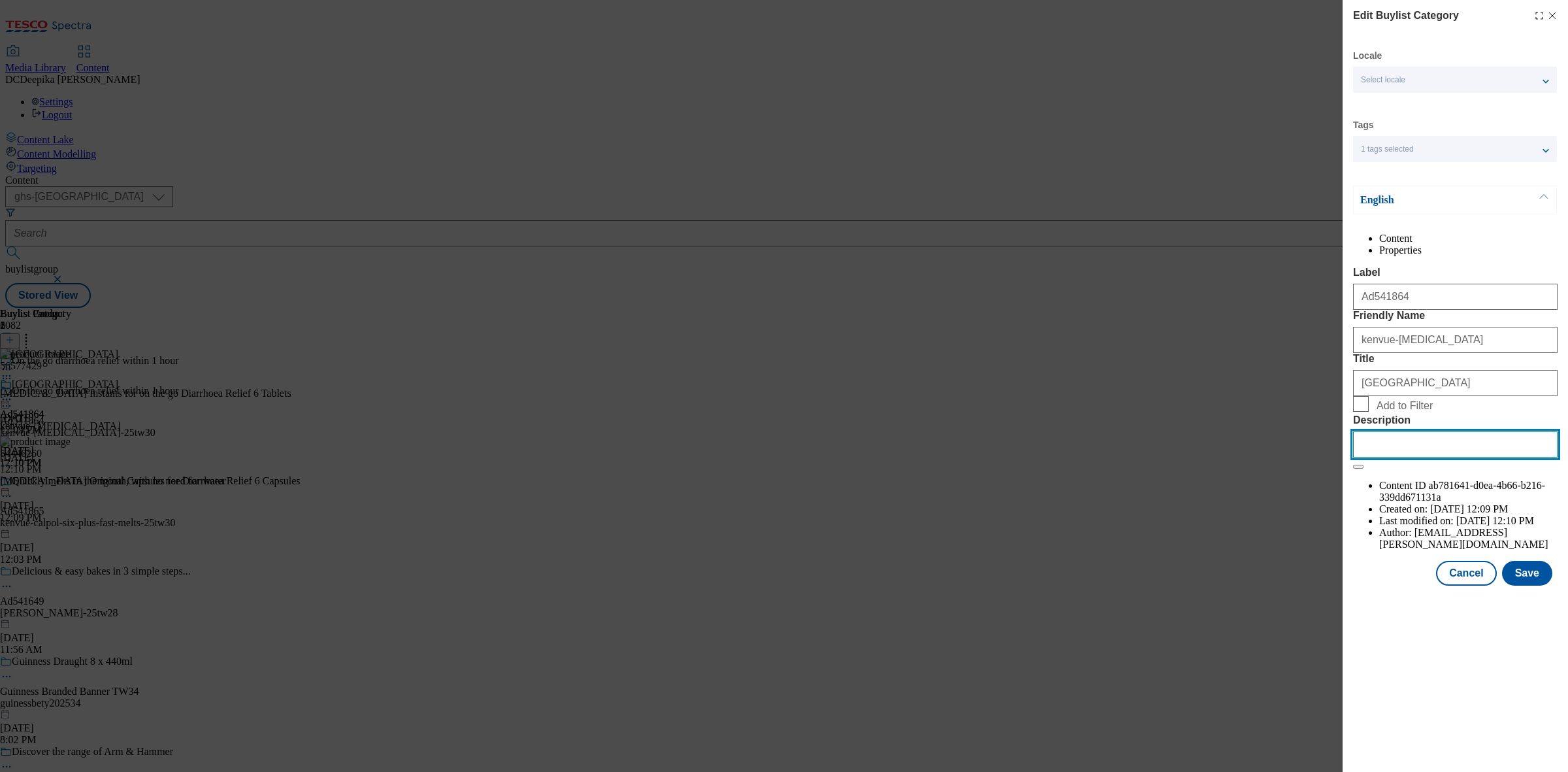
click at [1436, 458] on input "Description" at bounding box center [1455, 444] width 204 height 26
paste input "[MEDICAL_DATA] Instants Diarrhoea Relief Tablets - On-the-go 6s"
type input "[MEDICAL_DATA] Instants Diarrhoea Relief Tablets - On-the-go 6s"
click at [1538, 585] on button "Save" at bounding box center [1527, 573] width 50 height 25
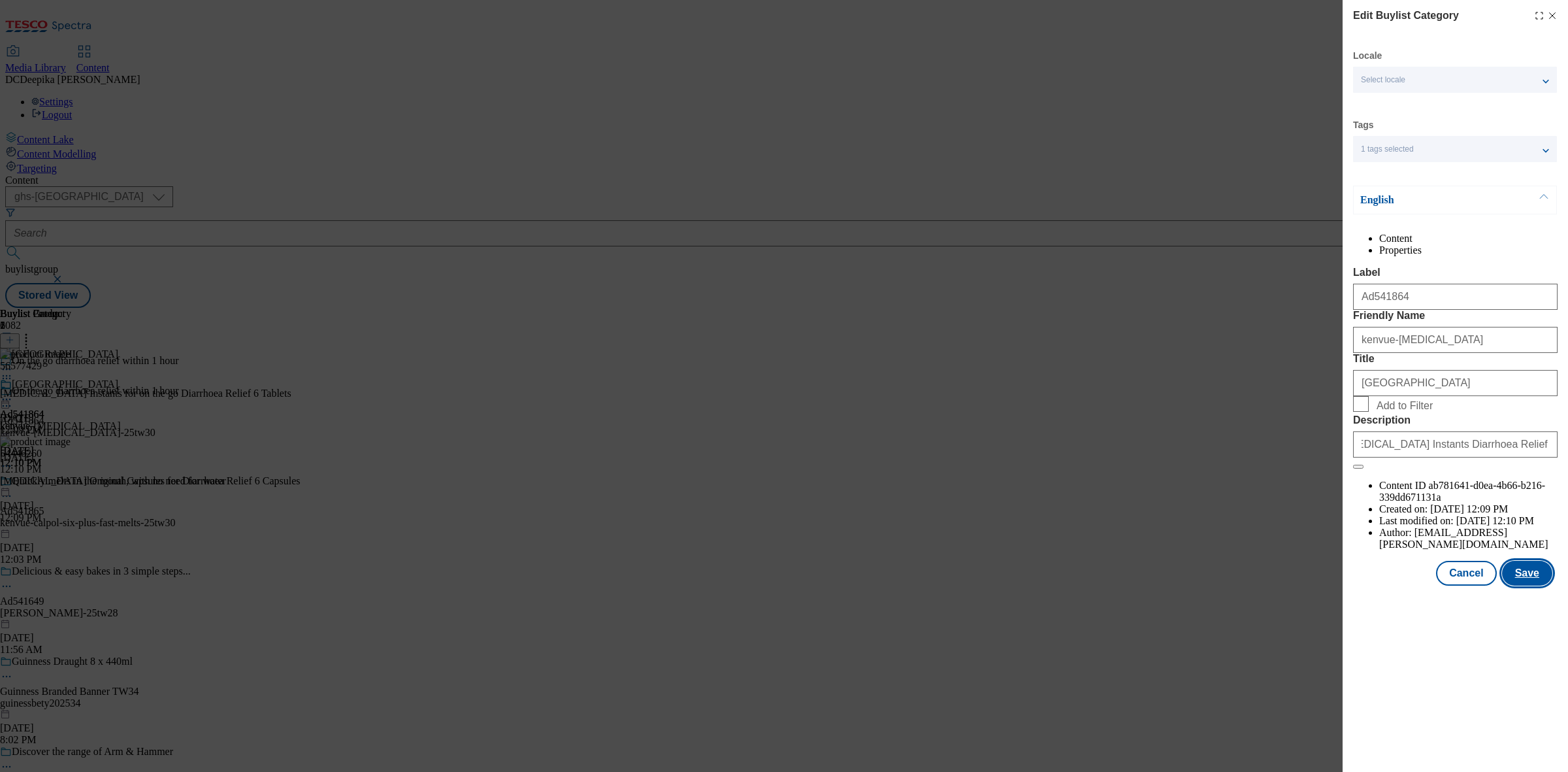
scroll to position [0, 0]
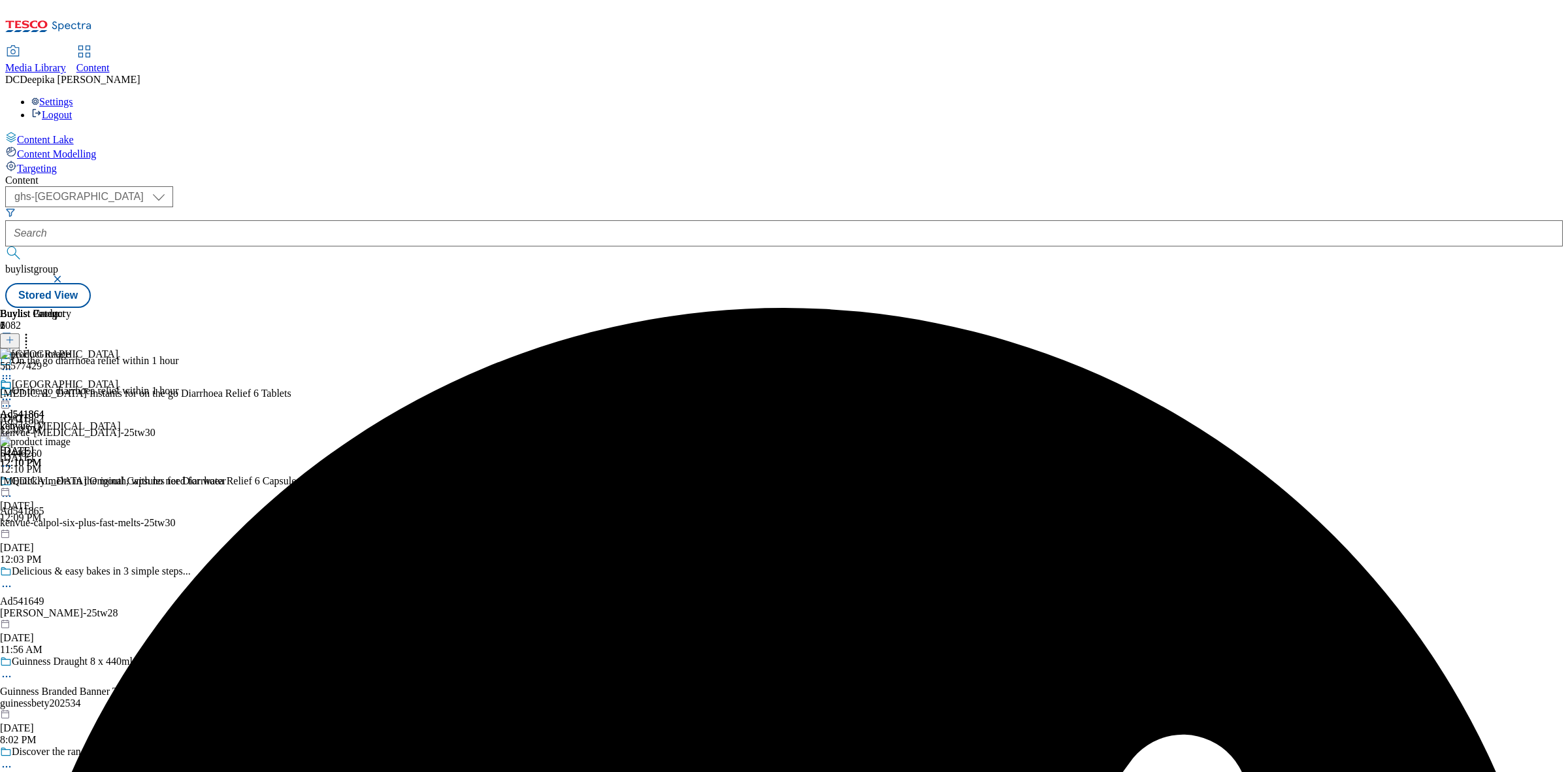
click at [1363, 308] on div "Buylist Group 6082 On the go diarrhoea relief within 1 hour On the go diarrhoea…" at bounding box center [784, 308] width 1558 height 0
click at [13, 393] on icon at bounding box center [6, 399] width 13 height 13
click at [76, 479] on button "Preview" at bounding box center [50, 486] width 50 height 15
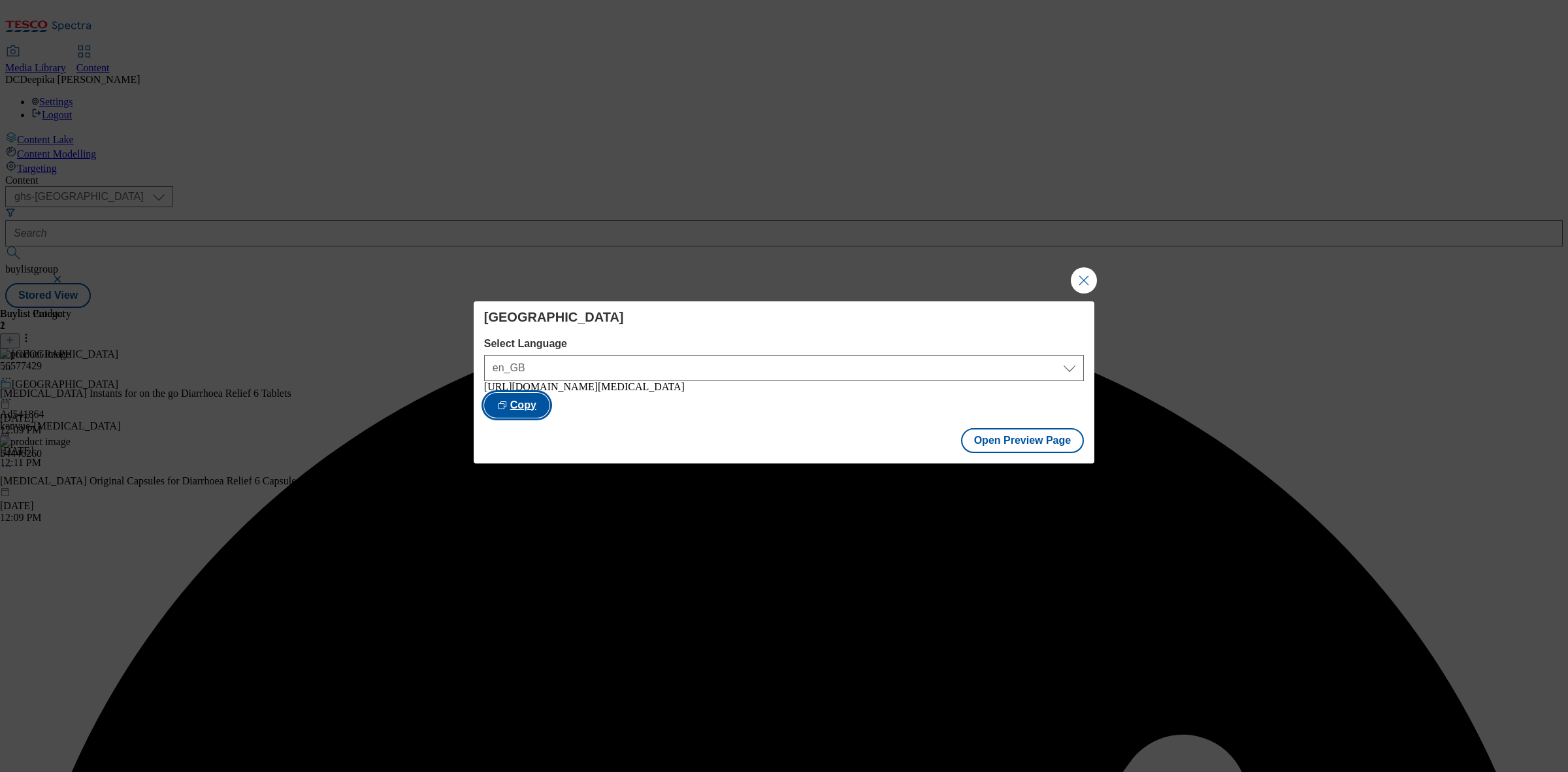
click at [550, 393] on button "Copy" at bounding box center [517, 405] width 65 height 25
